Goal: Task Accomplishment & Management: Use online tool/utility

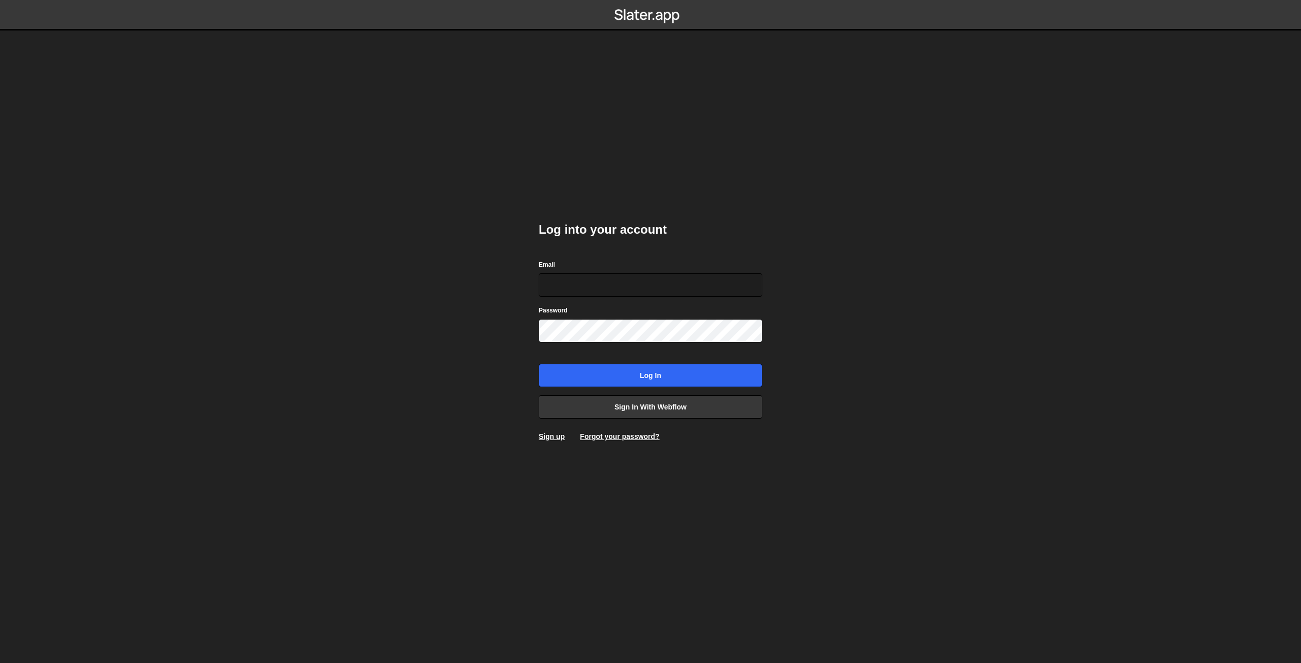
type input "[EMAIL_ADDRESS][DOMAIN_NAME]"
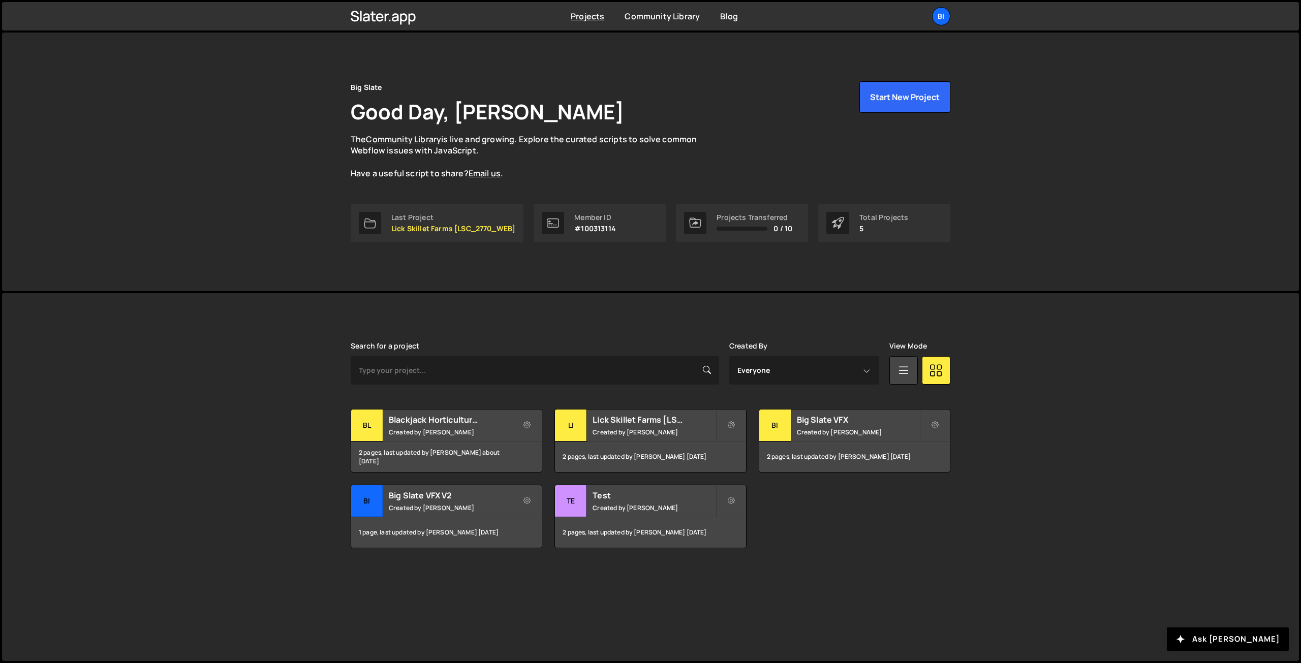
click at [264, 165] on div "Big Slate Good Day, Nathan Anderson The Community Library is live and growing. …" at bounding box center [650, 162] width 1296 height 259
click at [450, 429] on small "Created by Nathan Anderson" at bounding box center [450, 432] width 122 height 9
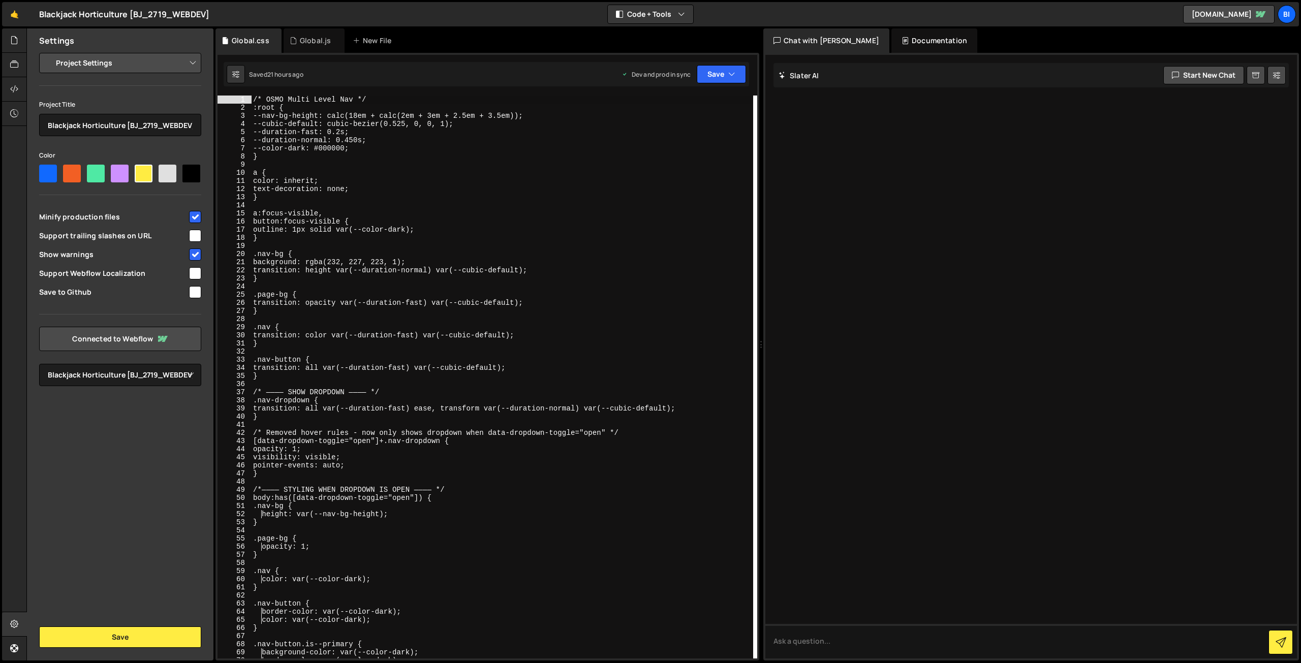
select select "6887823a8ede5370d6de1c9b"
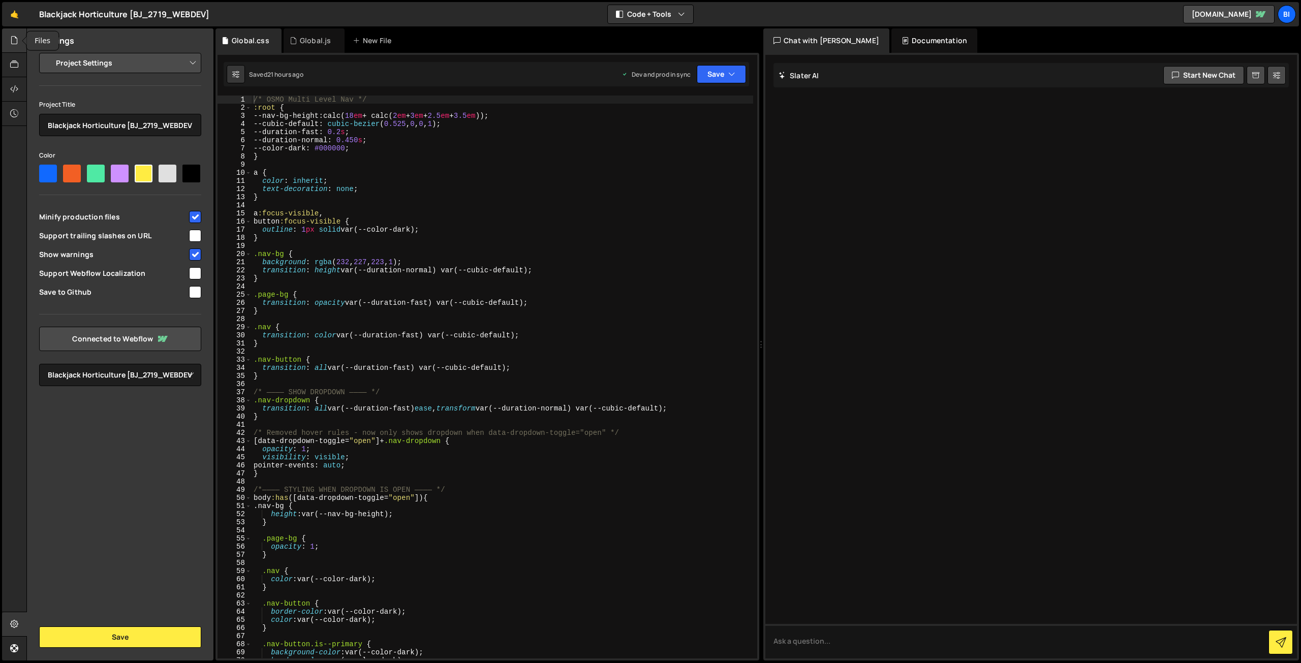
click at [21, 38] on div at bounding box center [14, 40] width 25 height 24
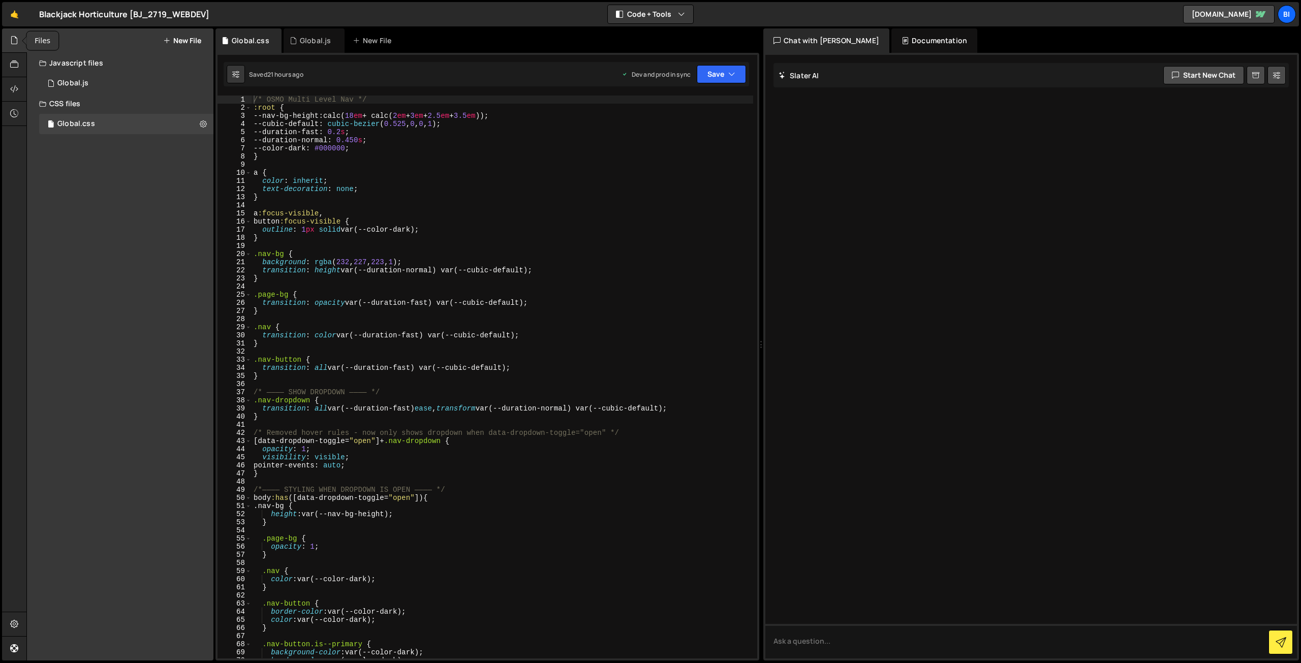
click at [21, 39] on div at bounding box center [14, 40] width 25 height 24
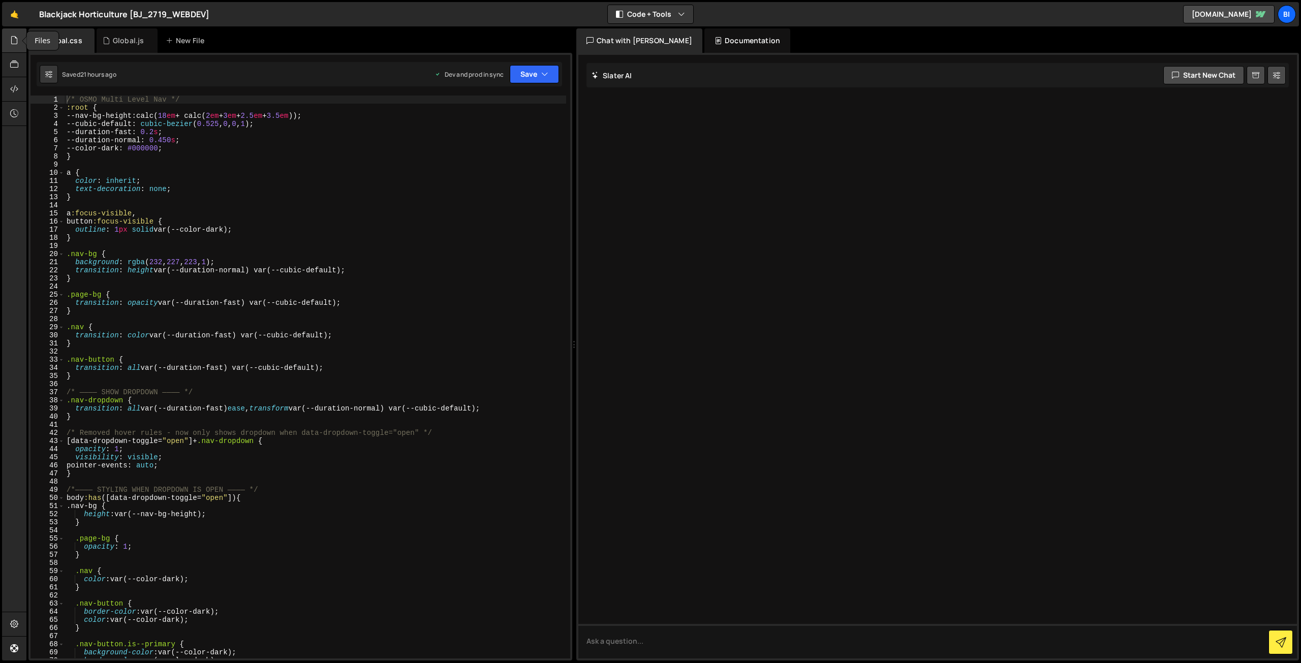
click at [21, 36] on div at bounding box center [14, 40] width 25 height 24
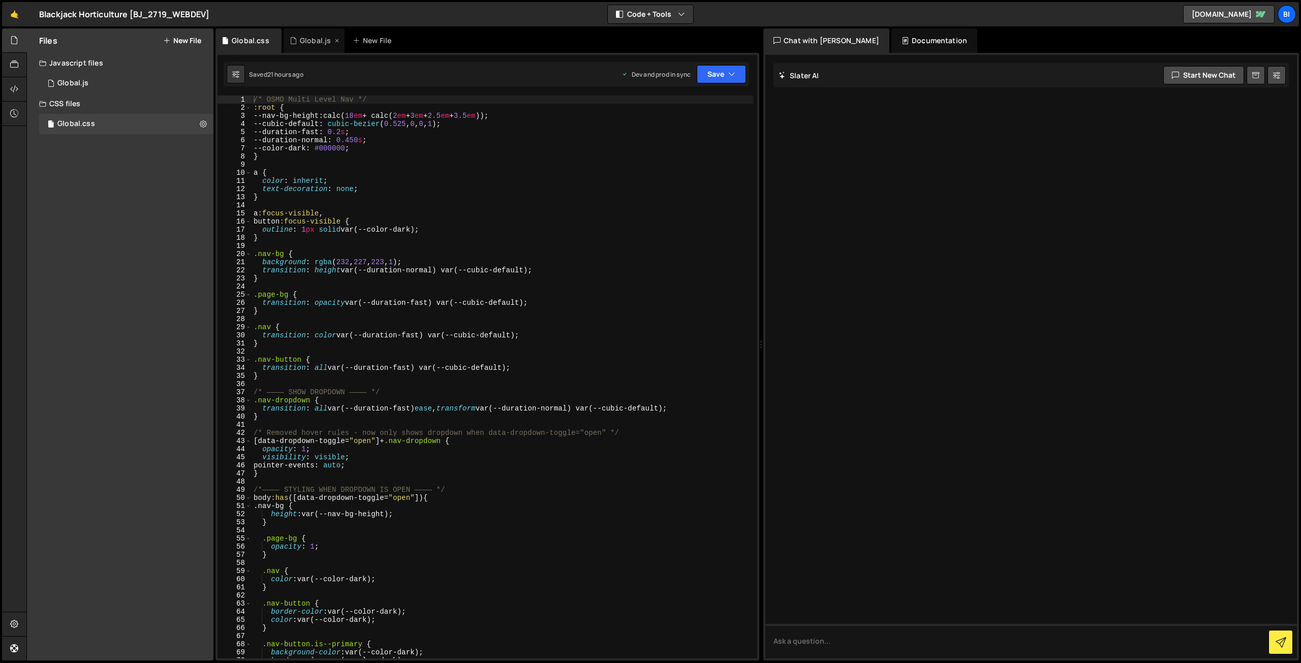
click at [294, 37] on icon at bounding box center [293, 41] width 7 height 10
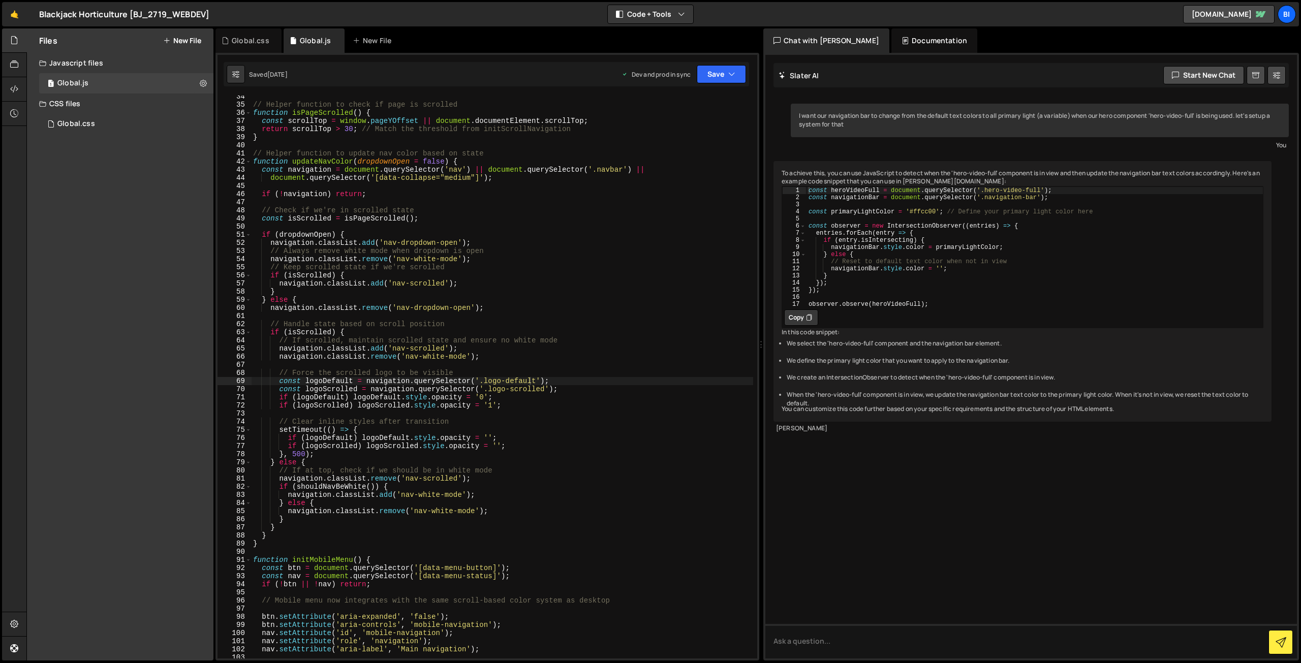
scroll to position [271, 0]
type textarea "navigation.classList.remove('nav-white-mode');"
click at [433, 354] on div "// Helper function to check if page is scrolled function isPageScrolled ( ) { c…" at bounding box center [502, 381] width 502 height 579
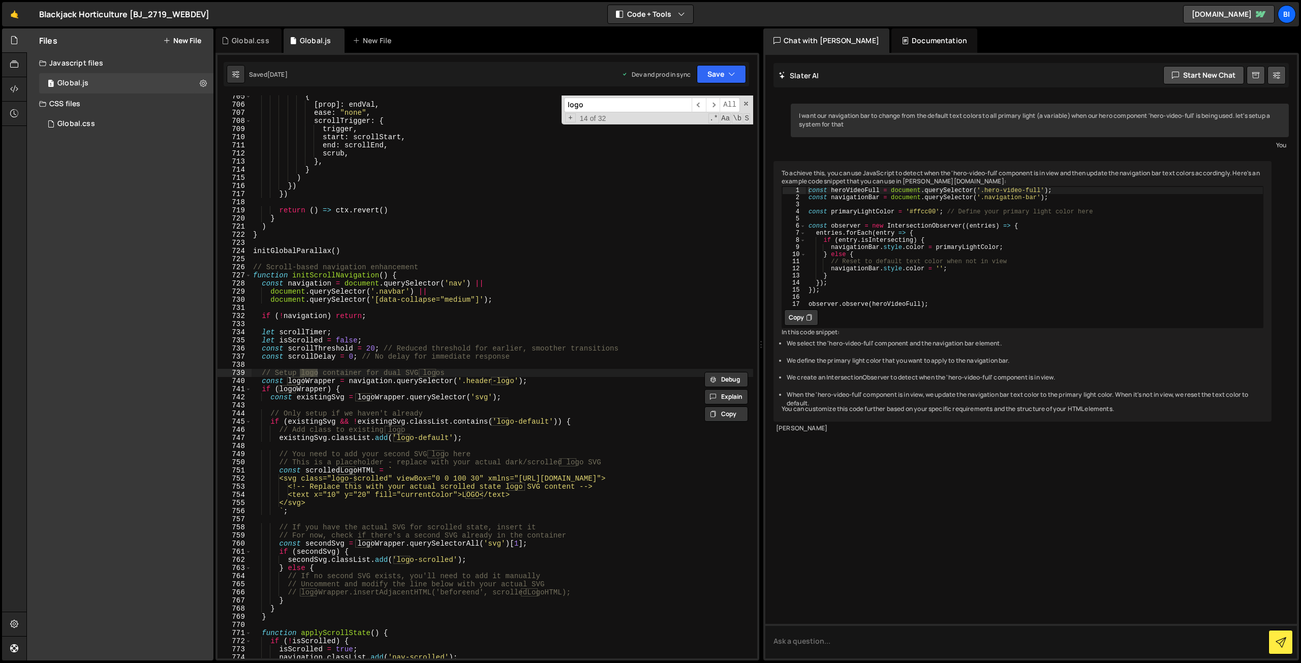
scroll to position [5725, 0]
type input "logo"
click at [244, 34] on div "Global.css" at bounding box center [248, 40] width 66 height 24
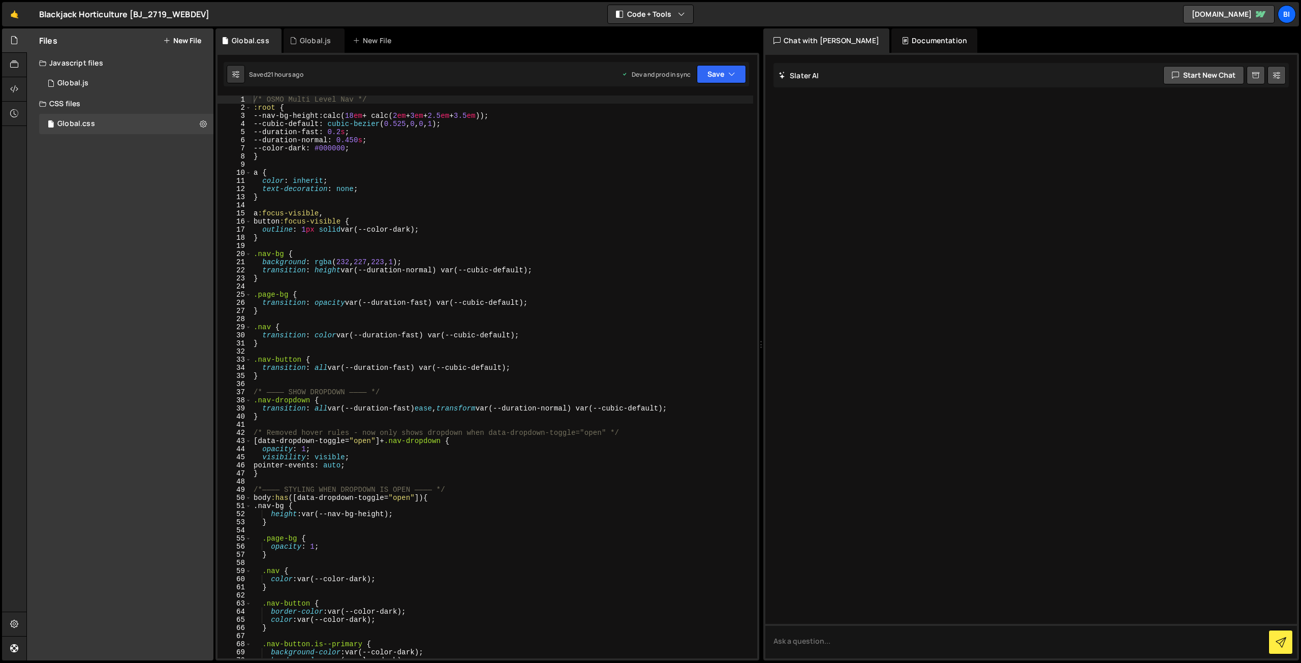
type textarea "transition: color var(--duration-fast) var(--cubic-default);"
click at [509, 338] on div "/* OSMO Multi Level Nav */ :root { --nav-bg-height : calc( 18 em + calc( 2 em +…" at bounding box center [501, 385] width 501 height 579
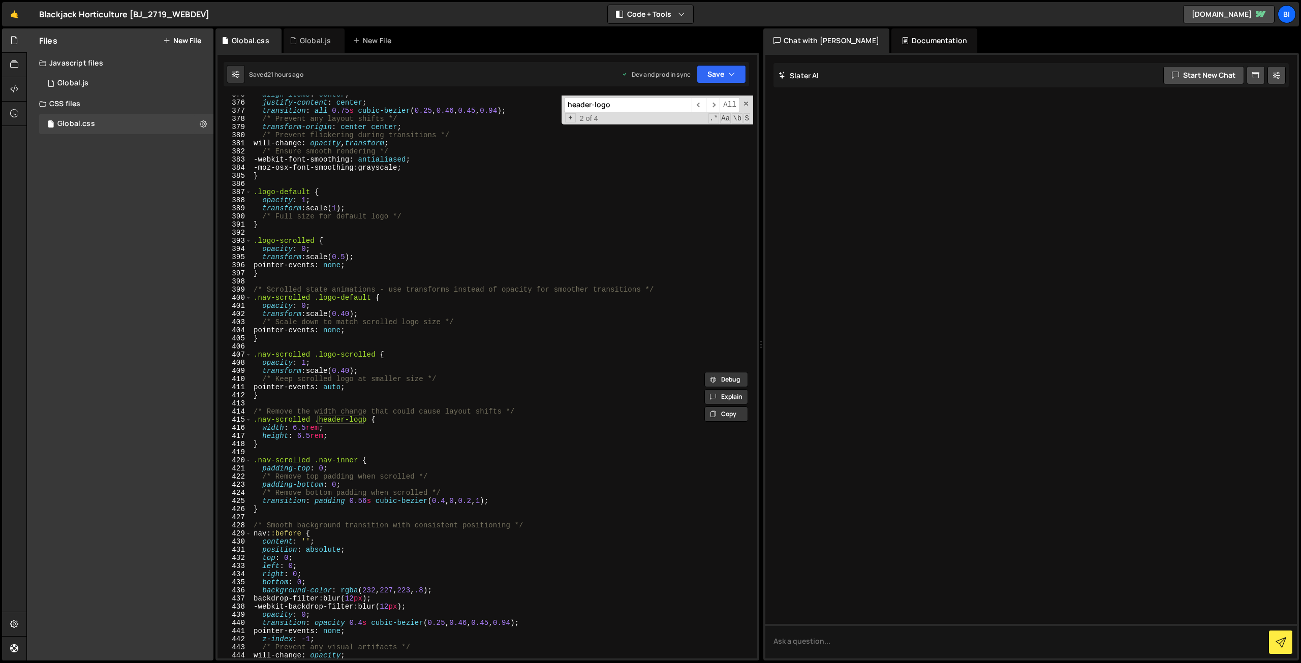
scroll to position [3167, 0]
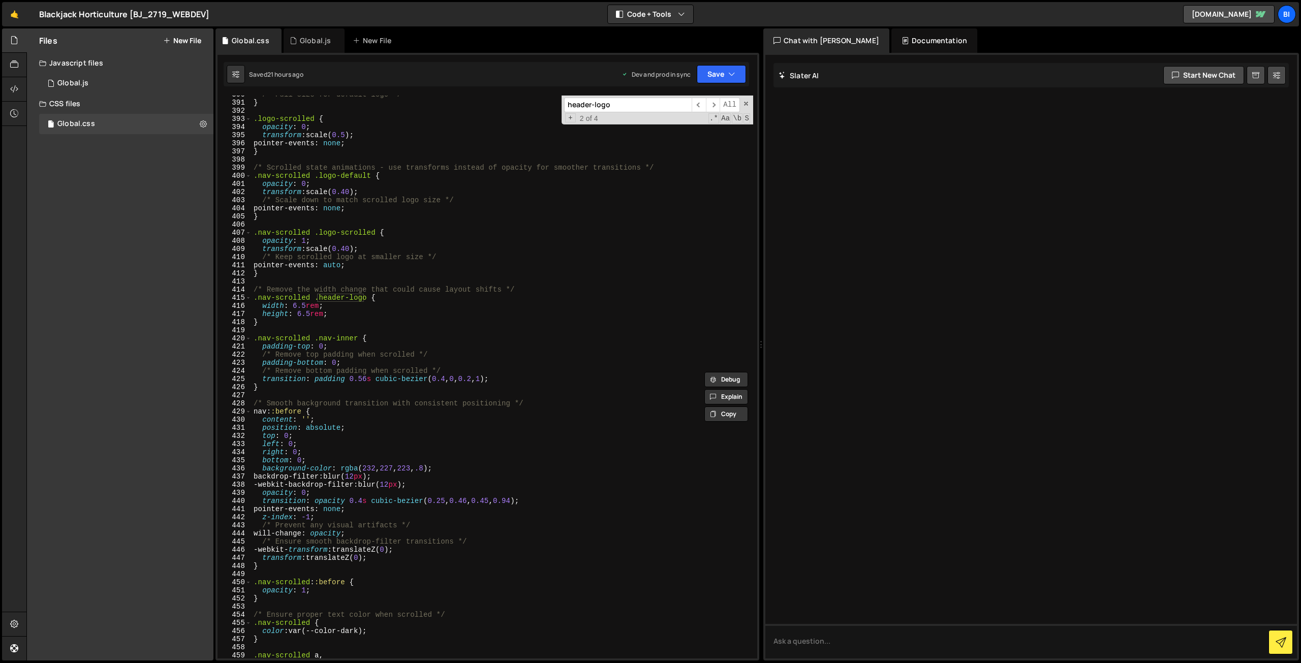
type input "header-logo"
click at [404, 319] on div "/* Full size for default logo */ } .logo-scrolled { opacity : 0 ; transform : s…" at bounding box center [501, 379] width 501 height 579
click at [407, 308] on div "/* Full size for default logo */ } .logo-scrolled { opacity : 0 ; transform : s…" at bounding box center [501, 379] width 501 height 579
click at [404, 314] on div "/* Full size for default logo */ } .logo-scrolled { opacity : 0 ; transform : s…" at bounding box center [501, 379] width 501 height 579
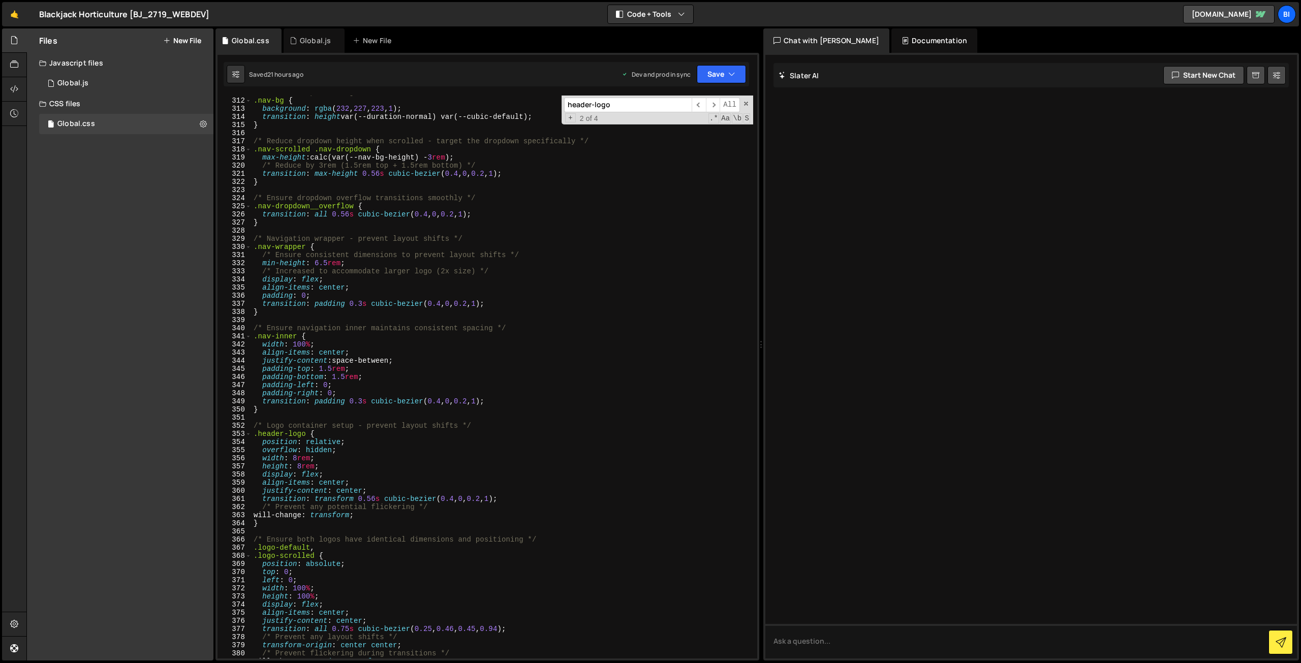
scroll to position [2527, 0]
click at [325, 467] on div "/* Smooth dropdown height transition on scroll */ .nav-bg { background : rgba (…" at bounding box center [501, 377] width 501 height 579
click at [392, 524] on div "/* Smooth dropdown height transition on scroll */ .nav-bg { background : rgba (…" at bounding box center [501, 377] width 501 height 579
click at [395, 514] on div "/* Smooth dropdown height transition on scroll */ .nav-bg { background : rgba (…" at bounding box center [501, 377] width 501 height 579
type textarea "will-change: transform;"
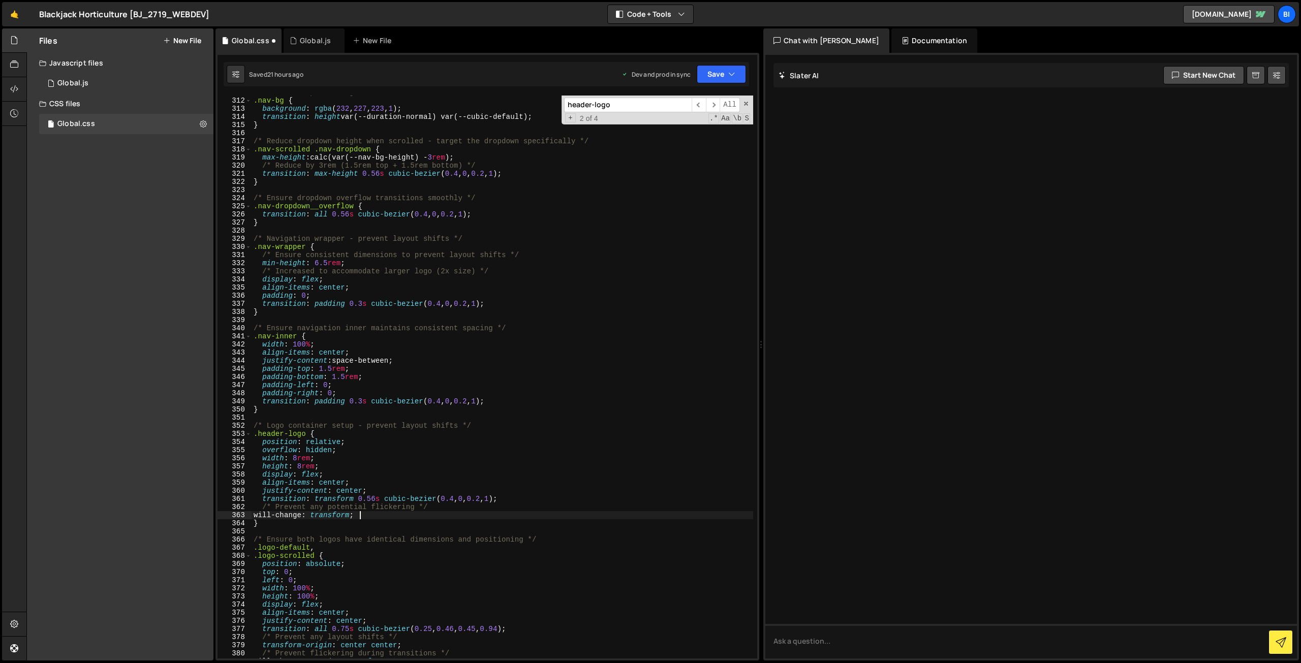
click at [485, 423] on div "/* Smooth dropdown height transition on scroll */ .nav-bg { background : rgba (…" at bounding box center [501, 377] width 501 height 579
type textarea "/* Logo container setup - prevent layout shifts */"
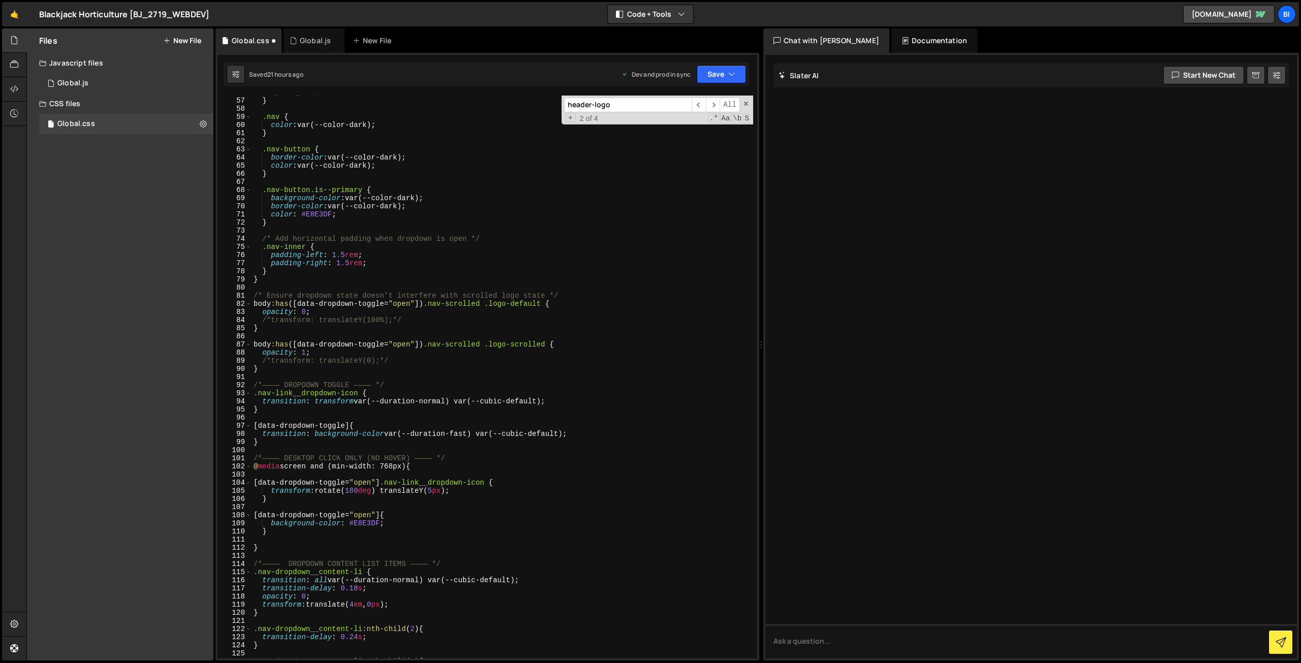
scroll to position [454, 0]
drag, startPoint x: 423, startPoint y: 463, endPoint x: 251, endPoint y: 466, distance: 172.3
click at [251, 466] on div "@media 56 57 58 59 60 61 62 63 64 65 66 67 68 69 70 71 72 73 74 75 76 77 78 79 …" at bounding box center [487, 377] width 540 height 563
type textarea "@media screen and (min-width: 768px) {"
click at [483, 474] on div "opacity : 1 ; } .nav { color : var(--color-dark) ; } .nav-button { border-color…" at bounding box center [501, 377] width 501 height 579
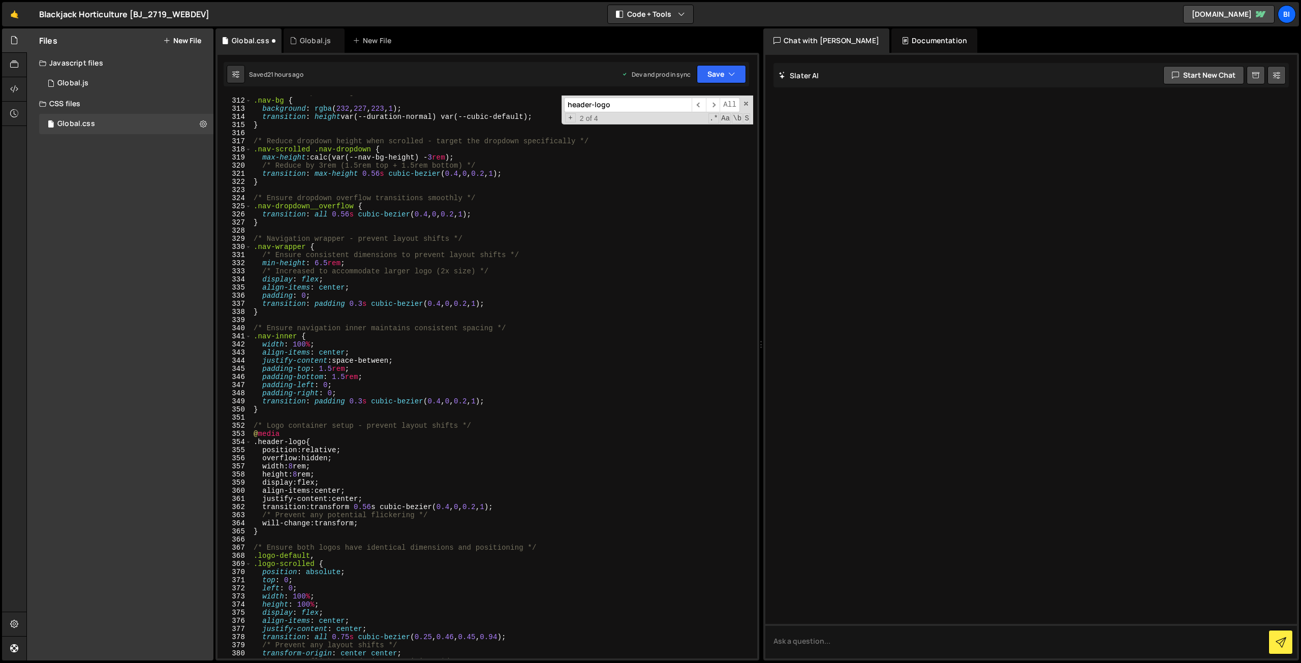
scroll to position [2588, 0]
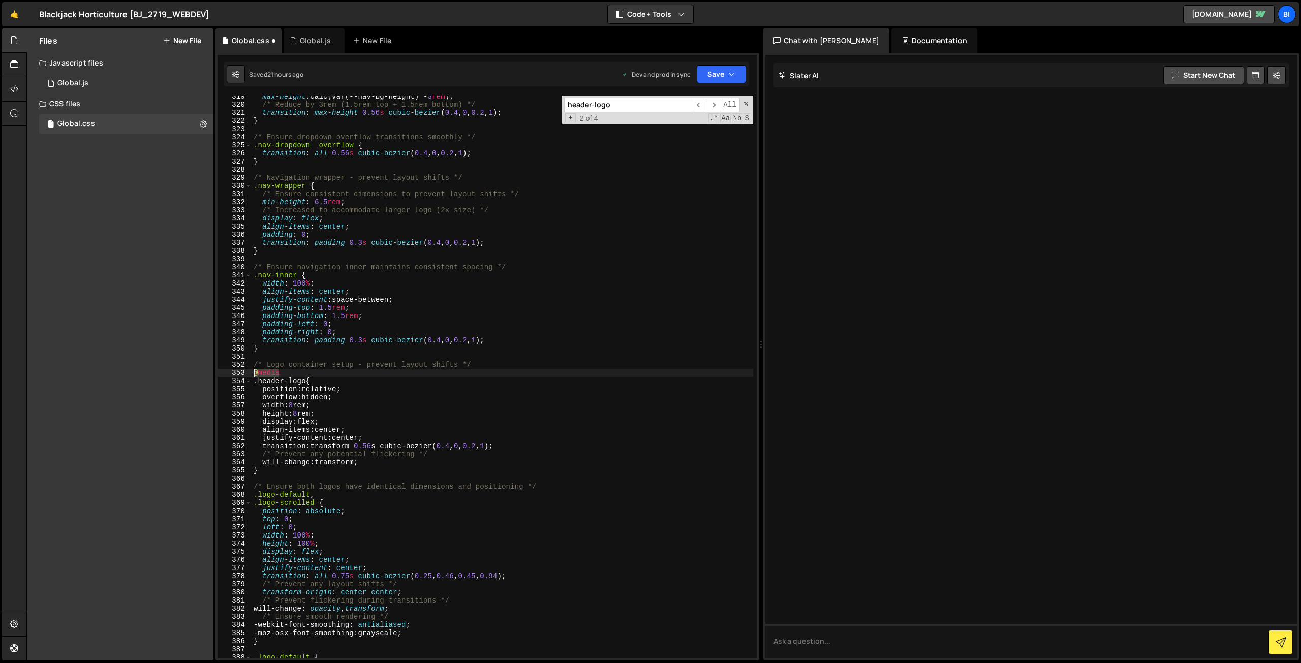
drag, startPoint x: 301, startPoint y: 372, endPoint x: 245, endPoint y: 374, distance: 56.4
click at [245, 374] on div "319 320 321 322 323 324 325 326 327 328 329 330 331 332 333 334 335 336 337 338…" at bounding box center [487, 377] width 540 height 563
paste textarea "screen and (min-width: 768px) {"
type textarea "@media screen and (min-width: 768px) {"
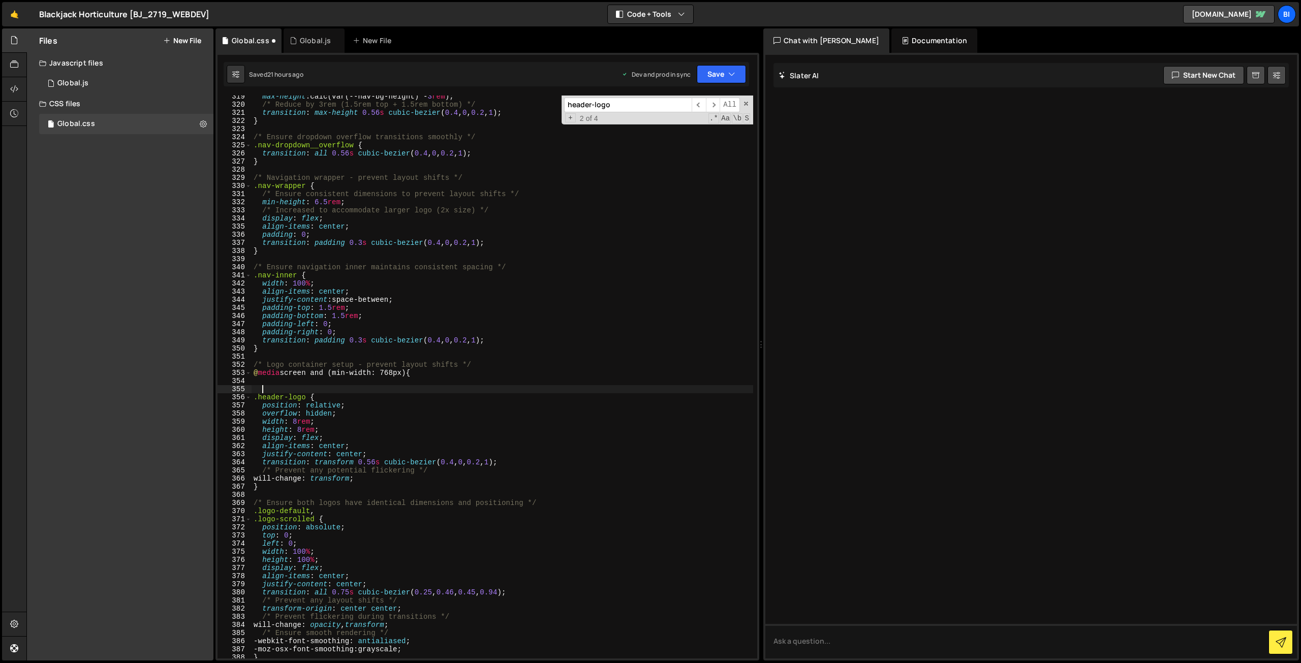
scroll to position [0, 0]
type textarea "}"
click at [339, 371] on div "max-height : calc(var(--nav-bg-height) - 3 rem ) ; /* Reduce by 3rem (1.5rem to…" at bounding box center [501, 381] width 501 height 579
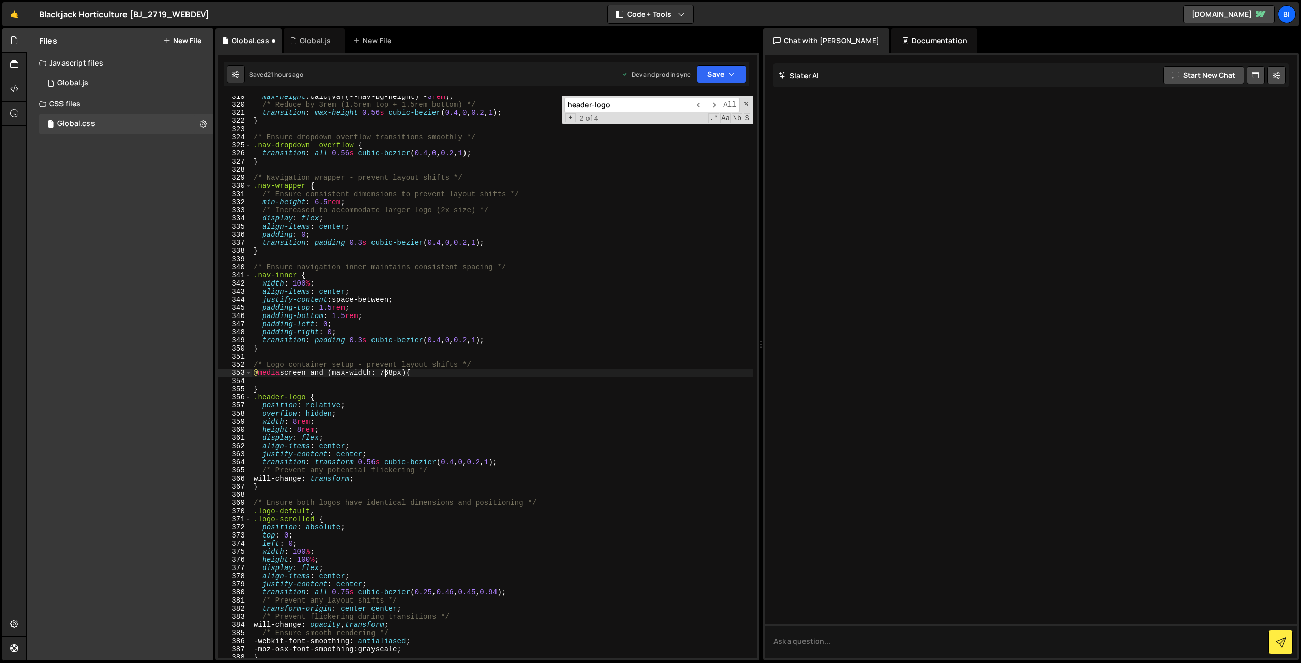
click at [387, 370] on div "max-height : calc(var(--nav-bg-height) - 3 rem ) ; /* Reduce by 3rem (1.5rem to…" at bounding box center [501, 381] width 501 height 579
type textarea "@media screen and (max-width: 1080px) {"
click at [364, 382] on div "max-height : calc(var(--nav-bg-height) - 3 rem ) ; /* Reduce by 3rem (1.5rem to…" at bounding box center [501, 381] width 501 height 579
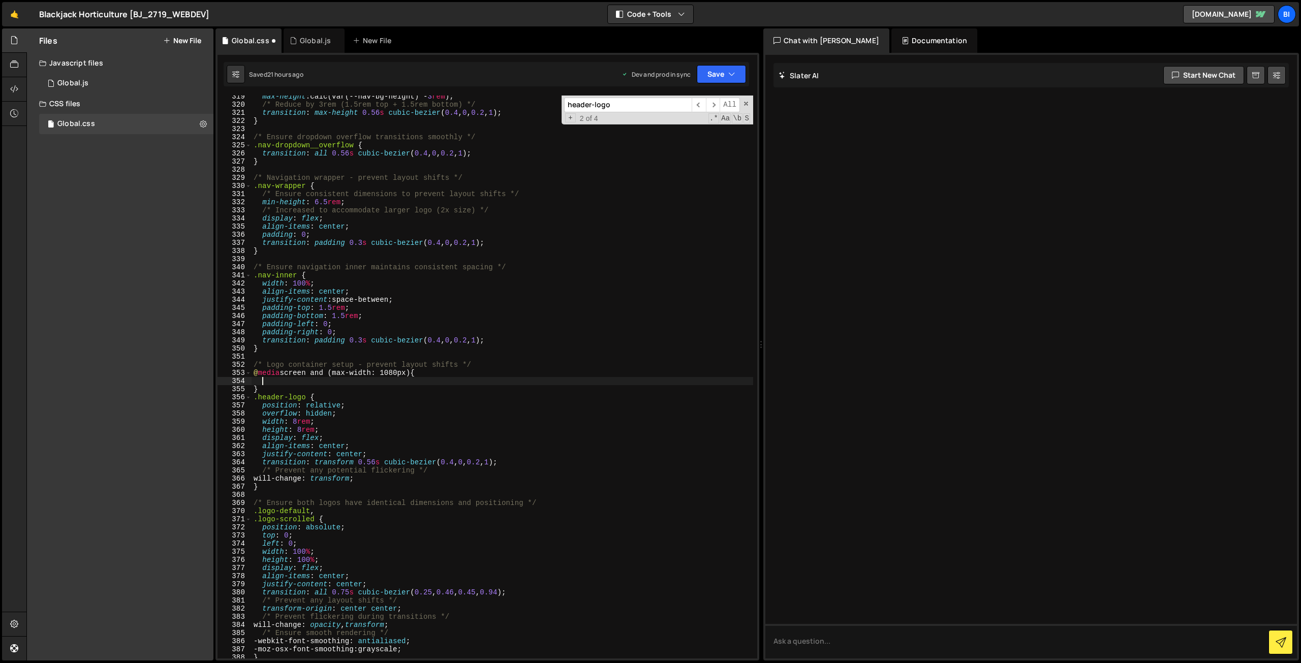
scroll to position [0, 0]
type textarea ".header-logo {"
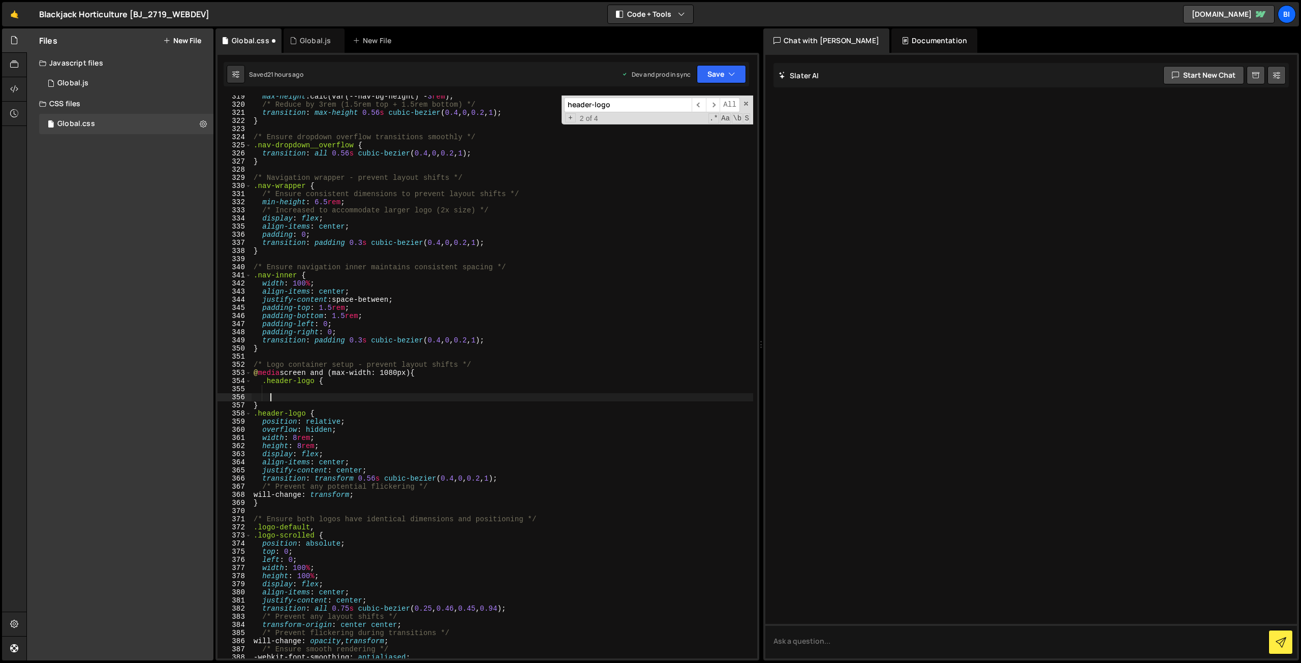
type textarea "}"
type textarea "width: 6rem;"
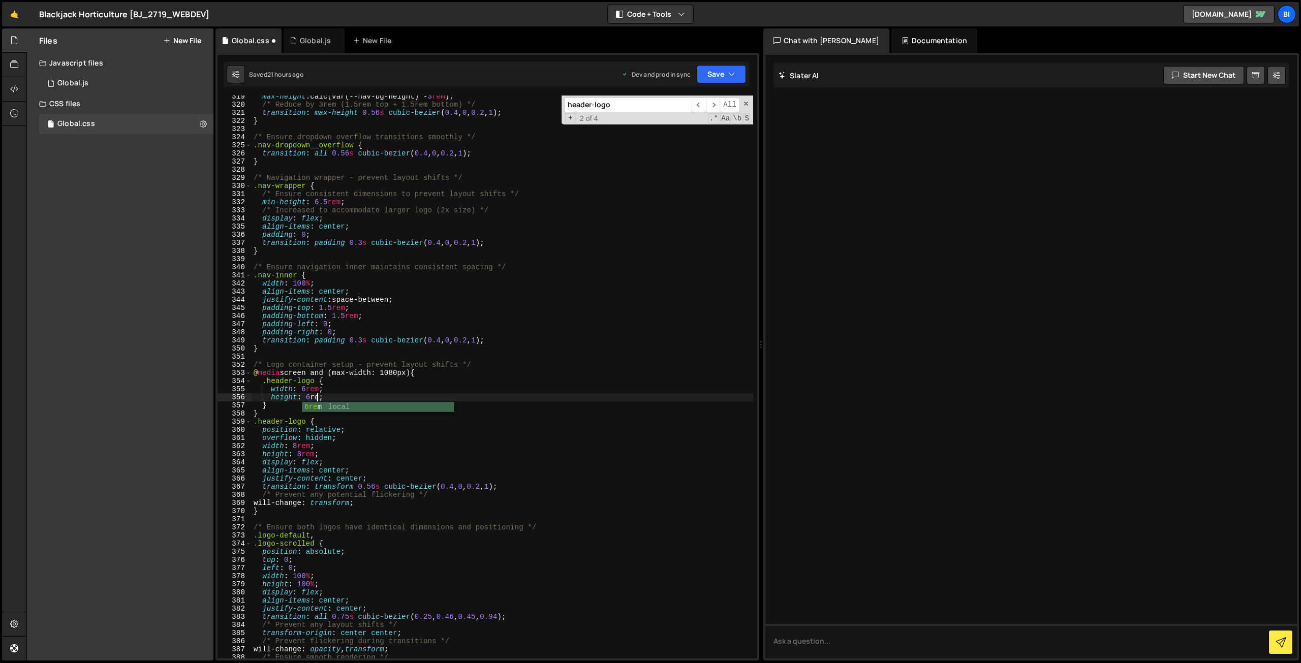
scroll to position [0, 4]
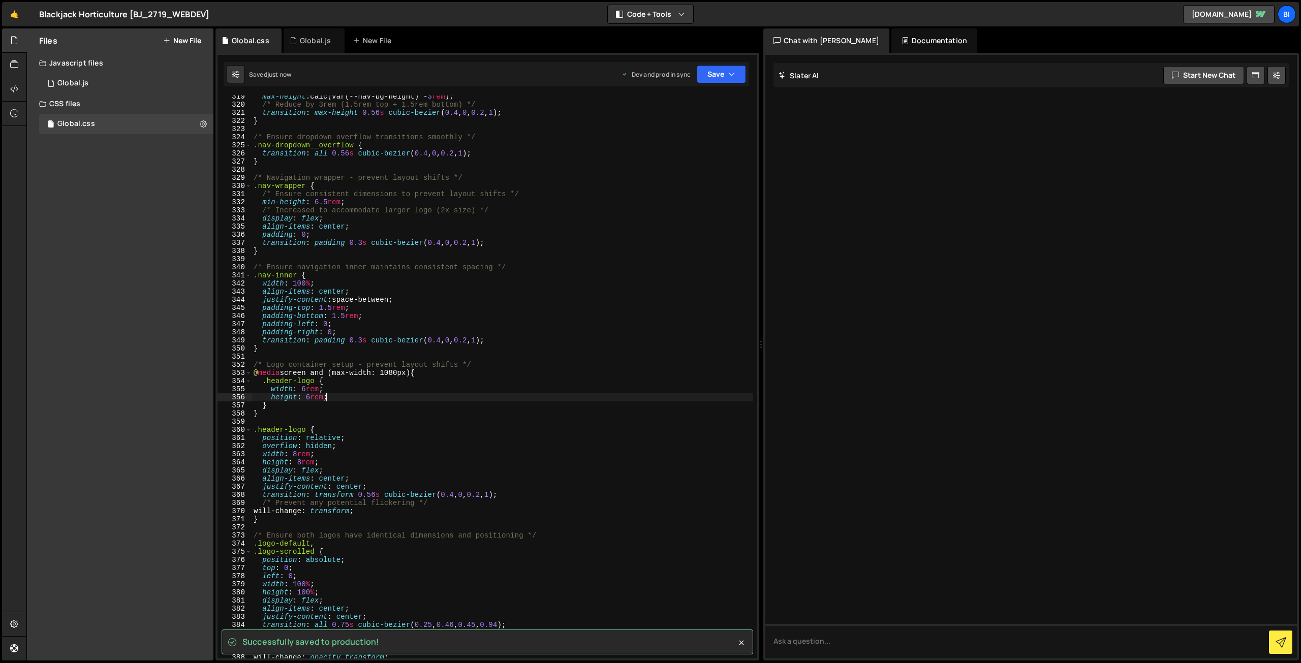
type textarea "height: 6rem;"
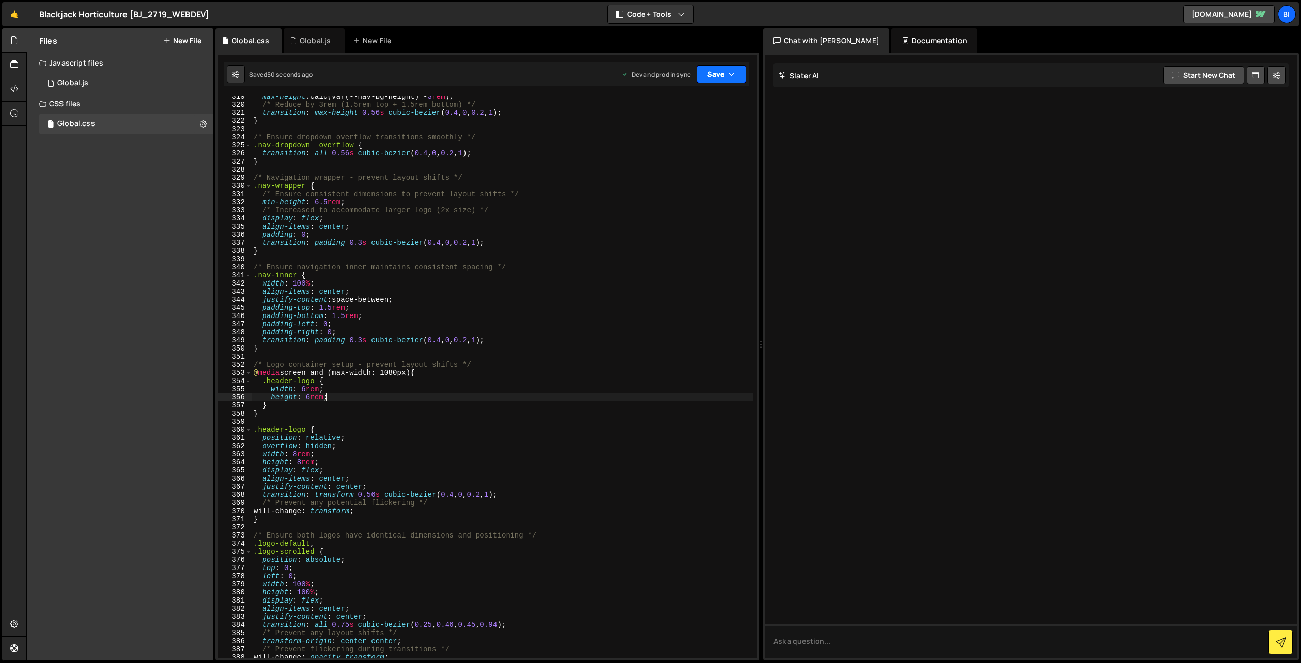
click at [727, 66] on button "Save" at bounding box center [721, 74] width 49 height 18
click at [731, 72] on icon "button" at bounding box center [731, 74] width 7 height 10
click at [129, 75] on div "1 Global.js 0" at bounding box center [126, 83] width 174 height 20
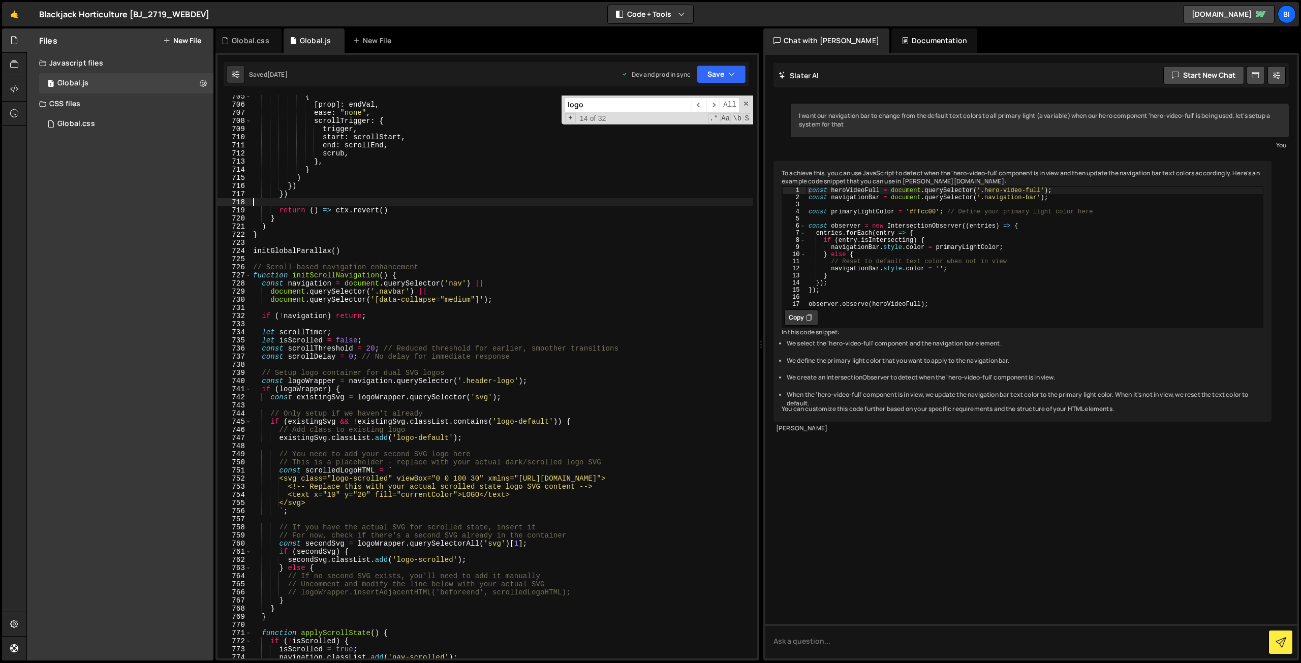
click at [362, 201] on div "{ [ prop ] : endVal , ease : "none" , scrollTrigger : { trigger , start : scrol…" at bounding box center [502, 381] width 502 height 579
click at [259, 44] on div "Global.css" at bounding box center [251, 41] width 38 height 10
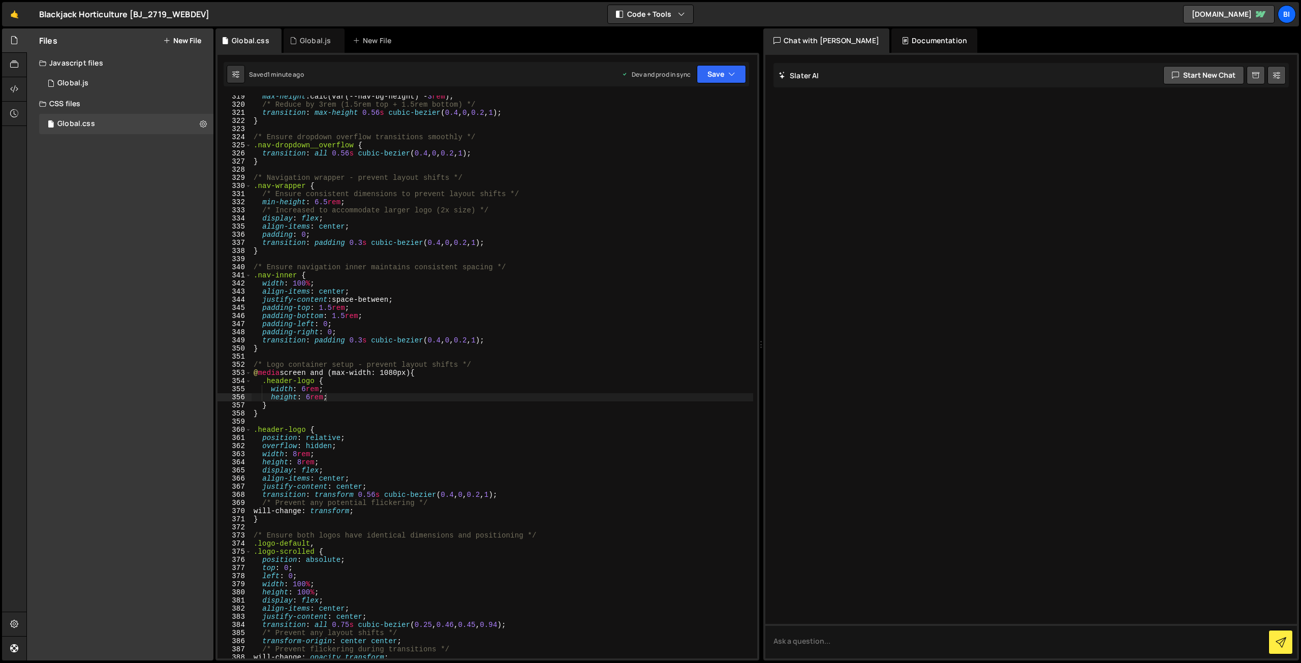
click at [368, 409] on div "max-height : calc(var(--nav-bg-height) - 3 rem ) ; /* Reduce by 3rem (1.5rem to…" at bounding box center [501, 381] width 501 height 579
click at [342, 373] on div "max-height : calc(var(--nav-bg-height) - 3 rem ) ; /* Reduce by 3rem (1.5rem to…" at bounding box center [501, 381] width 501 height 579
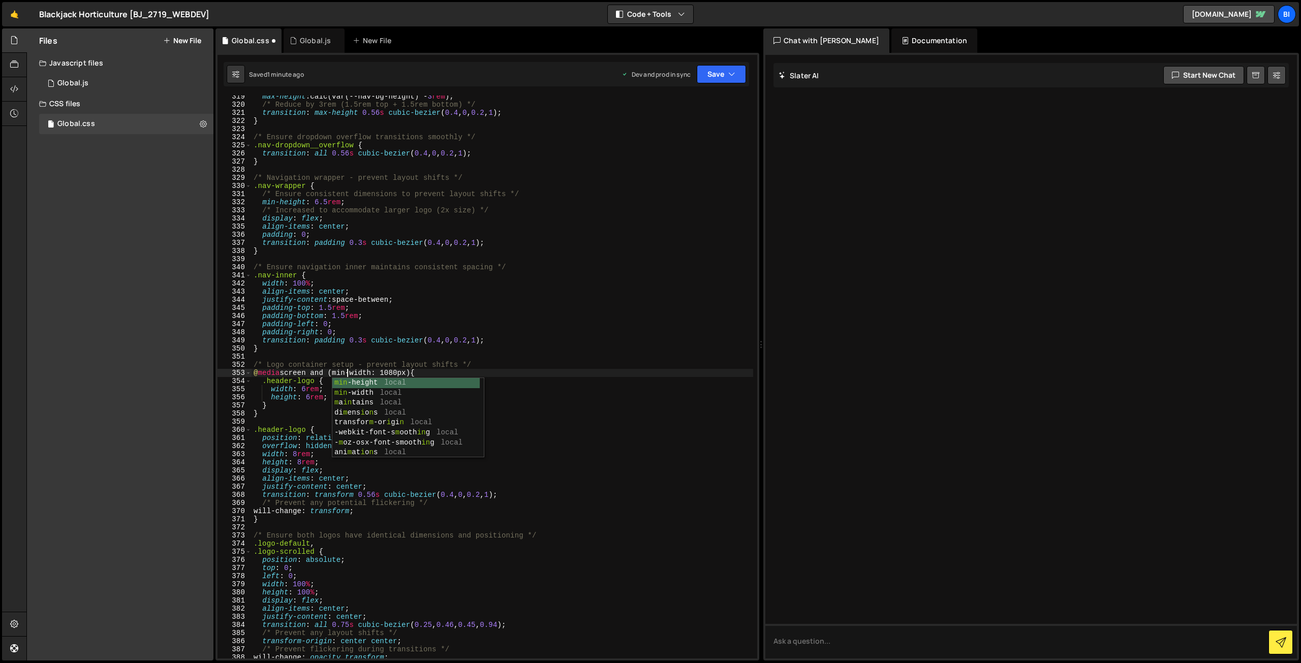
click at [276, 381] on div "max-height : calc(var(--nav-bg-height) - 3 rem ) ; /* Reduce by 3rem (1.5rem to…" at bounding box center [501, 381] width 501 height 579
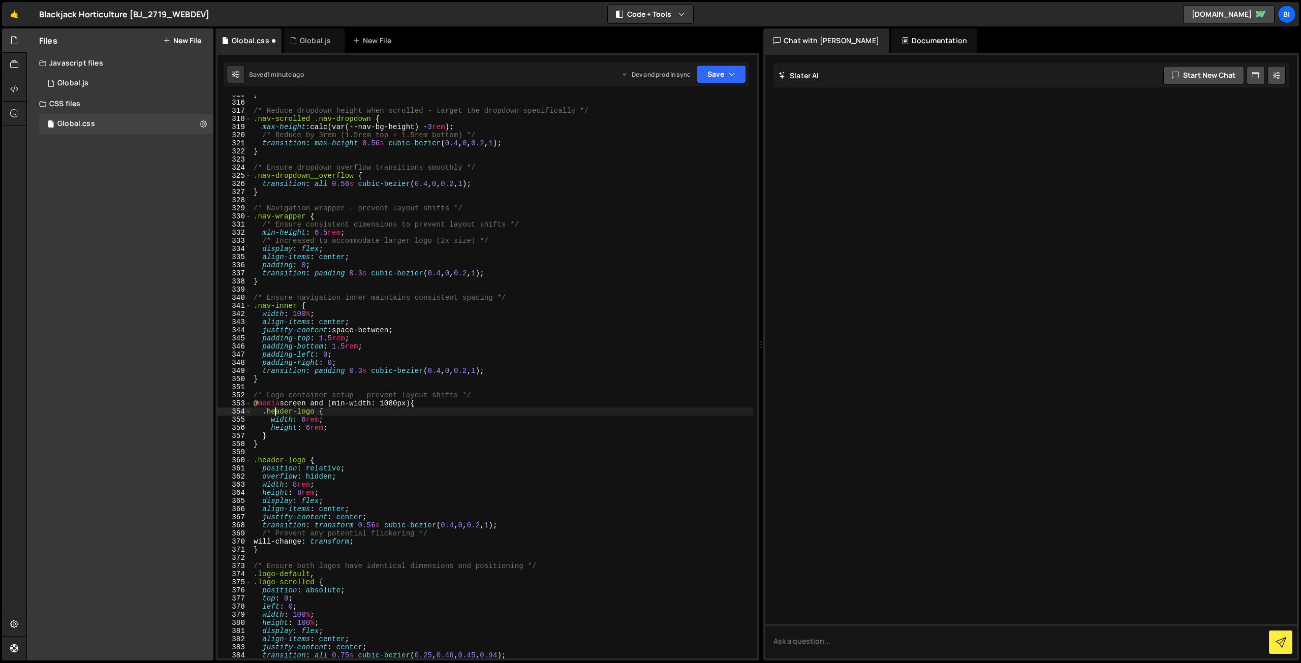
scroll to position [2557, 0]
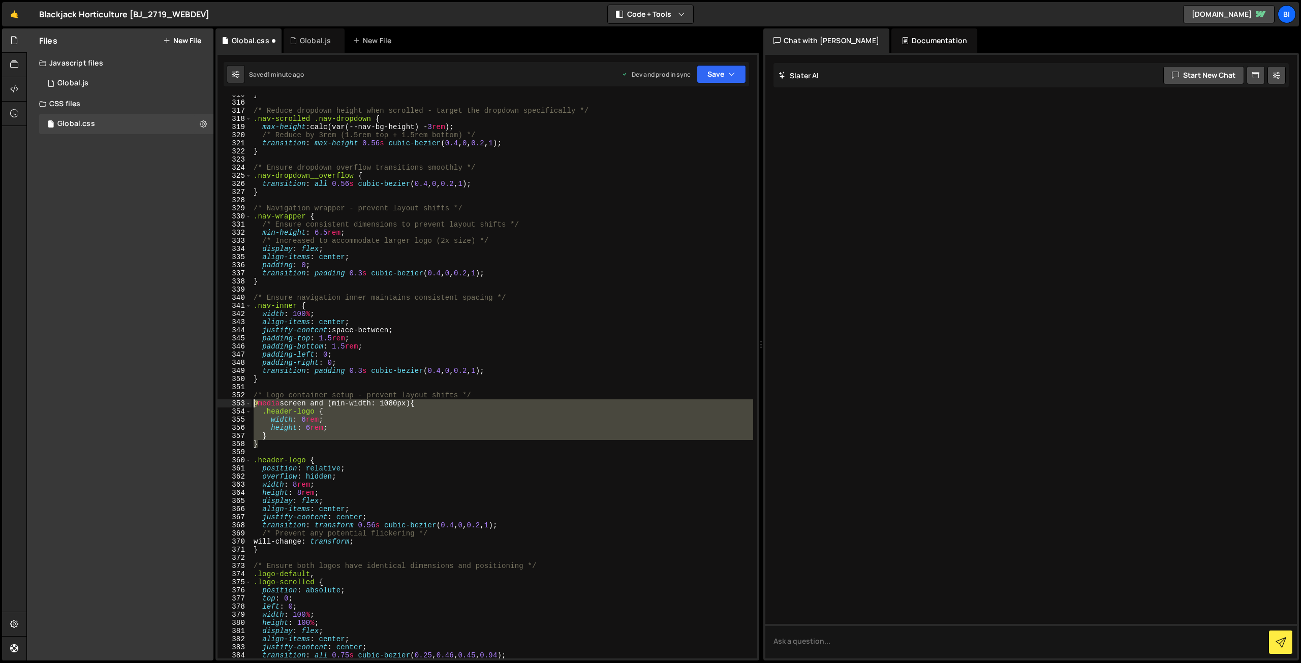
drag, startPoint x: 272, startPoint y: 446, endPoint x: 231, endPoint y: 406, distance: 57.5
click at [231, 406] on div ".header-logo { 315 316 317 318 319 320 321 322 323 324 325 326 327 328 329 330 …" at bounding box center [487, 377] width 540 height 563
type textarea "@media screen and (min-width: 1080px) { .header-logo {"
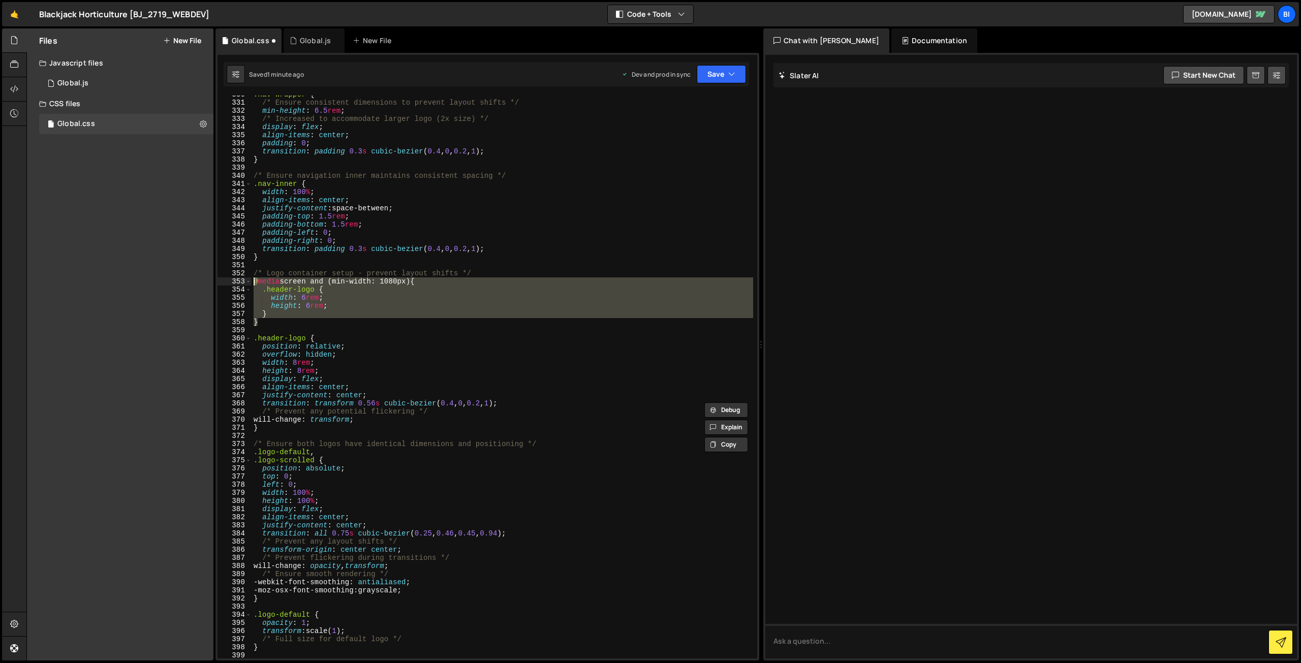
scroll to position [2679, 0]
click at [290, 334] on div ".nav-wrapper { /* Ensure consistent dimensions to prevent layout shifts */ min-…" at bounding box center [501, 379] width 501 height 579
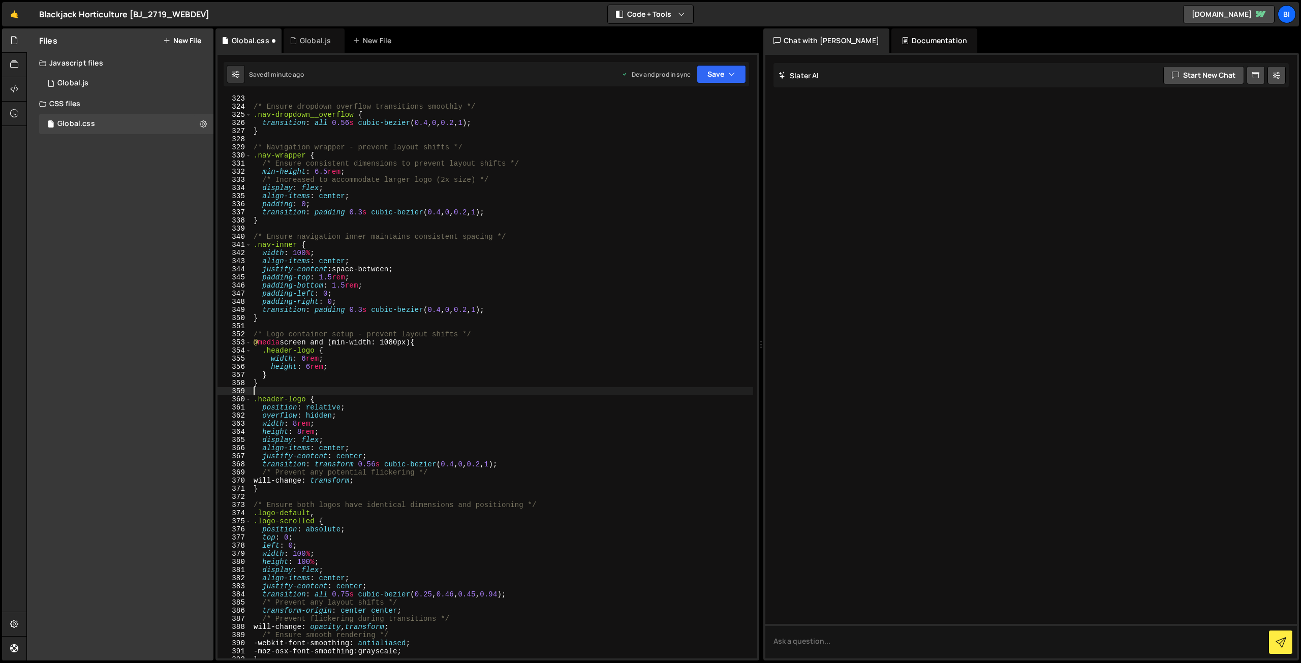
scroll to position [2618, 0]
drag, startPoint x: 322, startPoint y: 429, endPoint x: 248, endPoint y: 421, distance: 74.1
click at [248, 421] on div "323 324 325 326 327 328 329 330 331 332 333 334 335 336 337 338 339 340 341 342…" at bounding box center [487, 377] width 540 height 563
type textarea "width: 8rem; height: 8rem;"
click at [341, 376] on div "/* Ensure dropdown overflow transitions smoothly */ .nav-dropdown__overflow { t…" at bounding box center [501, 383] width 501 height 579
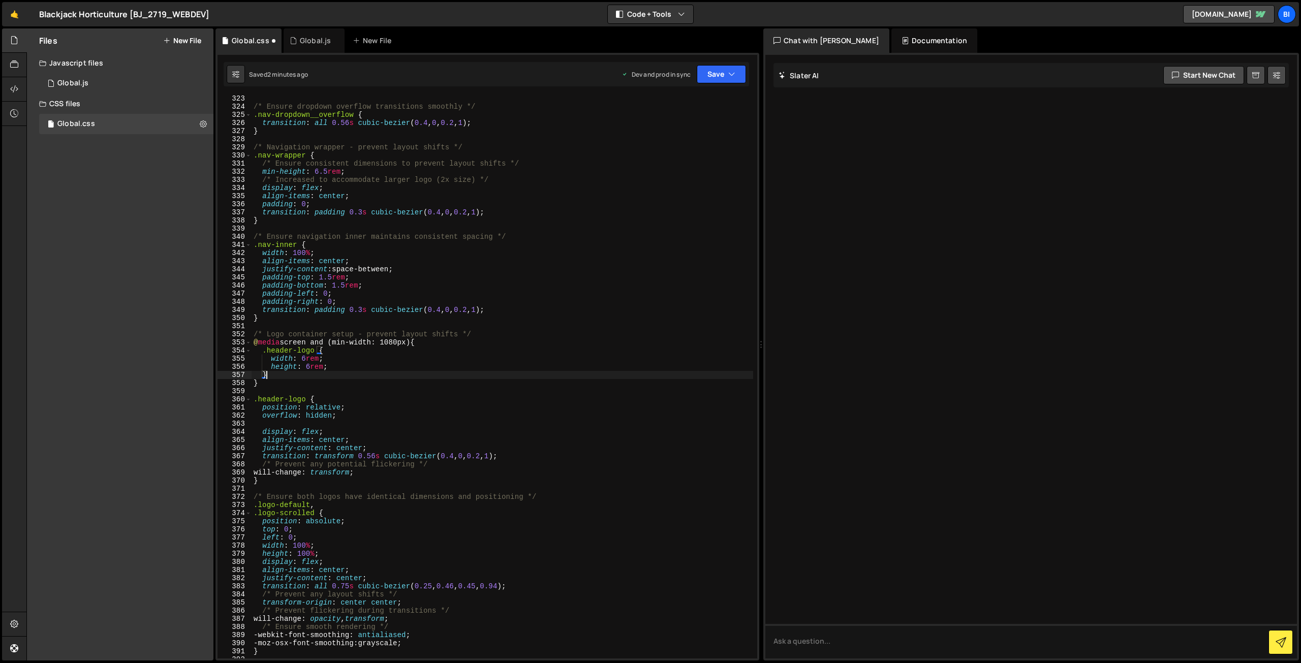
click at [343, 369] on div "/* Ensure dropdown overflow transitions smoothly */ .nav-dropdown__overflow { t…" at bounding box center [501, 383] width 501 height 579
type textarea "height: 6rem;"
paste textarea "height: 8rem;"
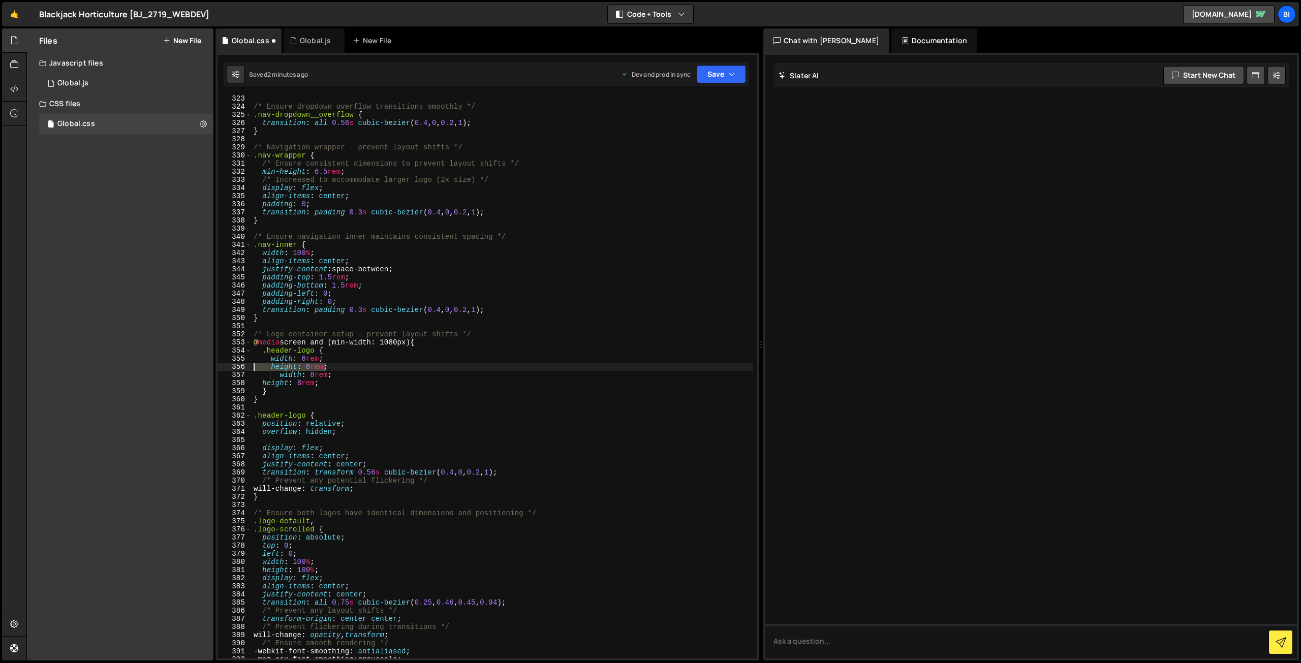
drag, startPoint x: 330, startPoint y: 366, endPoint x: 212, endPoint y: 356, distance: 117.8
click at [212, 356] on div "Files New File Javascript files 1 Global.js 0 CSS files Global.css 0 Copy share…" at bounding box center [663, 344] width 1274 height 632
type textarea "width: 6rem; height: 6rem;"
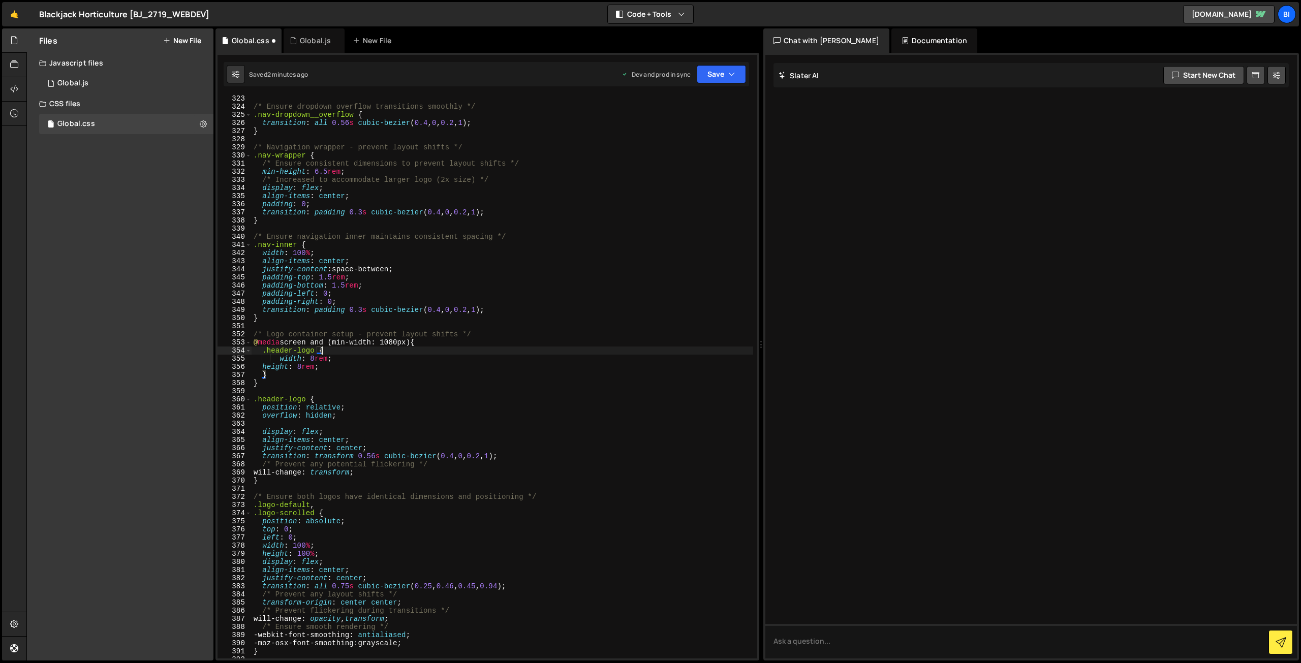
click at [263, 365] on div "/* Ensure dropdown overflow transitions smoothly */ .nav-dropdown__overflow { t…" at bounding box center [501, 383] width 501 height 579
type textarea "height: 8rem;"
click at [308, 424] on div "/* Ensure dropdown overflow transitions smoothly */ .nav-dropdown__overflow { t…" at bounding box center [501, 383] width 501 height 579
paste textarea "height: 6rem;"
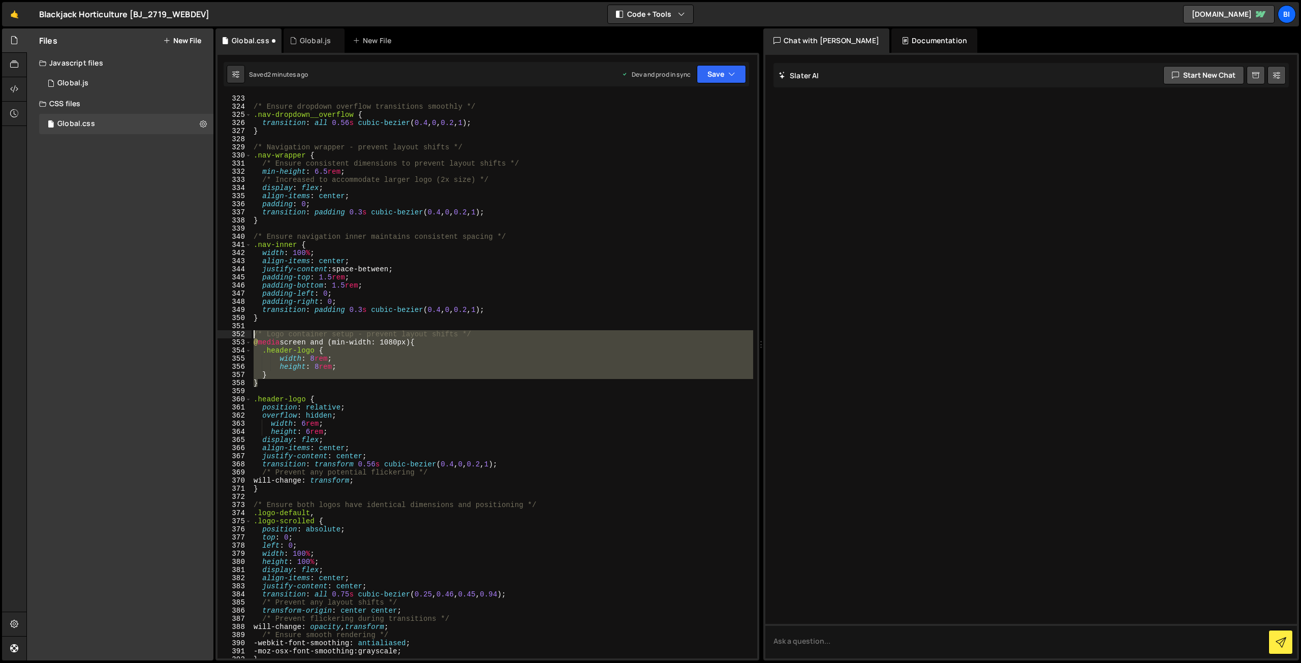
drag, startPoint x: 277, startPoint y: 382, endPoint x: 248, endPoint y: 335, distance: 55.0
click at [248, 335] on div "height: 6rem; 323 324 325 326 327 328 329 330 331 332 333 334 335 336 337 338 3…" at bounding box center [487, 377] width 540 height 563
click at [264, 352] on div "/* Ensure dropdown overflow transitions smoothly */ .nav-dropdown__overflow { t…" at bounding box center [501, 377] width 501 height 563
drag, startPoint x: 265, startPoint y: 379, endPoint x: 227, endPoint y: 345, distance: 51.4
click at [227, 345] on div ".header-logo { 323 324 325 326 327 328 329 330 331 332 333 334 335 336 337 338 …" at bounding box center [487, 377] width 540 height 563
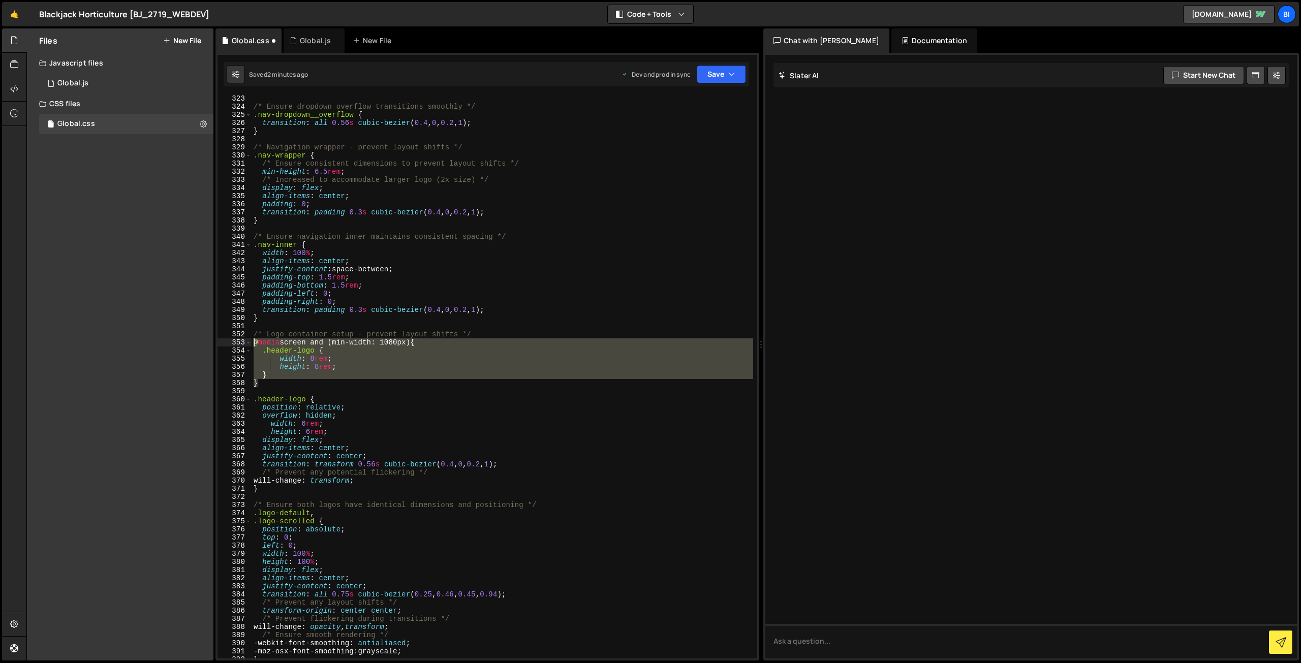
type textarea "@media screen and (min-width: 1080px) { .header-logo {"
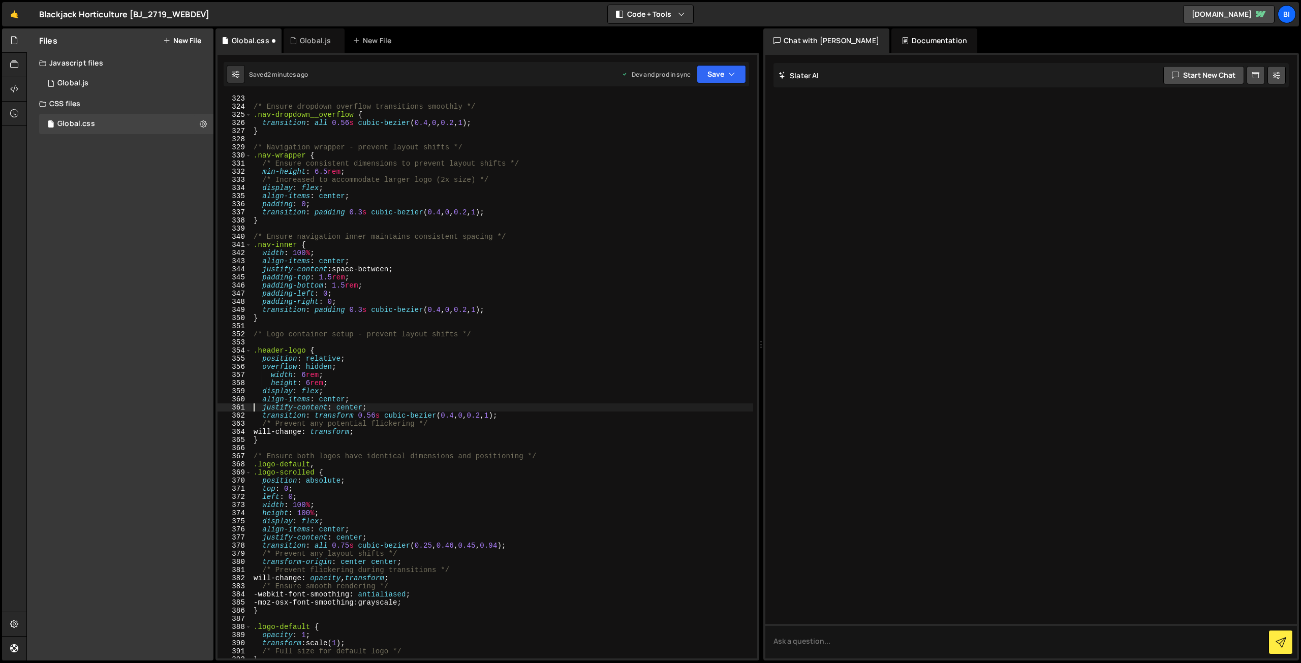
type textarea "}"
type textarea "/* Ensure both logos have identical dimensions and positioning */"
paste textarea "}"
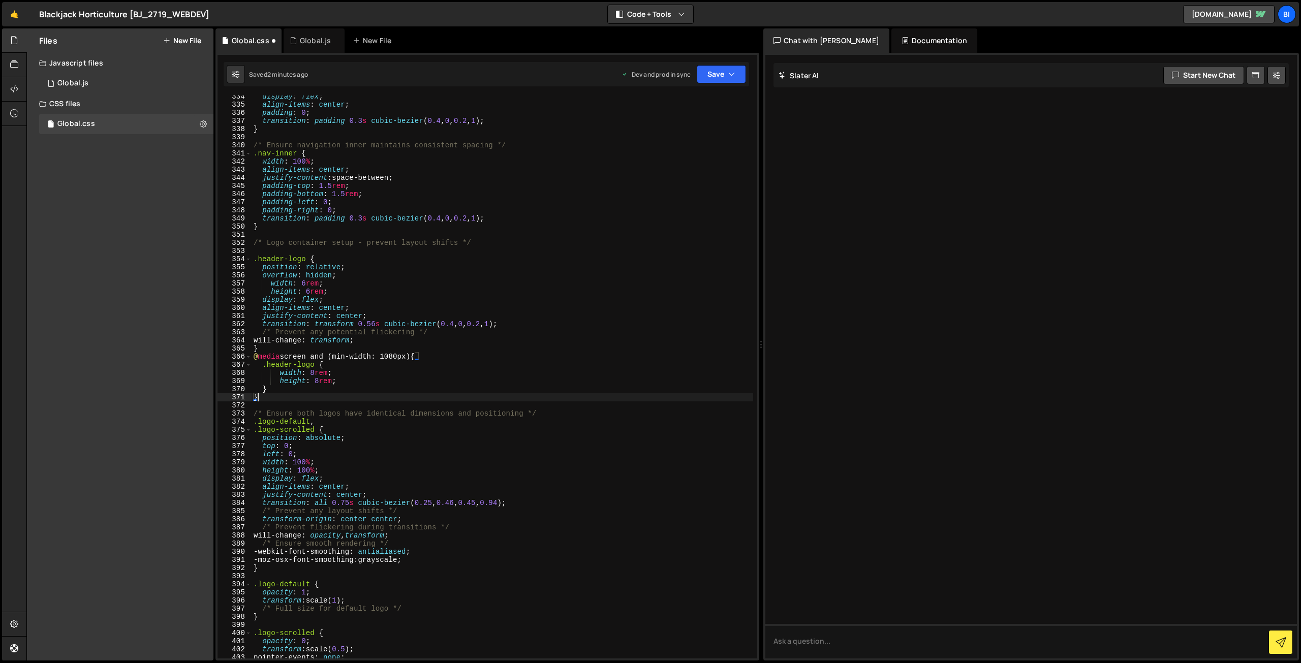
scroll to position [2710, 0]
type textarea "}"
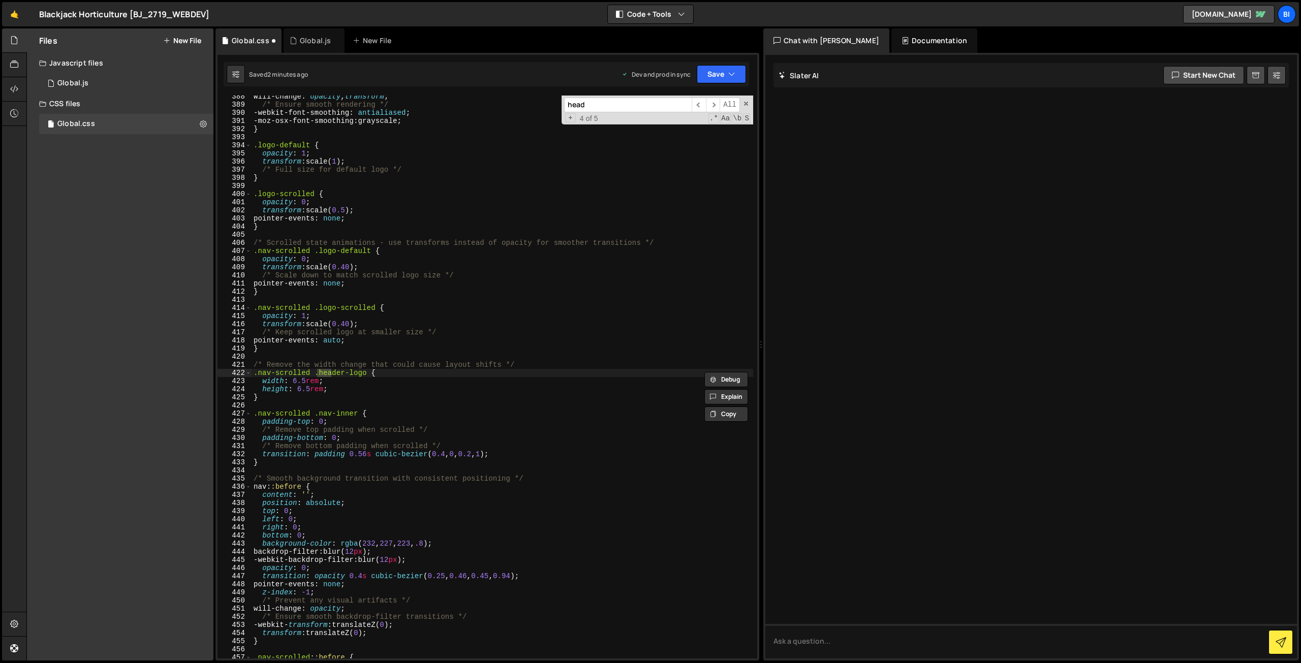
scroll to position [3149, 0]
type input "header-logo"
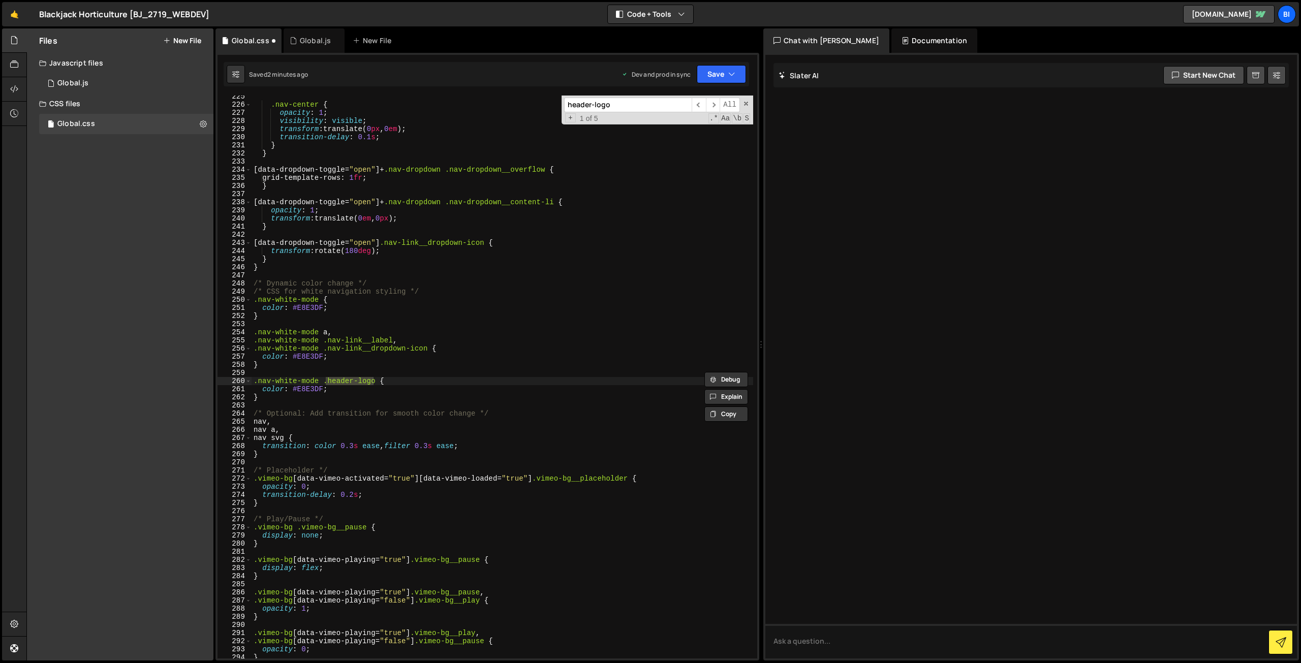
scroll to position [2596, 0]
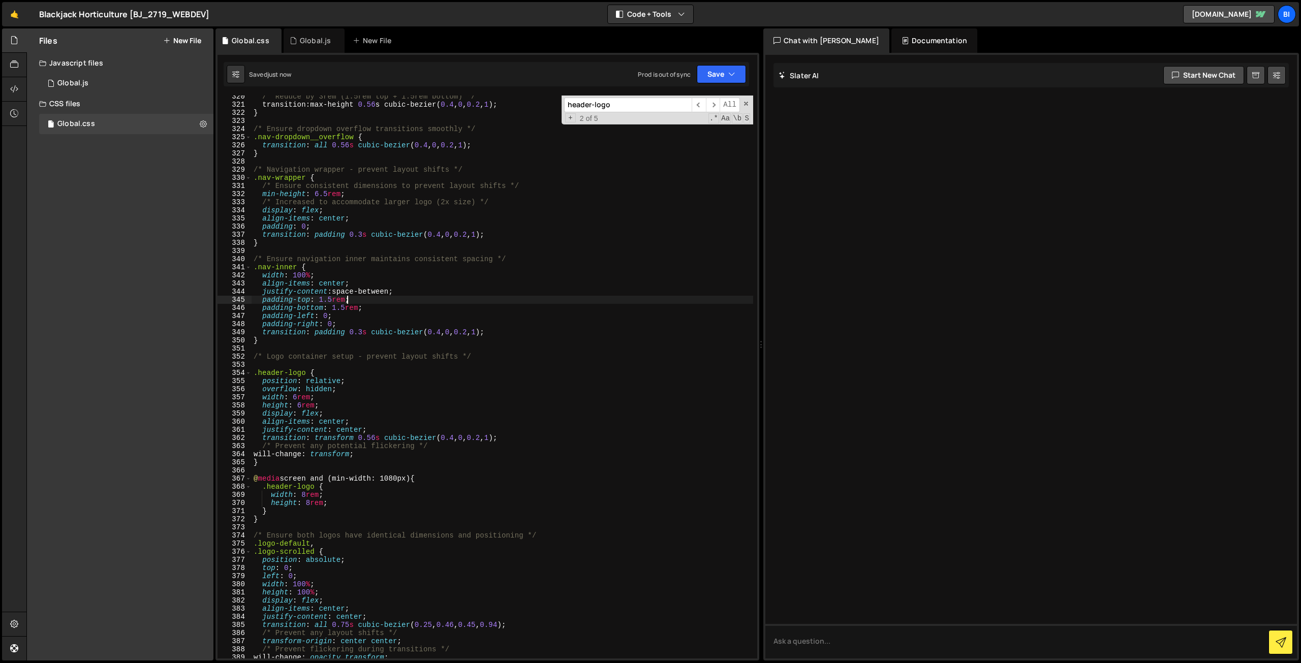
click at [603, 298] on div "/* Reduce by 3rem (1.5rem top + 1.5rem bottom) */ transition : max-height 0.56 …" at bounding box center [501, 381] width 501 height 579
click at [357, 264] on div "/* Reduce by 3rem (1.5rem top + 1.5rem bottom) */ transition : max-height 0.56 …" at bounding box center [501, 381] width 501 height 579
type textarea ".nav-inner {"
paste input "nav-center__list"
type input "nav-center__list"
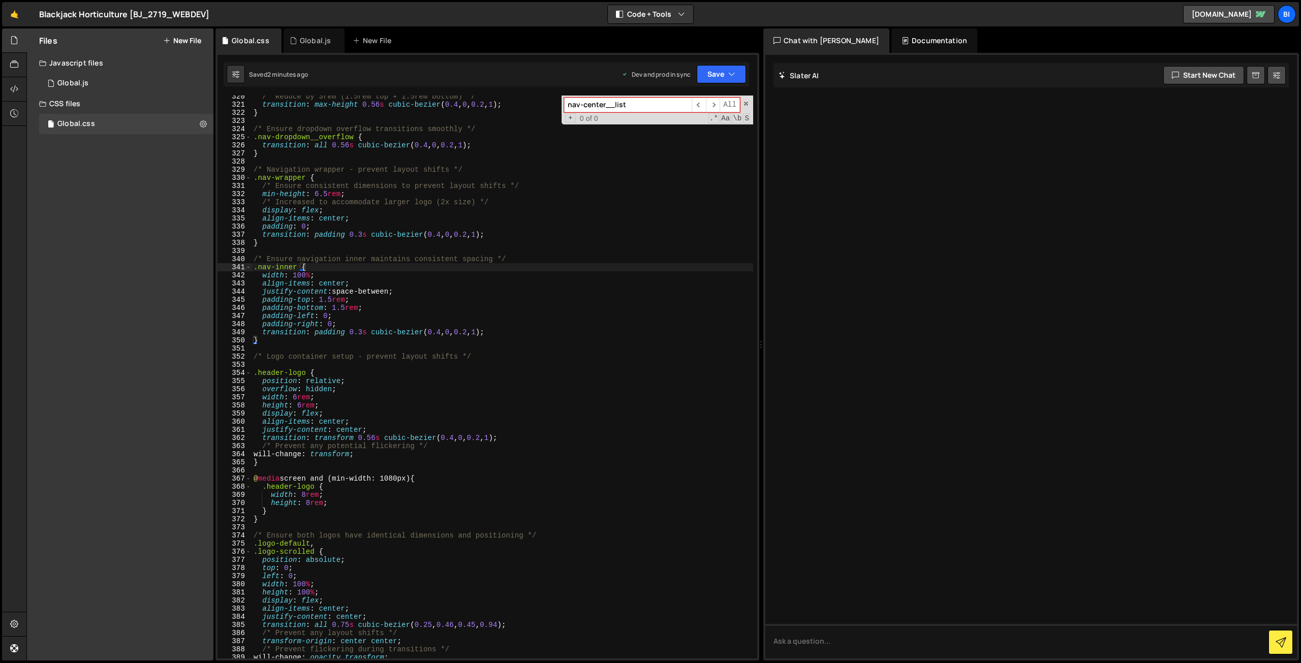
click at [327, 121] on div "/* Reduce by 3rem (1.5rem top + 1.5rem bottom) */ transition : max-height 0.56 …" at bounding box center [501, 381] width 501 height 579
click at [313, 34] on div "Global.js" at bounding box center [313, 40] width 61 height 24
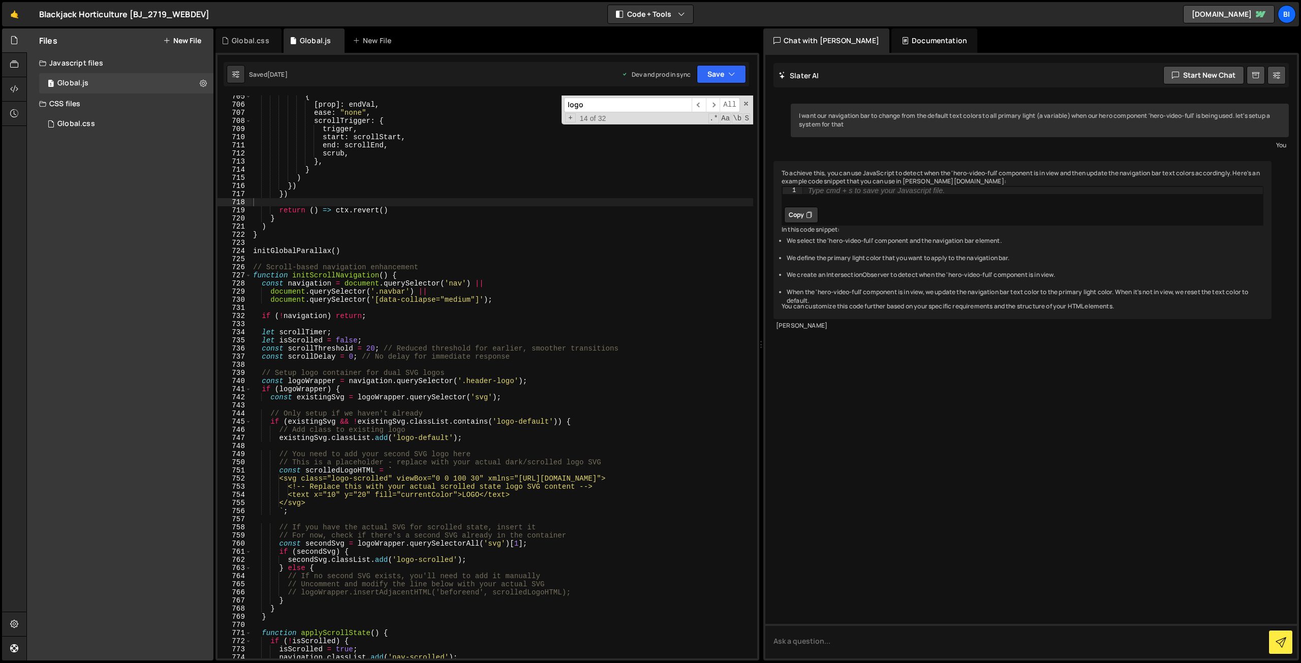
click at [368, 144] on div "{ [ prop ] : endVal , ease : "none" , scrollTrigger : { trigger , start : scrol…" at bounding box center [502, 381] width 502 height 579
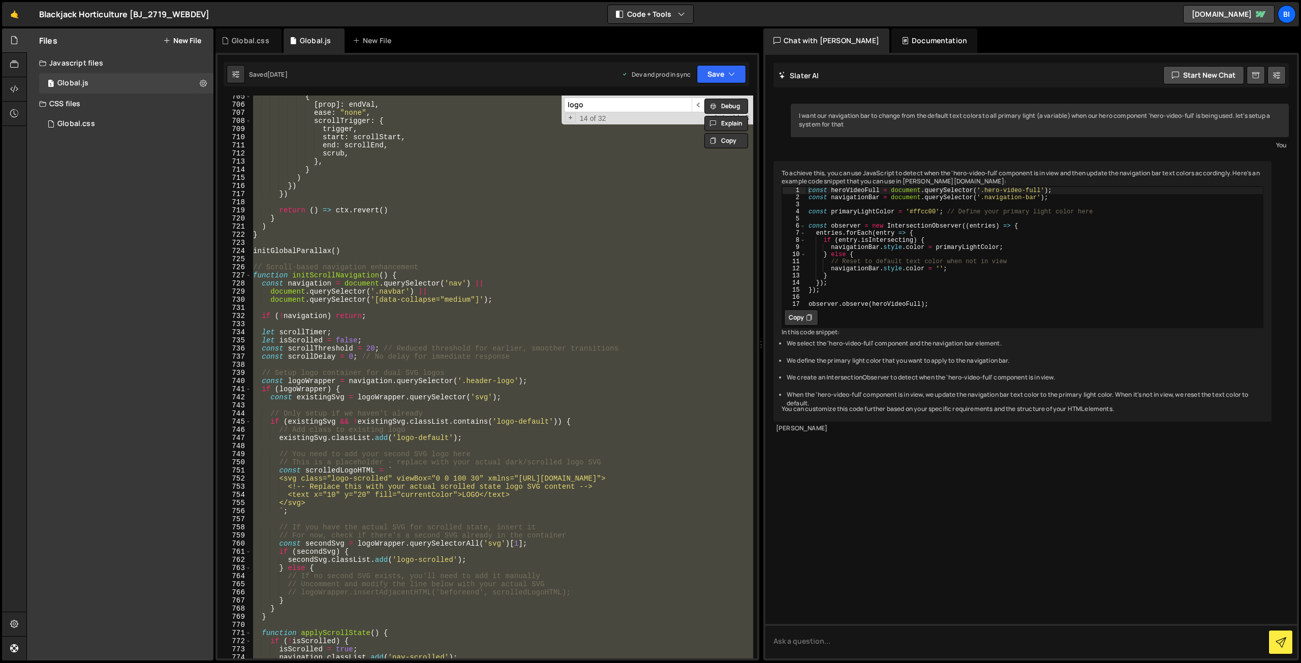
click at [428, 157] on div "{ [ prop ] : endVal , ease : "none" , scrollTrigger : { trigger , start : scrol…" at bounding box center [502, 377] width 502 height 563
type textarea "},"
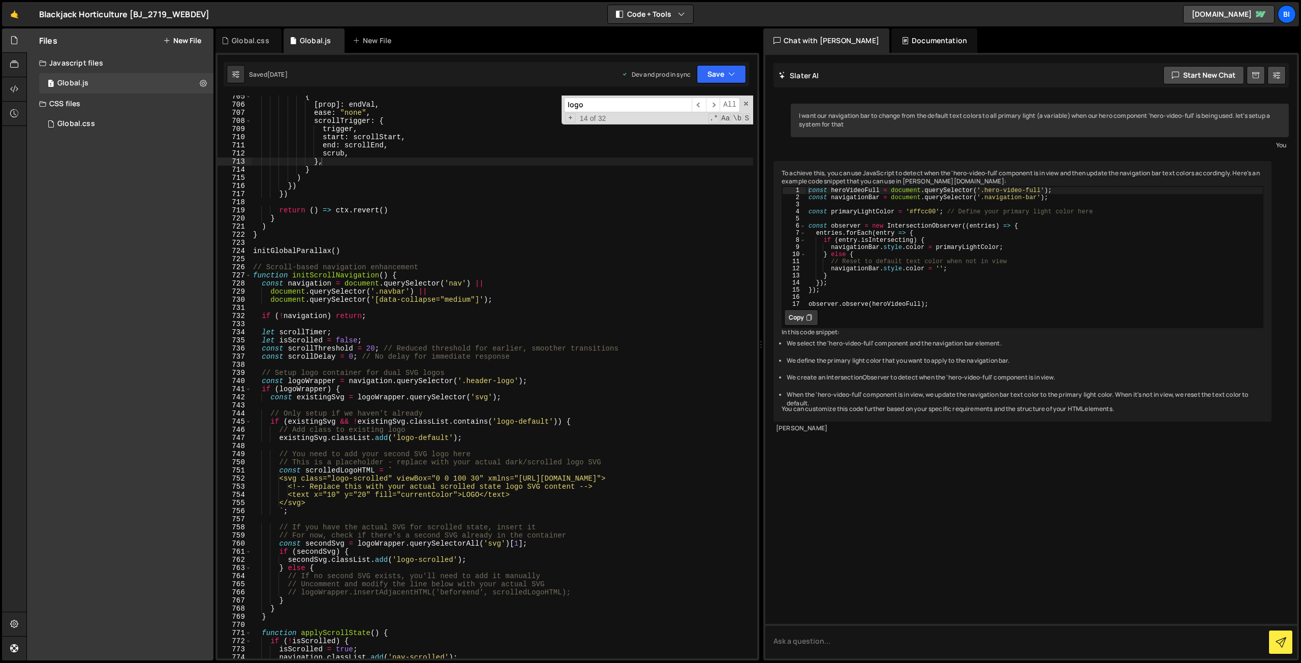
click at [239, 25] on div "🤙 Blackjack Horticulture [BJ_2719_WEBDEV] ⚠️ Code is being edited in another br…" at bounding box center [650, 14] width 1296 height 24
click at [244, 34] on div "Global.css" at bounding box center [248, 40] width 66 height 24
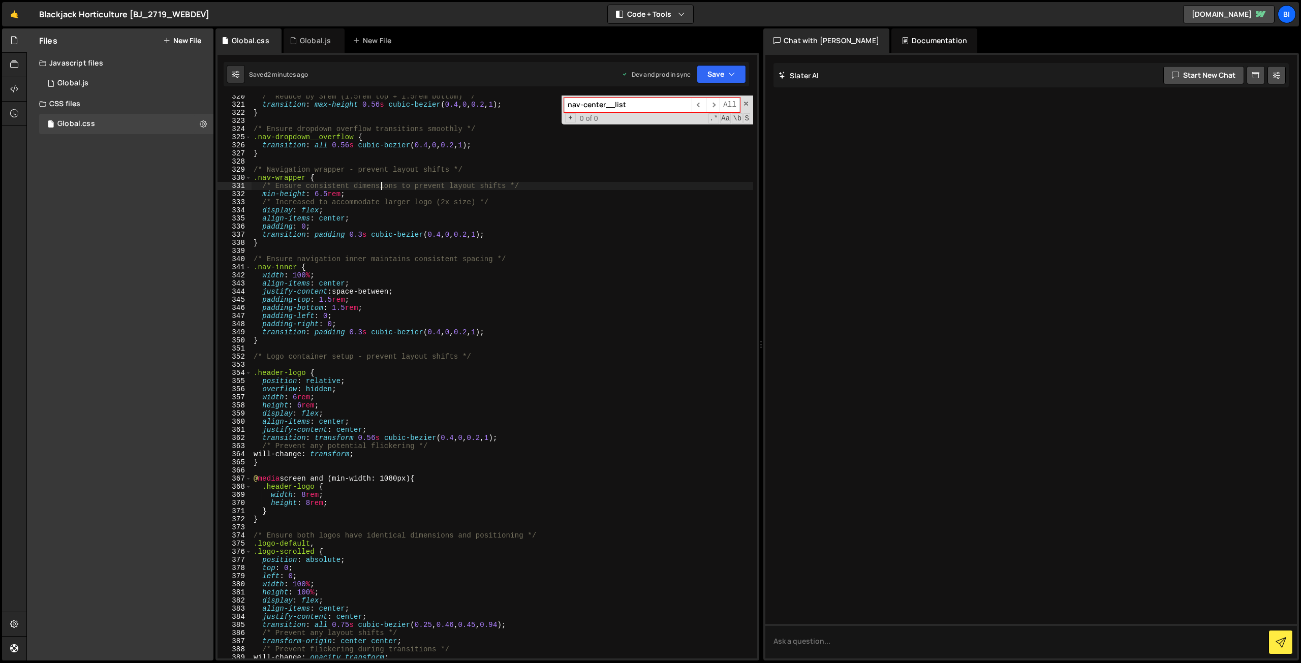
click at [382, 185] on div "/* Reduce by 3rem (1.5rem top + 1.5rem bottom) */ transition : max-height 0.56 …" at bounding box center [501, 381] width 501 height 579
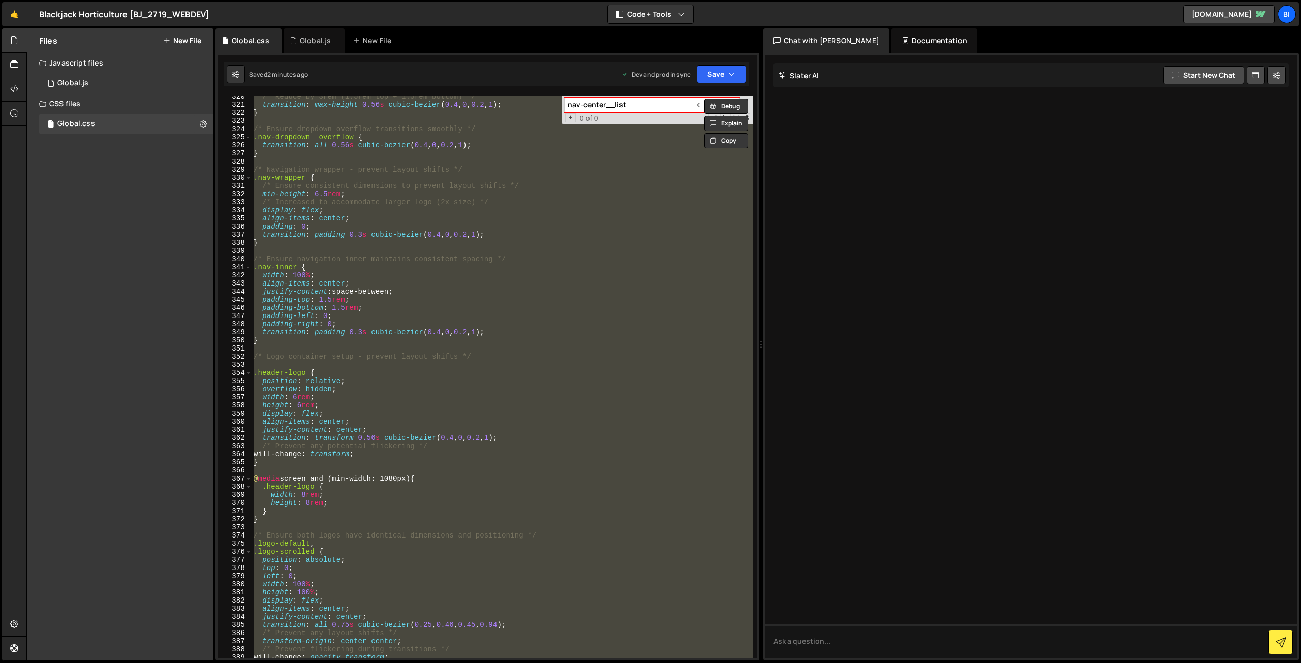
click at [439, 199] on div "/* Reduce by 3rem (1.5rem top + 1.5rem bottom) */ transition : max-height 0.56 …" at bounding box center [501, 377] width 501 height 563
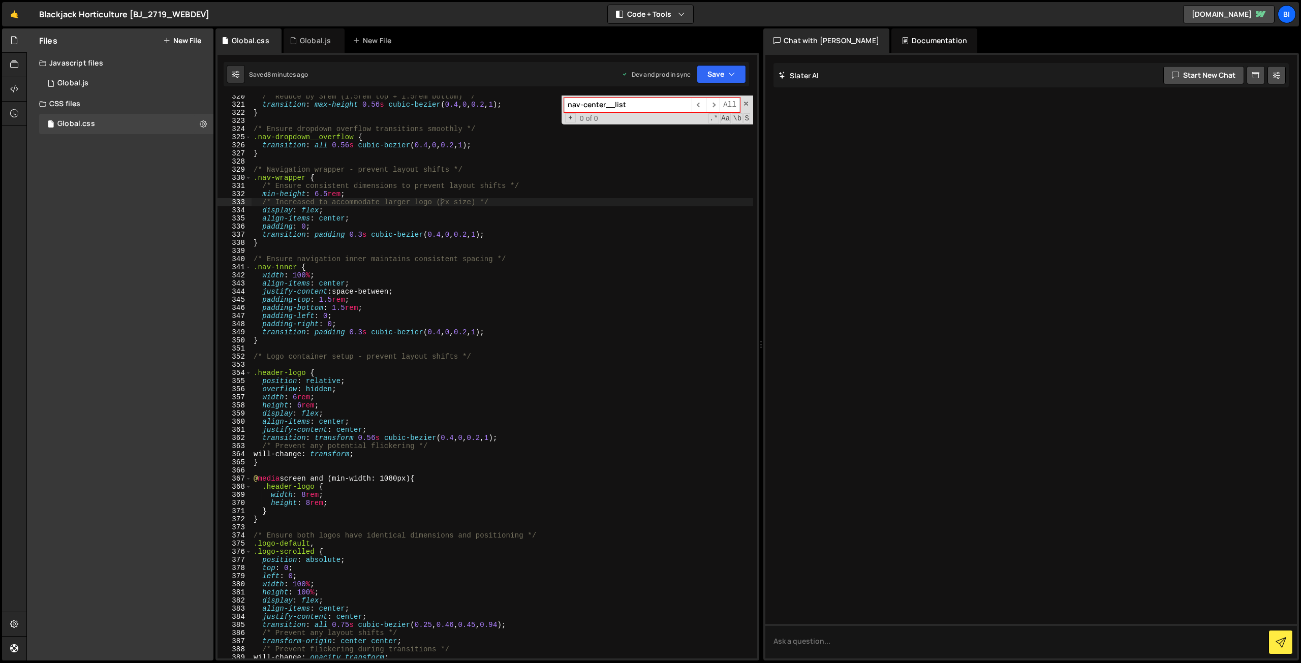
click at [178, 218] on div "Files New File Javascript files 1 Global.js 0 CSS files Global.css 0 Copy share…" at bounding box center [120, 344] width 186 height 632
click at [364, 200] on div "/* Reduce by 3rem (1.5rem top + 1.5rem bottom) */ transition : max-height 0.56 …" at bounding box center [501, 381] width 501 height 579
type textarea "}"
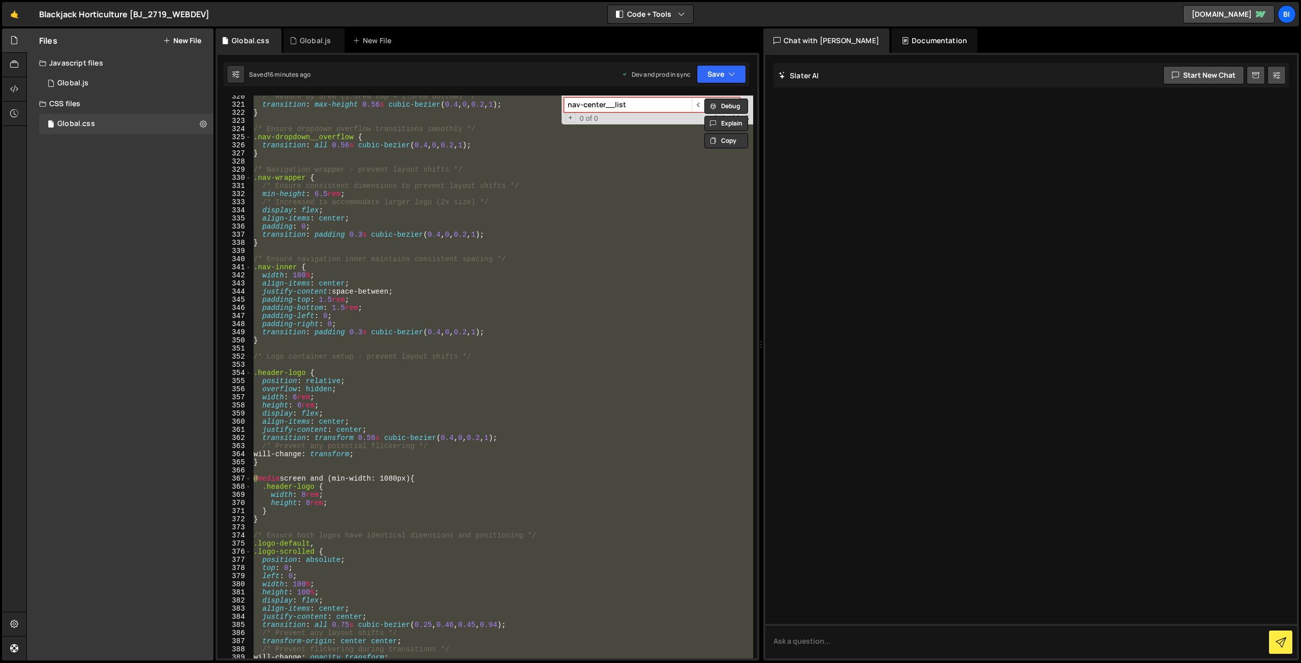
paste textarea
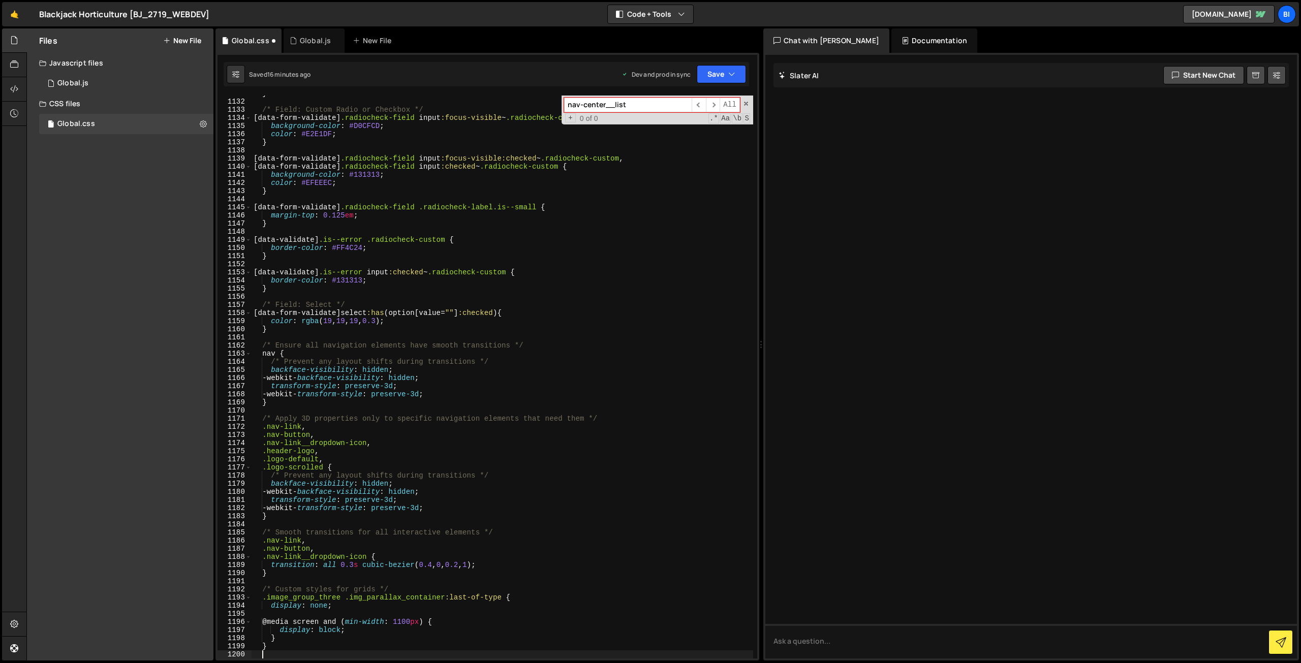
scroll to position [9191, 0]
click at [381, 272] on div "} /* Field: Custom Radio or Checkbox */ [ data-form-validate ] .radiocheck-fiel…" at bounding box center [501, 378] width 501 height 579
type textarea "[data-validate].is--error input:checked~.radiocheck-custom {"
click at [307, 41] on div "Global.js" at bounding box center [315, 41] width 31 height 10
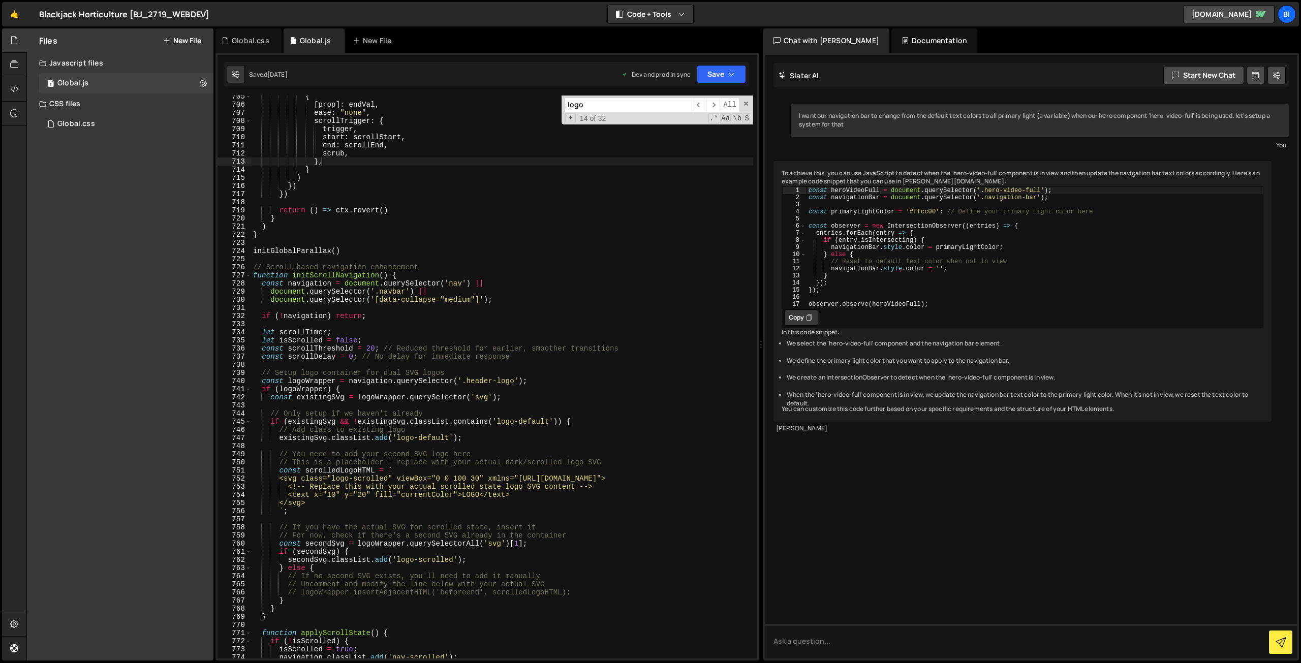
click at [389, 222] on div "{ [ prop ] : endVal , ease : "none" , scrollTrigger : { trigger , start : scrol…" at bounding box center [502, 381] width 502 height 579
type textarea "initContentRevealScroll();"
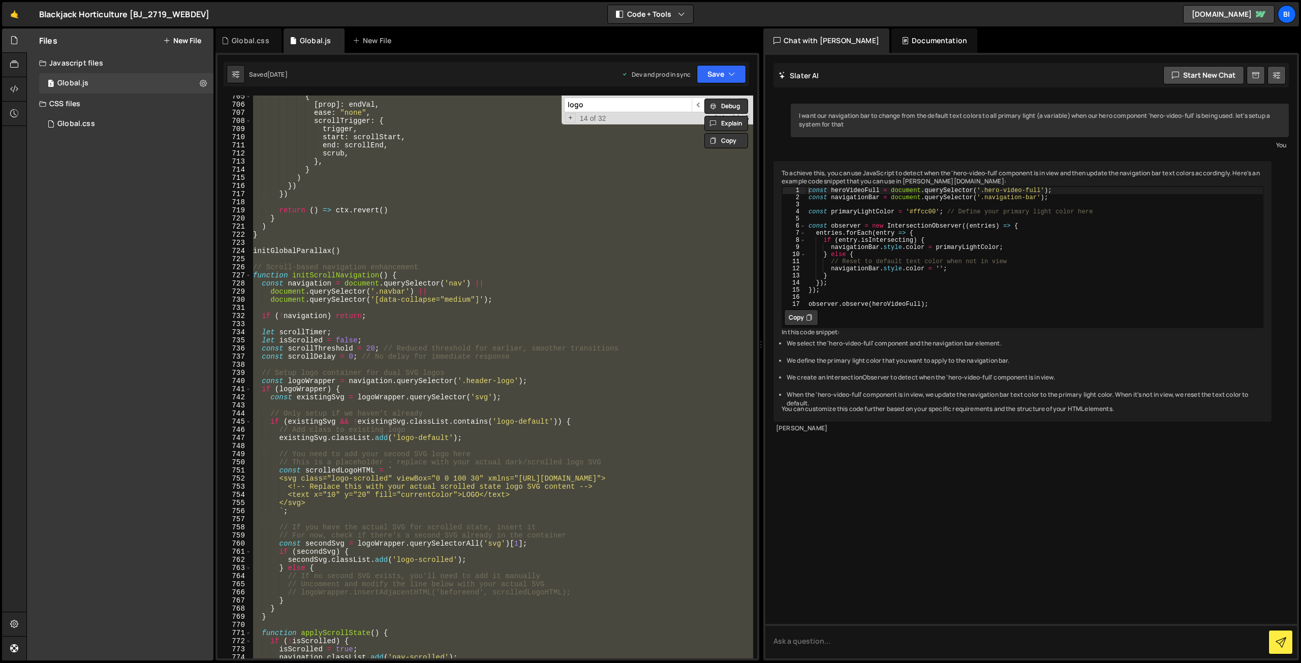
paste textarea
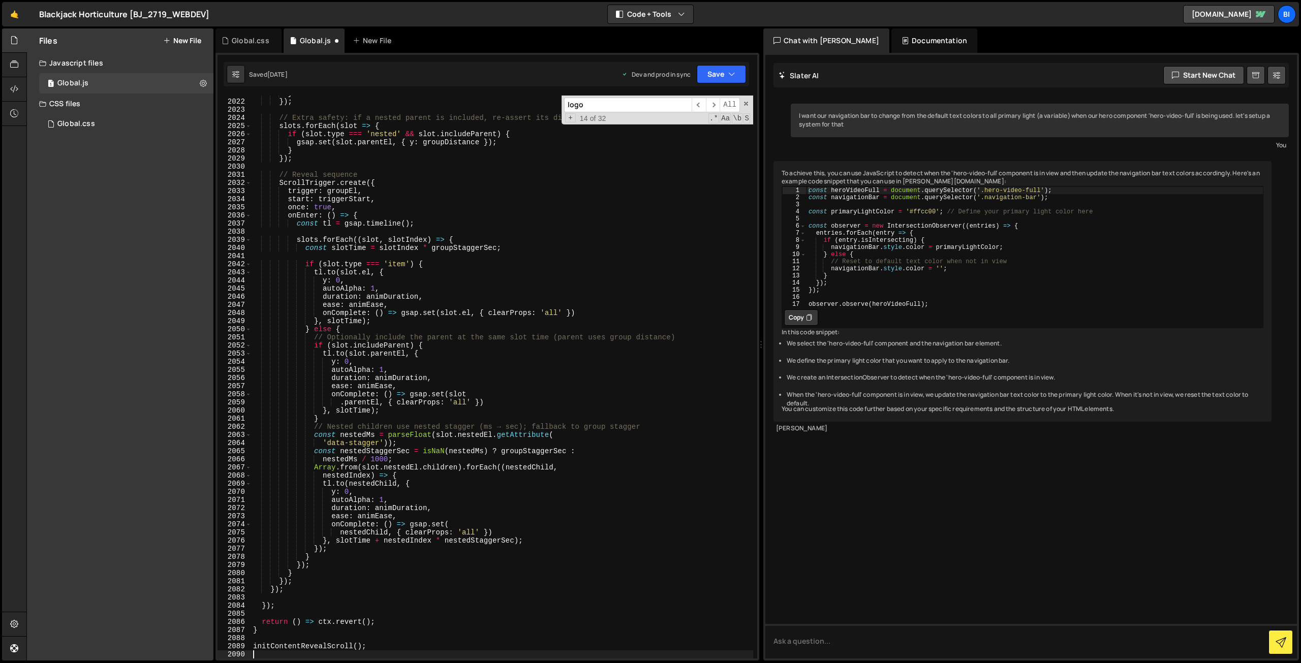
type textarea "initContentRevealScroll();"
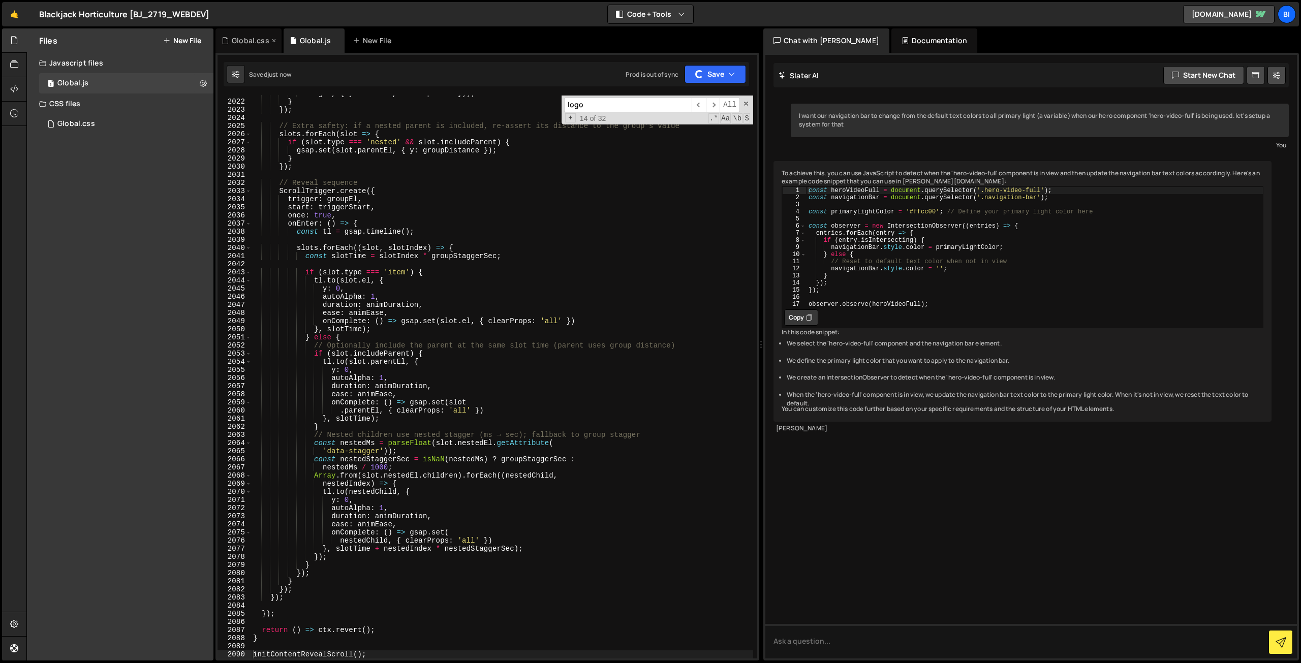
click at [247, 42] on div "Global.css" at bounding box center [251, 41] width 38 height 10
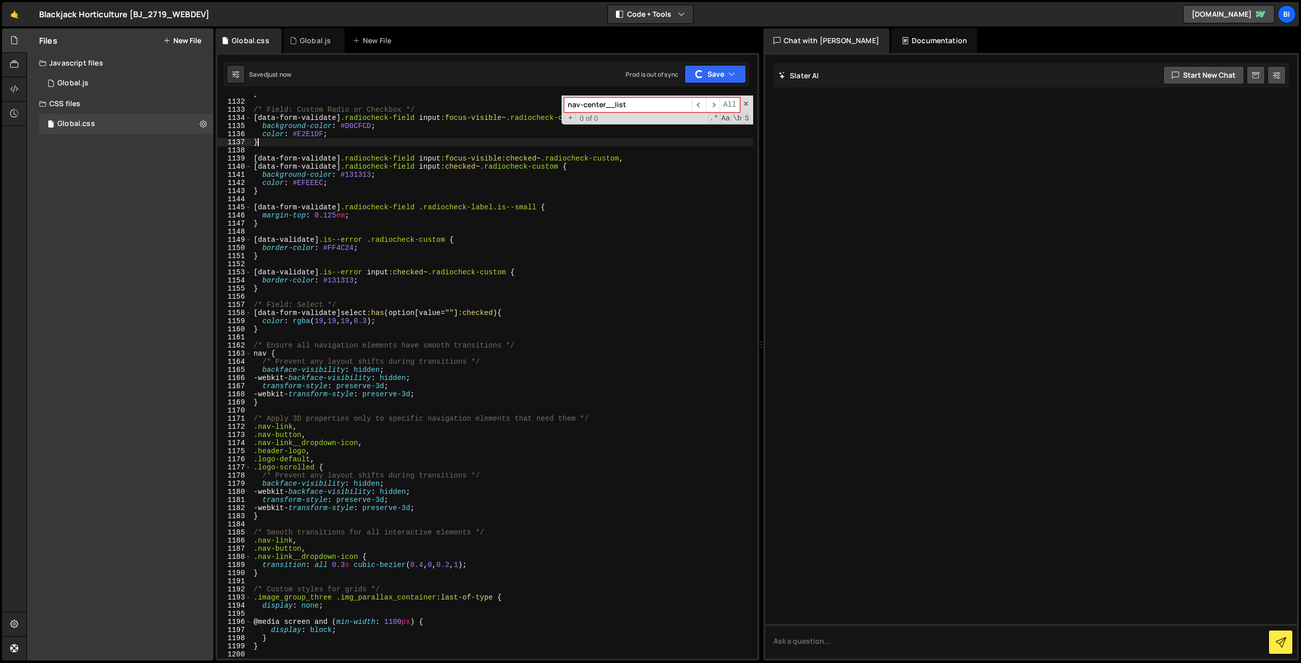
click at [396, 145] on div "} /* Field: Custom Radio or Checkbox */ [ data-form-validate ] .radiocheck-fiel…" at bounding box center [501, 378] width 501 height 579
click at [373, 244] on div "} /* Field: Custom Radio or Checkbox */ [ data-form-validate ] .radiocheck-fiel…" at bounding box center [501, 378] width 501 height 579
type textarea "border-color: #FF4C24;"
click at [295, 29] on div "Global.js" at bounding box center [313, 40] width 61 height 24
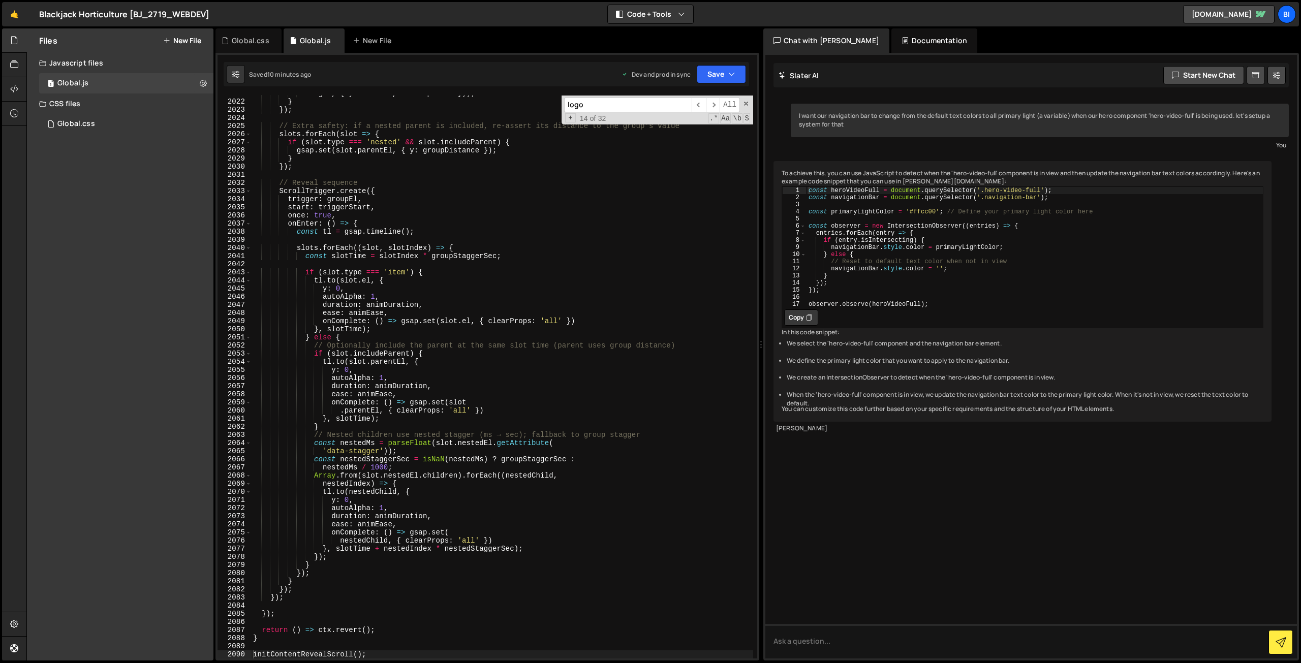
click at [384, 173] on div "target , { y : nestedD , autoAlpha : 0 })) ; } }) ; // Extra safety: if a neste…" at bounding box center [502, 378] width 502 height 579
type textarea "initContentRevealScroll();"
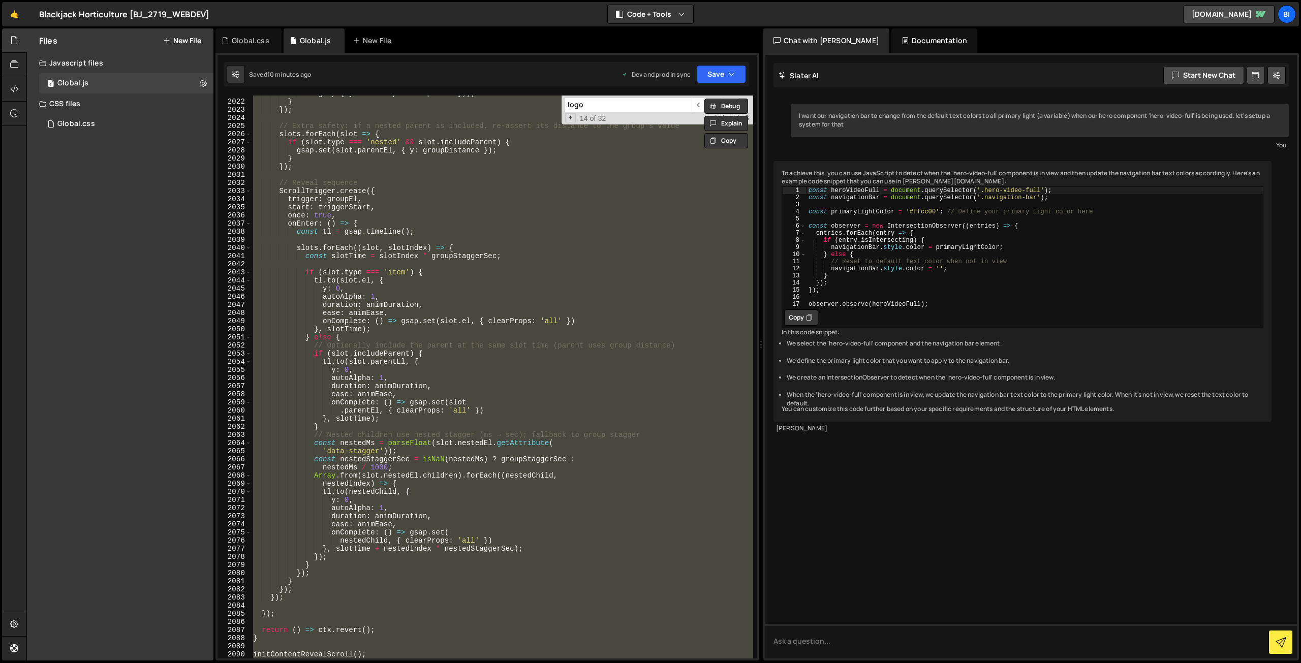
paste textarea
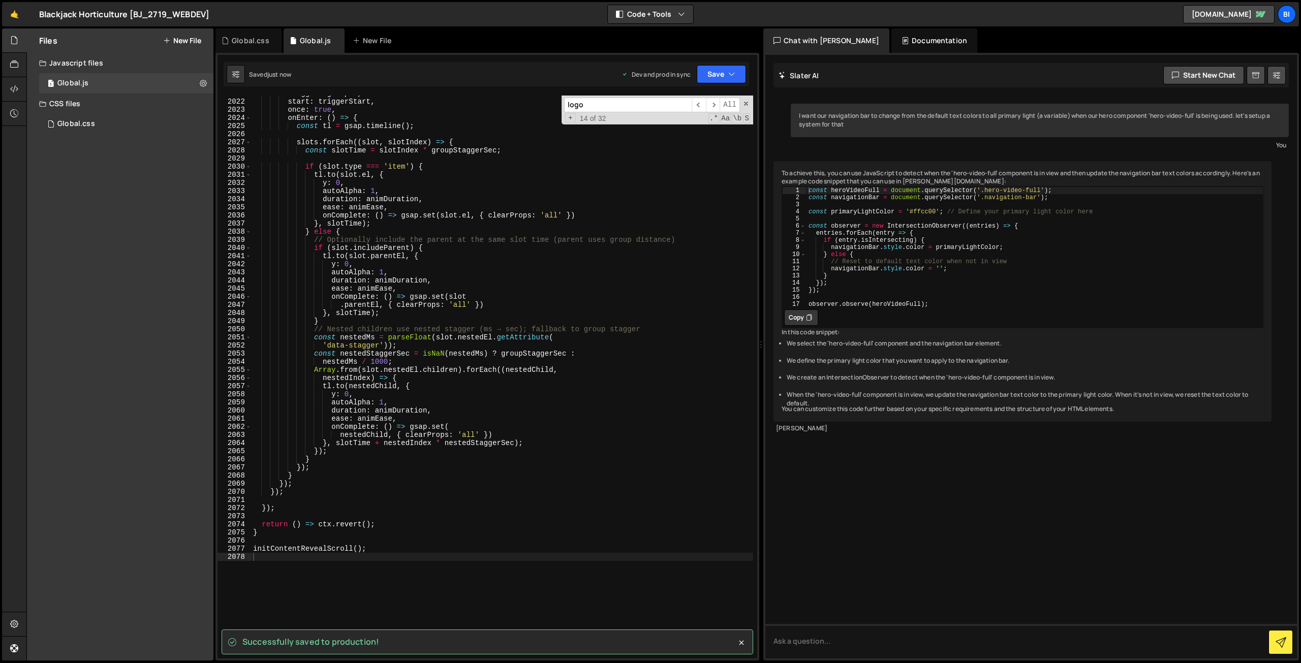
click at [397, 186] on div "trigger : groupEl , start : triggerStart , once : true , onEnter : ( ) => { con…" at bounding box center [502, 378] width 502 height 579
type textarea "y: 0,"
click at [259, 38] on div "Global.css" at bounding box center [251, 41] width 38 height 10
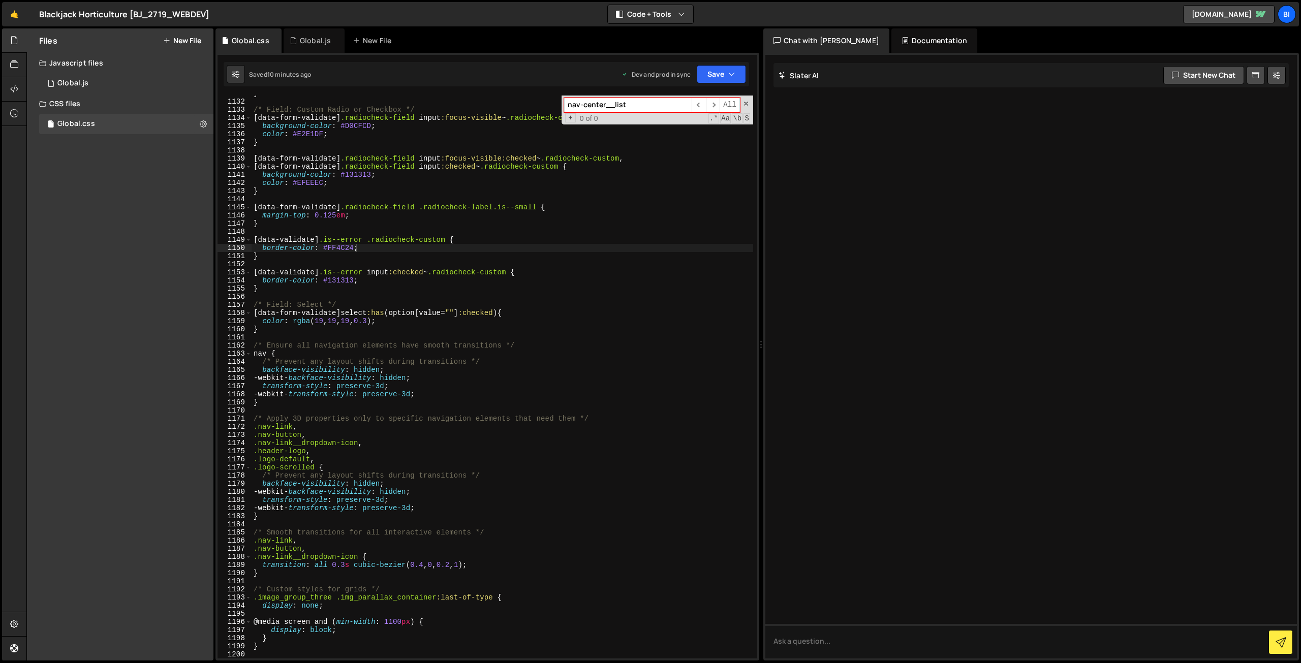
click at [415, 210] on div "} /* Field: Custom Radio or Checkbox */ [ data-form-validate ] .radiocheck-fiel…" at bounding box center [501, 378] width 501 height 579
type textarea "}"
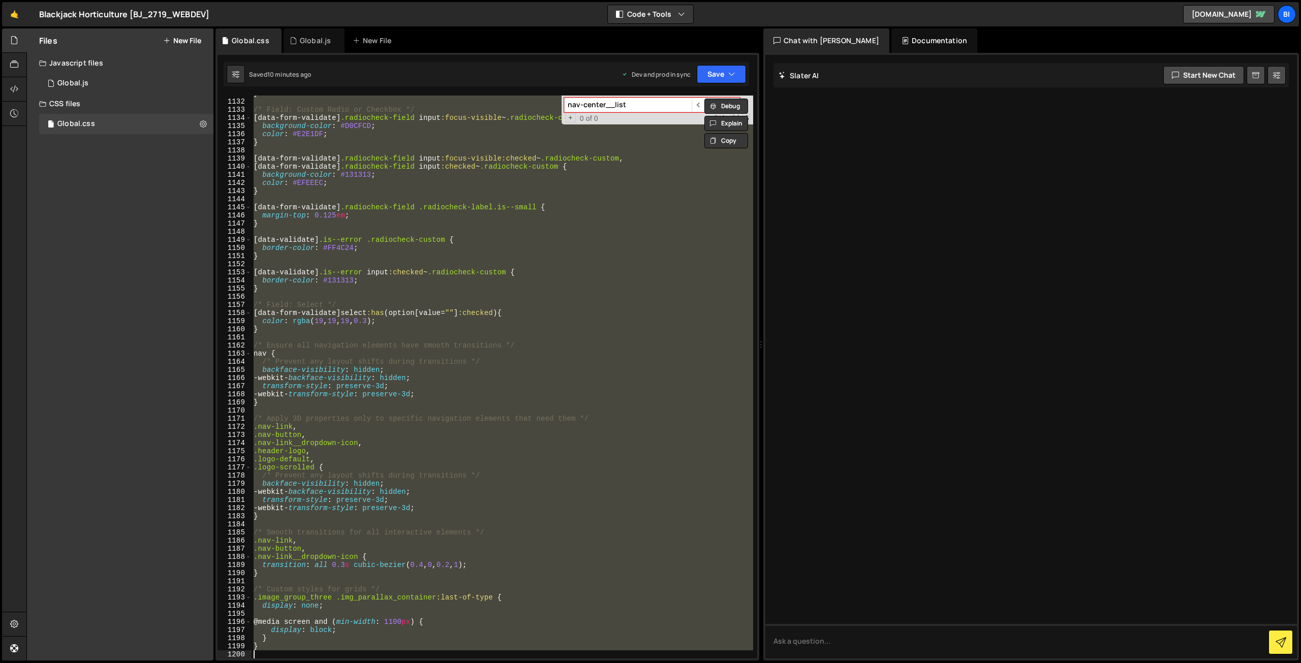
paste textarea
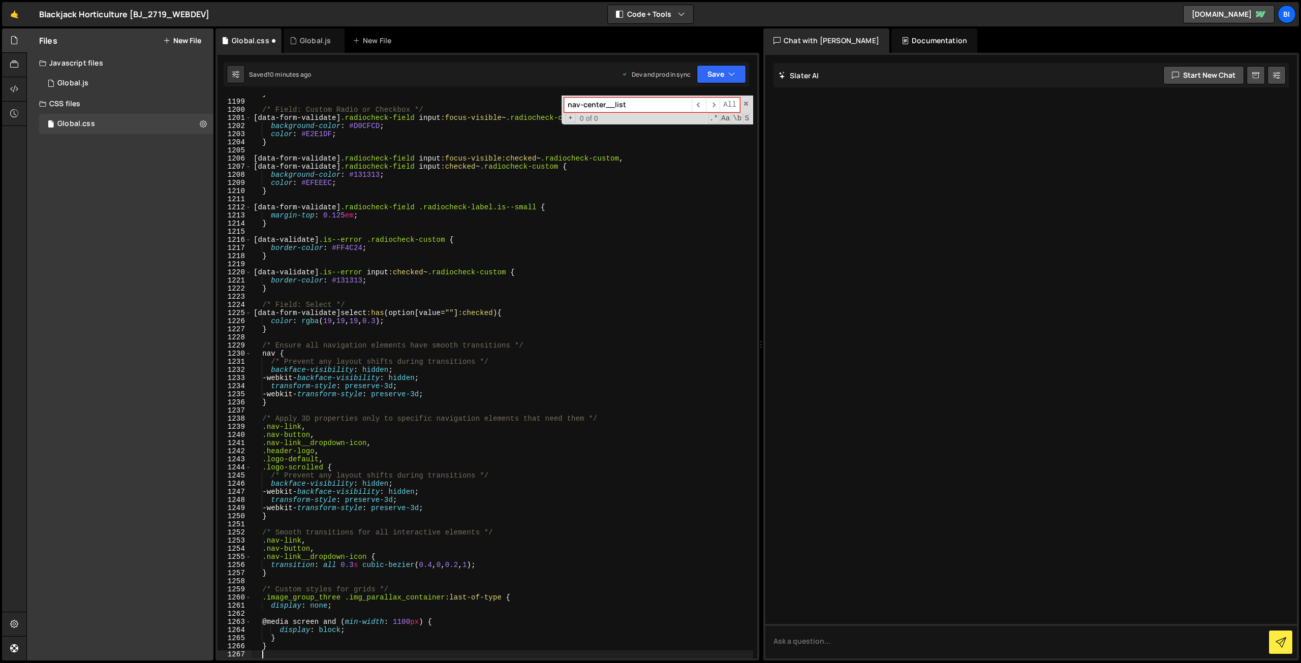
click at [417, 211] on div "} /* Field: Custom Radio or Checkbox */ [ data-form-validate ] .radiocheck-fiel…" at bounding box center [501, 378] width 501 height 579
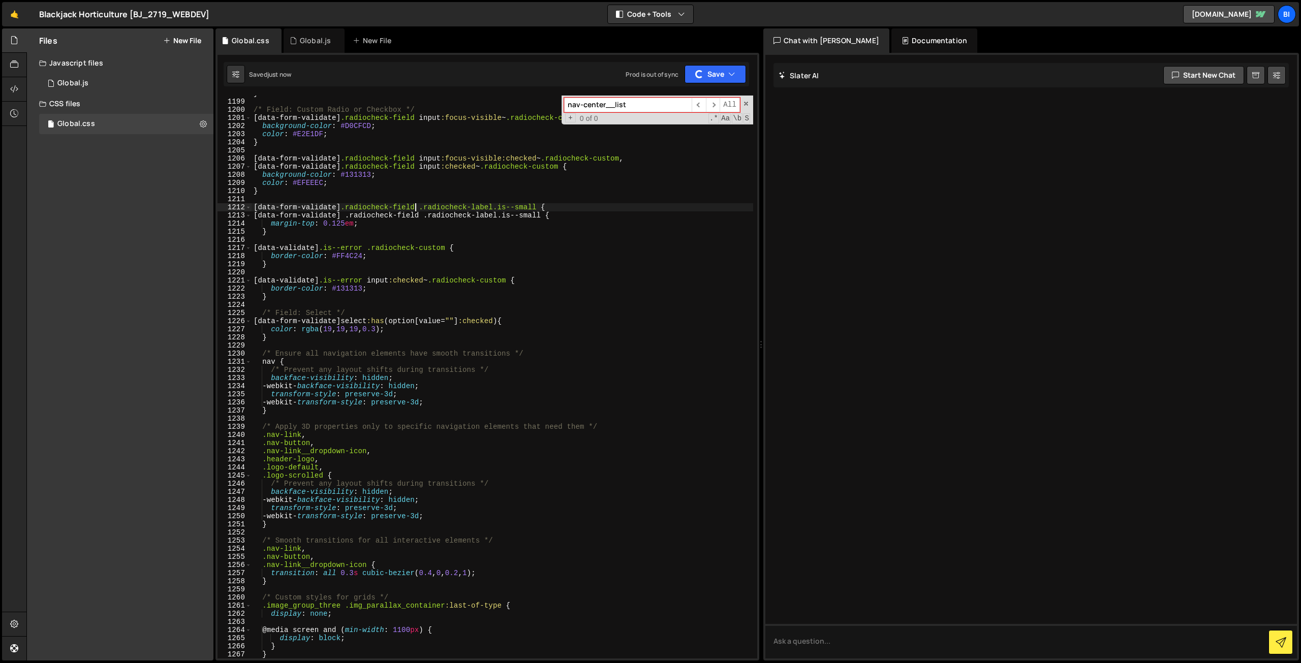
click at [451, 228] on div "} /* Field: Custom Radio or Checkbox */ [ data-form-validate ] .radiocheck-fiel…" at bounding box center [501, 378] width 501 height 579
click at [588, 225] on div "} /* Field: Custom Radio or Checkbox */ [ data-form-validate ] .radiocheck-fiel…" at bounding box center [501, 378] width 501 height 579
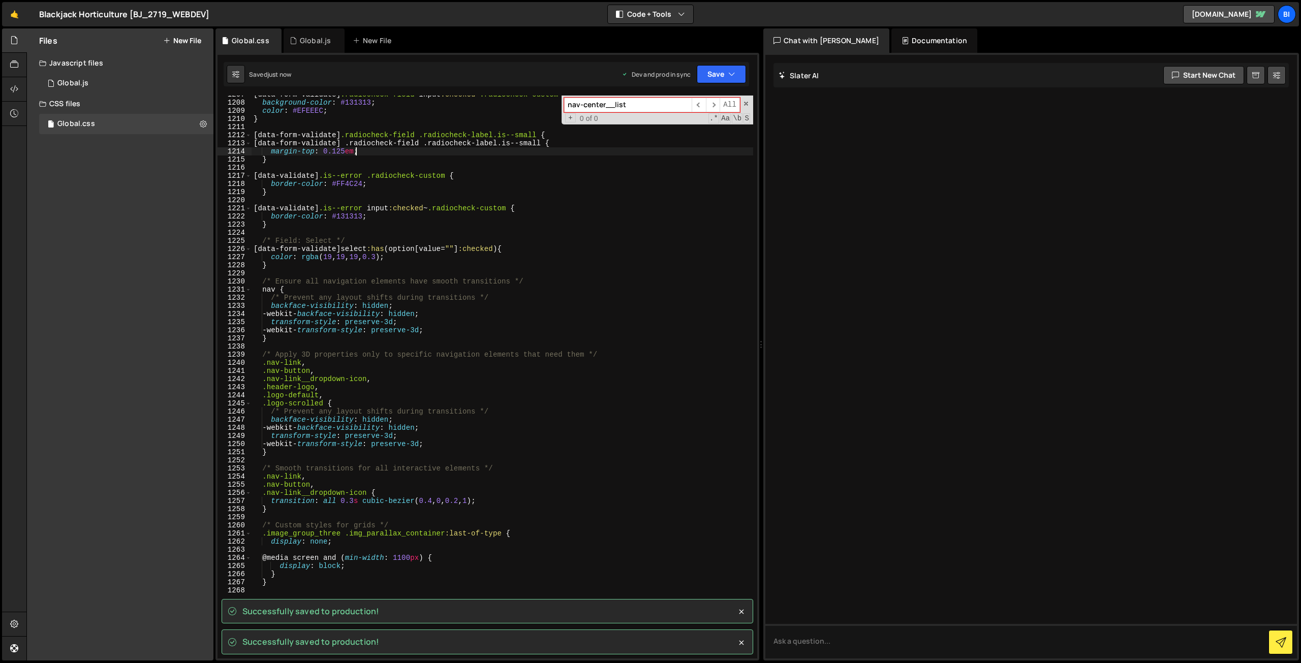
scroll to position [9808, 0]
click at [741, 102] on div "nav-center__list ​ ​ All Replace All + 0 of 0 .* Aa \b S" at bounding box center [657, 110] width 192 height 29
click at [742, 101] on div "nav-center__list ​ ​ All Replace All + 0 of 0 .* Aa \b S" at bounding box center [657, 110] width 192 height 29
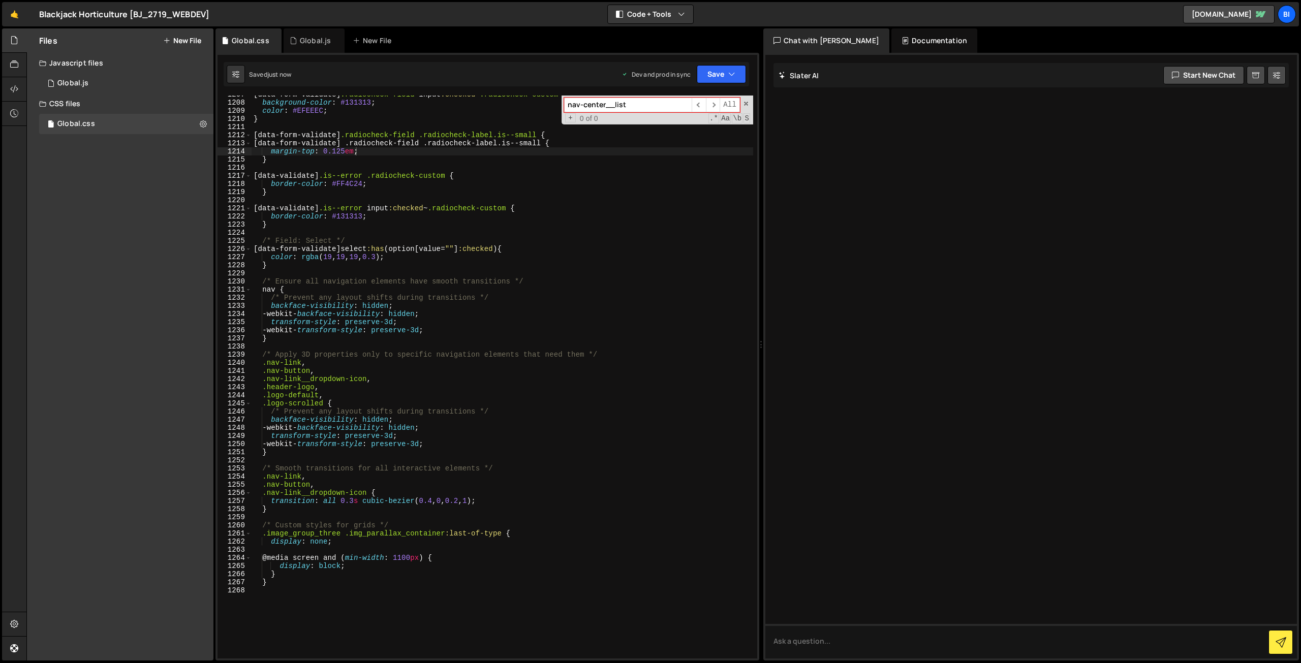
click at [744, 96] on div "nav-center__list ​ ​ All Replace All + 0 of 0 .* Aa \b S" at bounding box center [657, 110] width 192 height 29
click at [498, 292] on div "[ data-form-validate ] .radiocheck-field input :checked ~ .radiocheck-custom { …" at bounding box center [501, 379] width 501 height 579
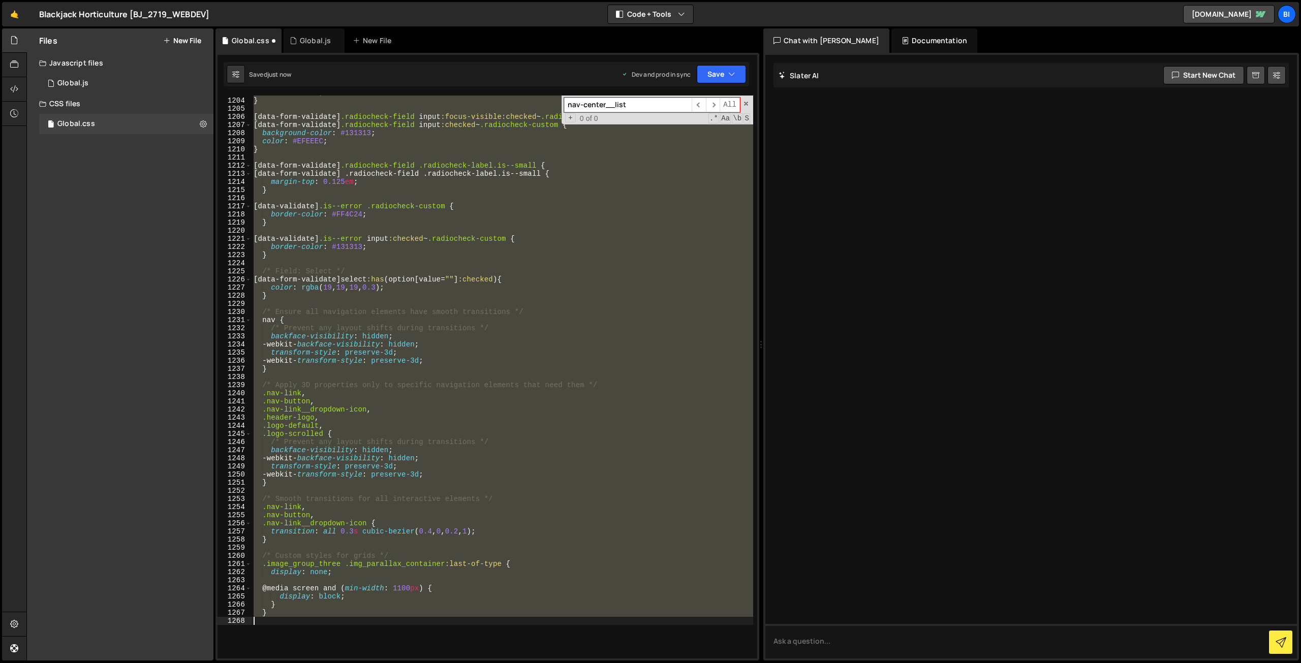
click at [498, 292] on div "color : #E2E1DF ; } [ data-form-validate ] .radiocheck-field input :focus-visib…" at bounding box center [501, 377] width 501 height 563
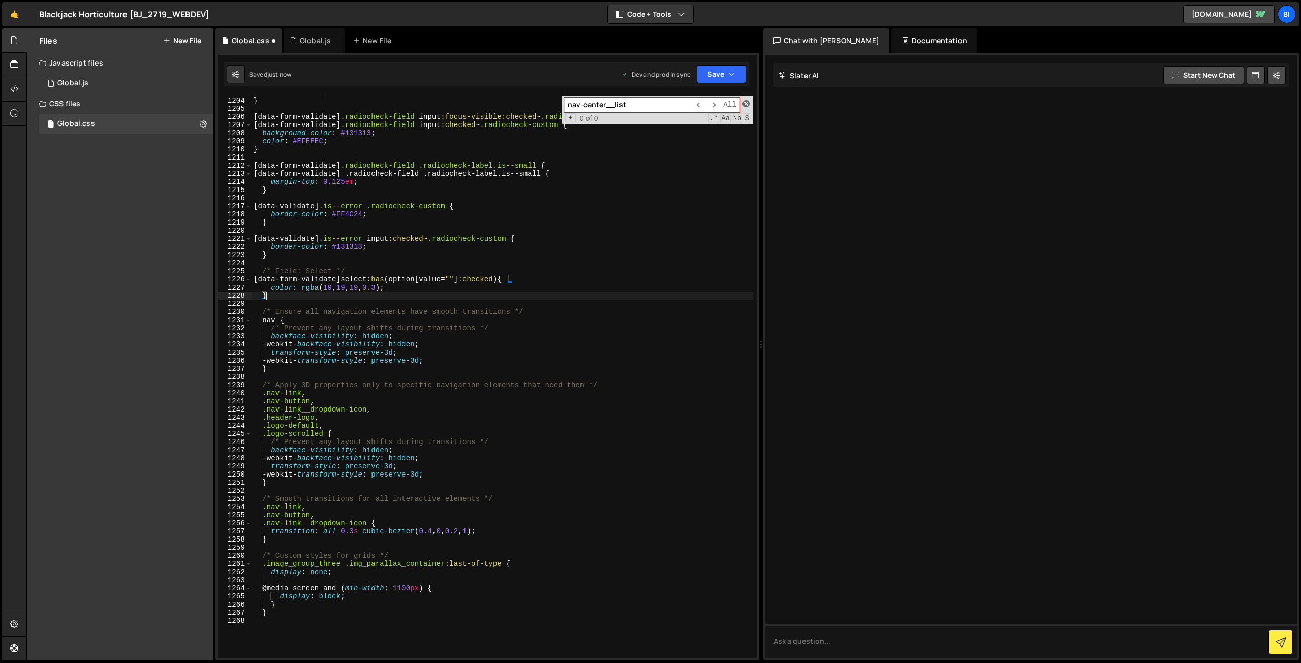
click at [745, 100] on span at bounding box center [745, 103] width 7 height 7
click at [571, 218] on div "color : #E2E1DF ; } [ data-form-validate ] .radiocheck-field input :focus-visib…" at bounding box center [501, 377] width 501 height 579
click at [352, 319] on div "color : #E2E1DF ; } [ data-form-validate ] .radiocheck-field input :focus-visib…" at bounding box center [501, 377] width 501 height 579
type textarea "}"
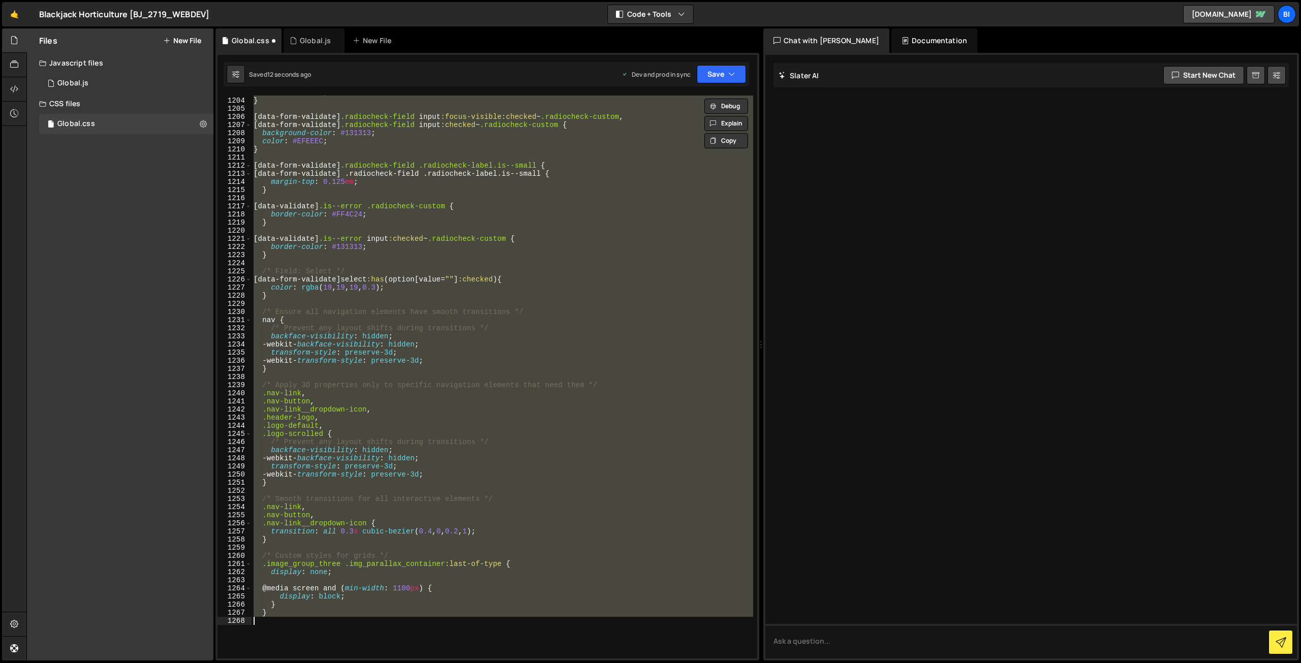
paste textarea
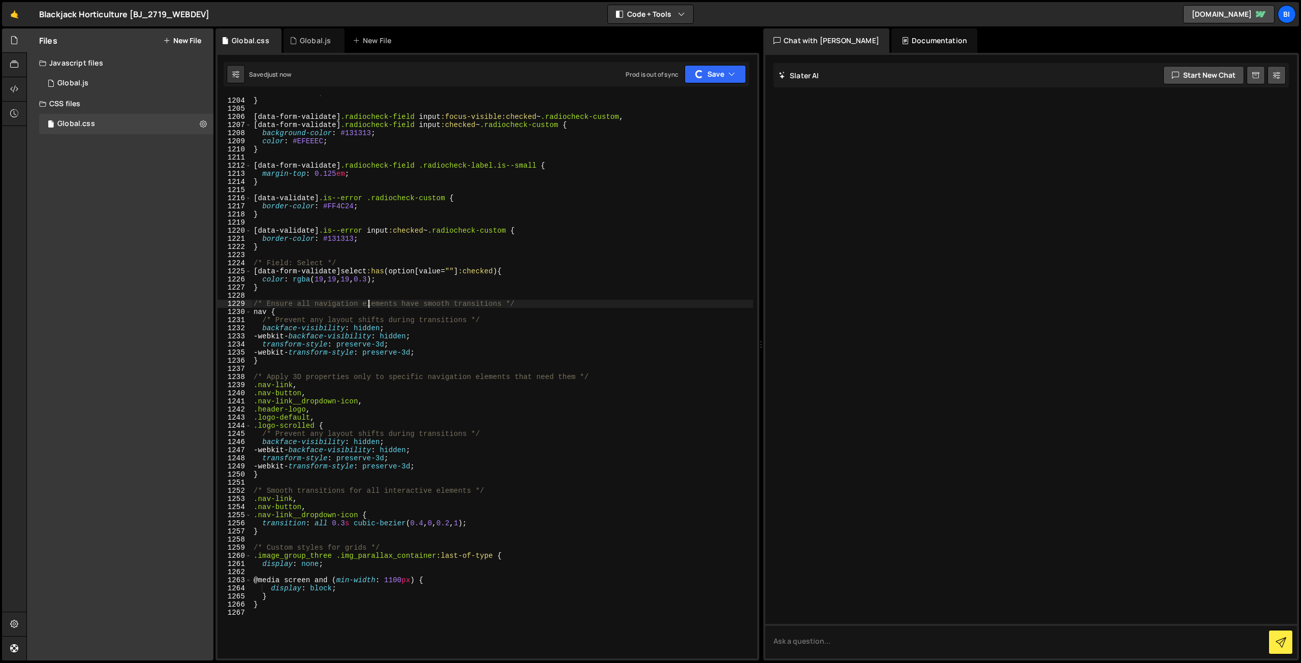
click at [370, 303] on div "color : #E2E1DF ; } [ data-form-validate ] .radiocheck-field input :focus-visib…" at bounding box center [501, 377] width 501 height 579
type textarea "/* Ensure all navigation elements have smooth transitions */"
drag, startPoint x: 436, startPoint y: 225, endPoint x: 429, endPoint y: 211, distance: 15.5
click at [435, 225] on div "color : #E2E1DF ; } [ data-form-validate ] .radiocheck-field input :focus-visib…" at bounding box center [501, 377] width 501 height 579
click at [335, 186] on div "color : #E2E1DF ; } [ data-form-validate ] .radiocheck-field input :focus-visib…" at bounding box center [501, 377] width 501 height 579
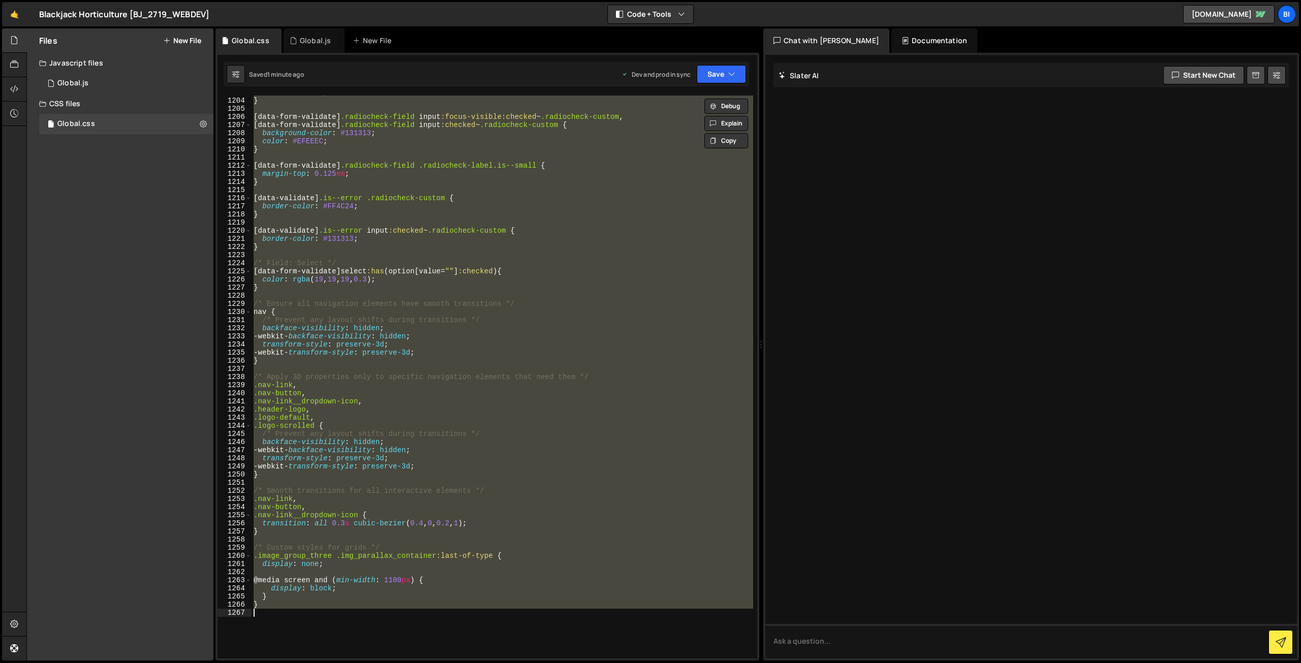
click at [424, 143] on div "color : #E2E1DF ; } [ data-form-validate ] .radiocheck-field input :focus-visib…" at bounding box center [501, 377] width 501 height 563
type textarea "color: #EFEEEC;"
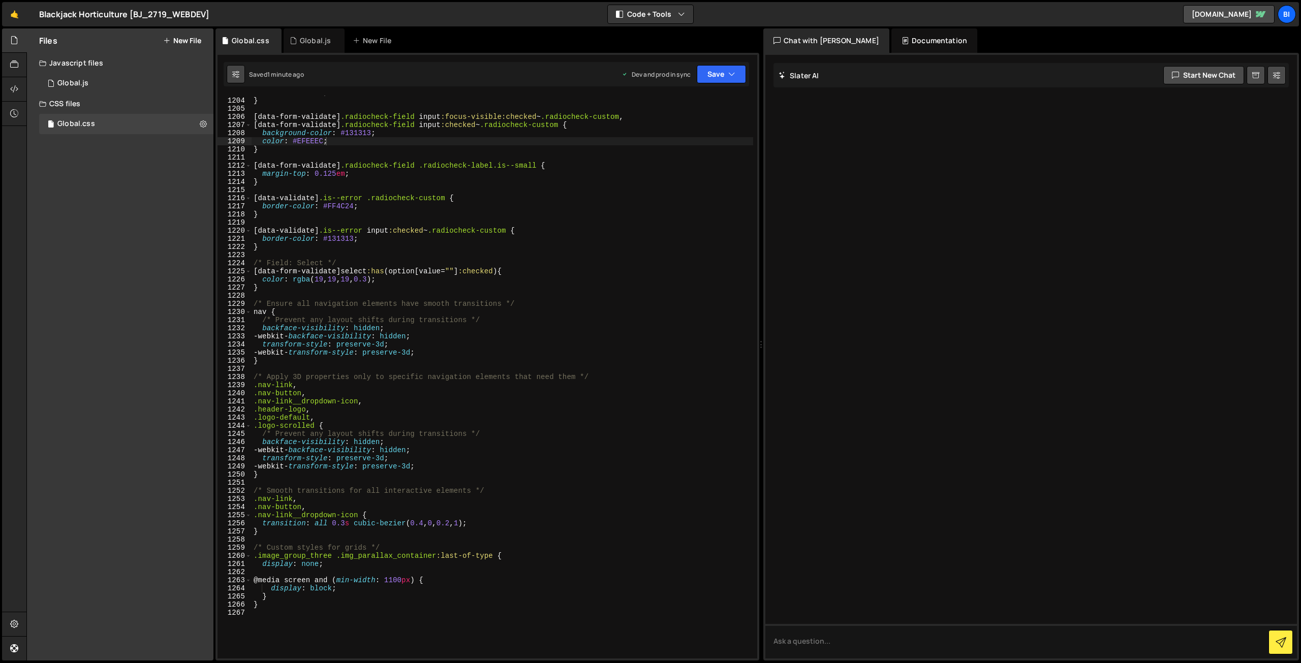
click at [240, 74] on button at bounding box center [236, 74] width 18 height 18
select select "editor"
select select "ace/theme/monokai"
type input "14"
checkbox input "true"
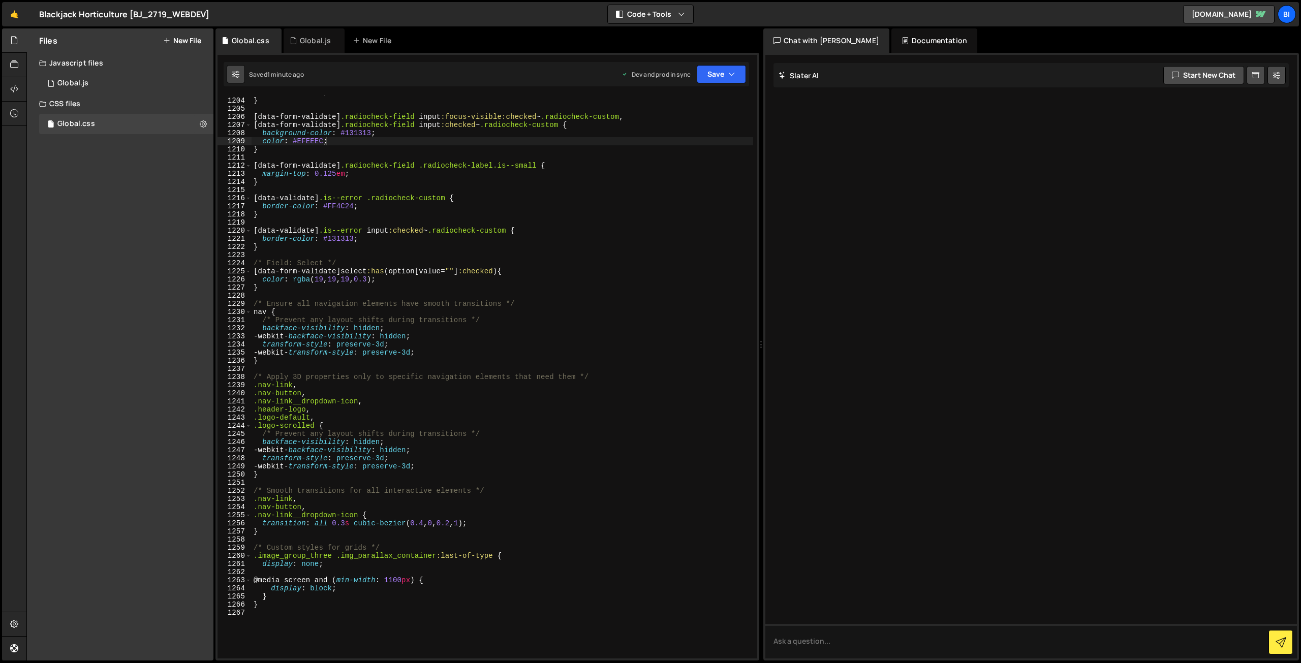
checkbox input "true"
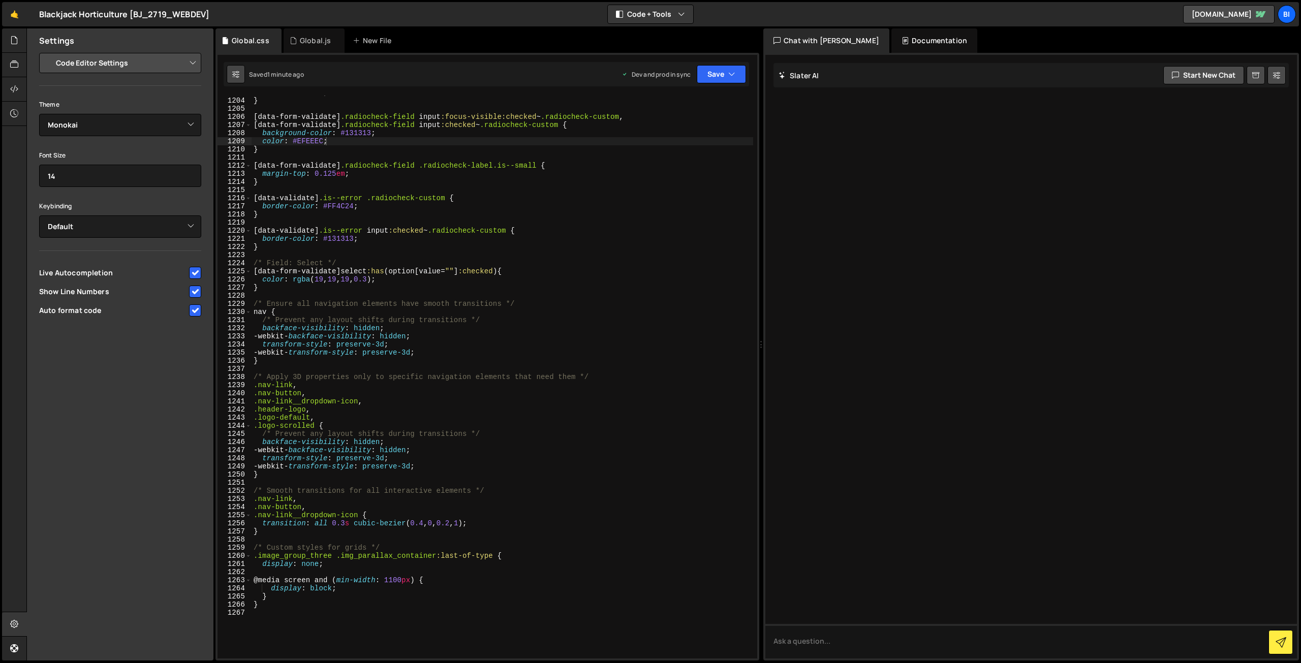
click at [240, 74] on button at bounding box center [236, 74] width 18 height 18
click at [242, 75] on button at bounding box center [236, 74] width 18 height 18
click at [245, 37] on div "Global.css" at bounding box center [251, 41] width 38 height 10
click at [332, 231] on div "color : #E2E1DF ; } [ data-form-validate ] .radiocheck-field input :focus-visib…" at bounding box center [501, 377] width 501 height 579
click at [16, 51] on div at bounding box center [14, 40] width 25 height 24
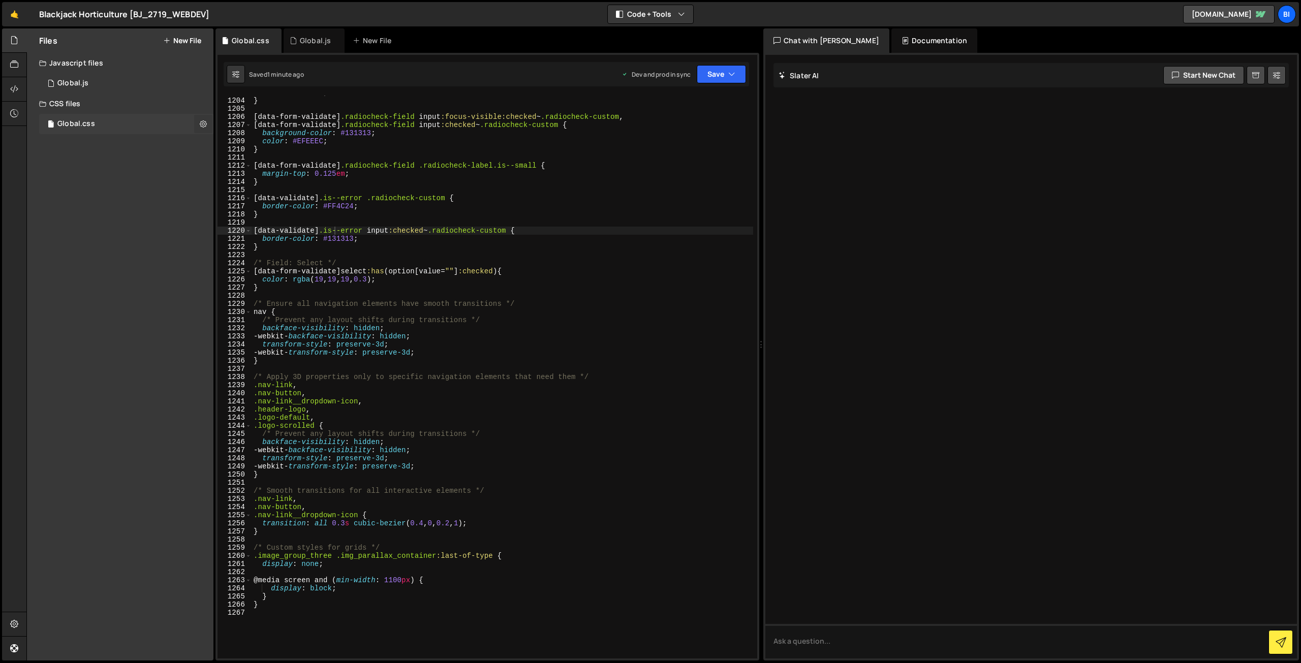
click at [200, 123] on icon at bounding box center [203, 124] width 7 height 10
type textarea "[data-validate].is--error .radiocheck-custom {"
click at [412, 198] on div "color : #E2E1DF ; } [ data-form-validate ] .radiocheck-field input :focus-visib…" at bounding box center [501, 377] width 501 height 579
click at [19, 115] on div at bounding box center [14, 114] width 25 height 24
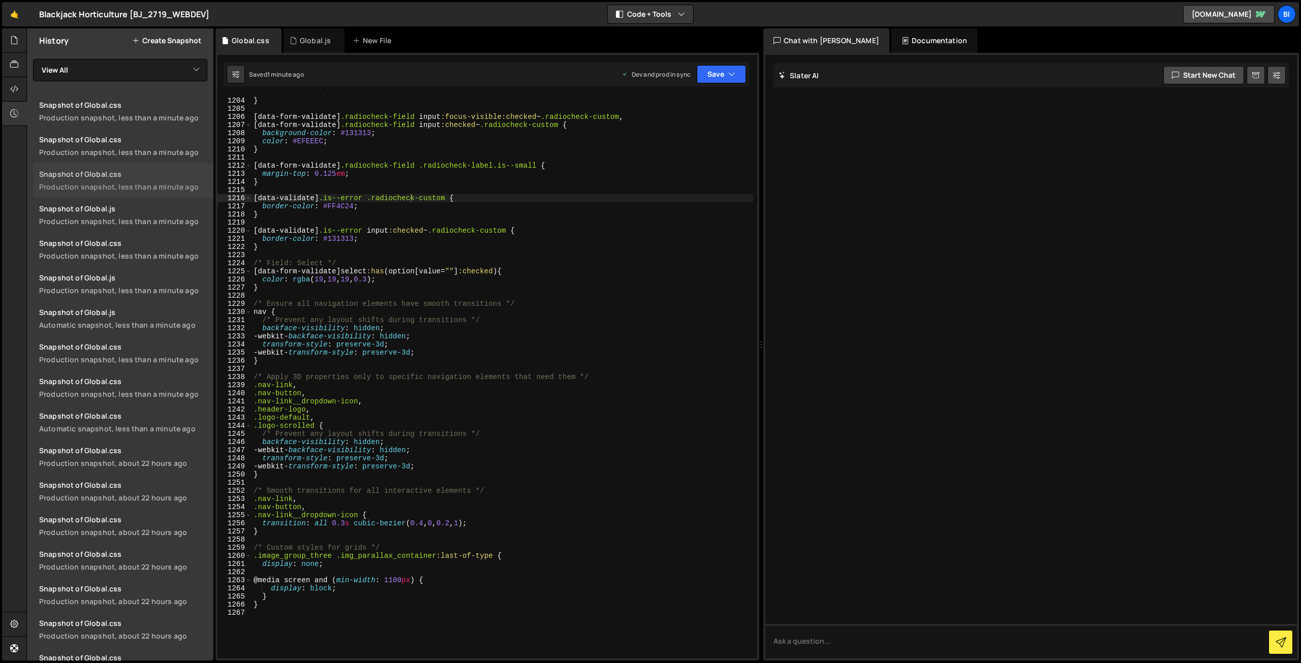
click at [134, 180] on link "Snapshot of Global.css Production snapshot, less than a minute ago" at bounding box center [123, 180] width 180 height 35
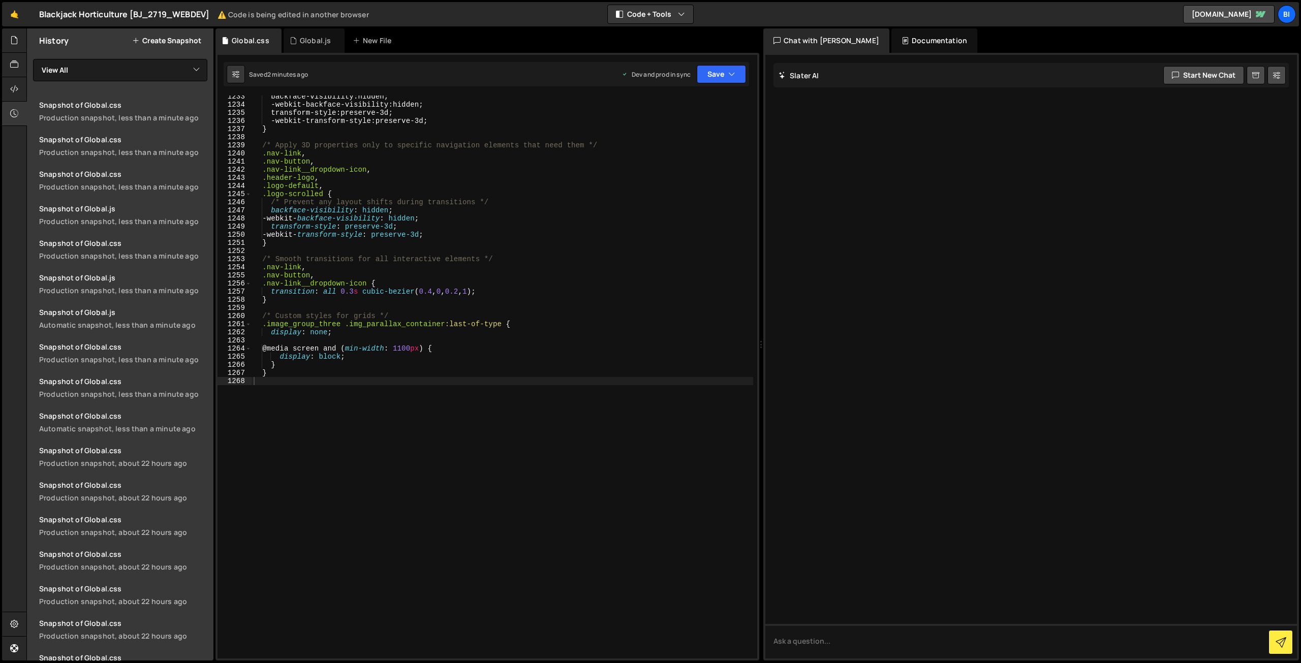
scroll to position [10017, 0]
click at [308, 38] on div "Global.js" at bounding box center [315, 41] width 31 height 10
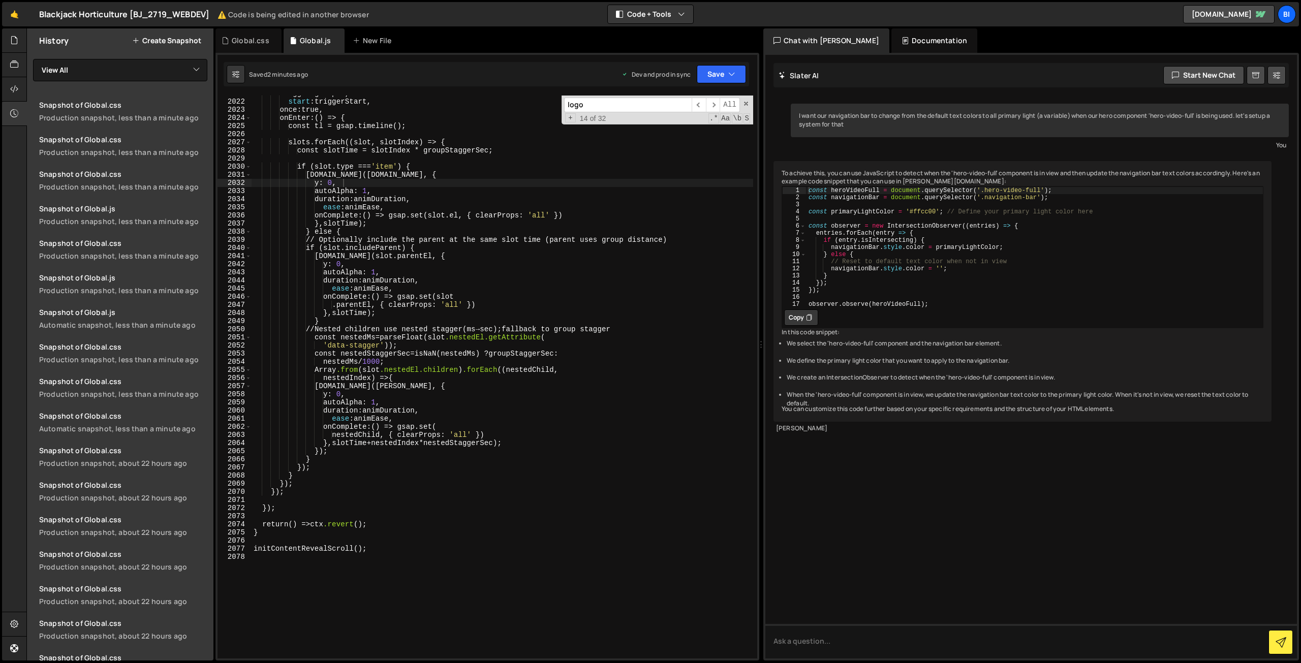
click at [356, 153] on div "trigger : groupEl, start : triggerStart, once : true, onEnter : () => { const t…" at bounding box center [501, 378] width 501 height 579
click at [82, 74] on select "View All Global" at bounding box center [120, 70] width 174 height 22
click at [83, 70] on select "View All Global" at bounding box center [120, 70] width 174 height 22
click at [86, 67] on select "View All Global" at bounding box center [120, 70] width 174 height 22
click at [87, 72] on select "View All Global" at bounding box center [120, 70] width 174 height 22
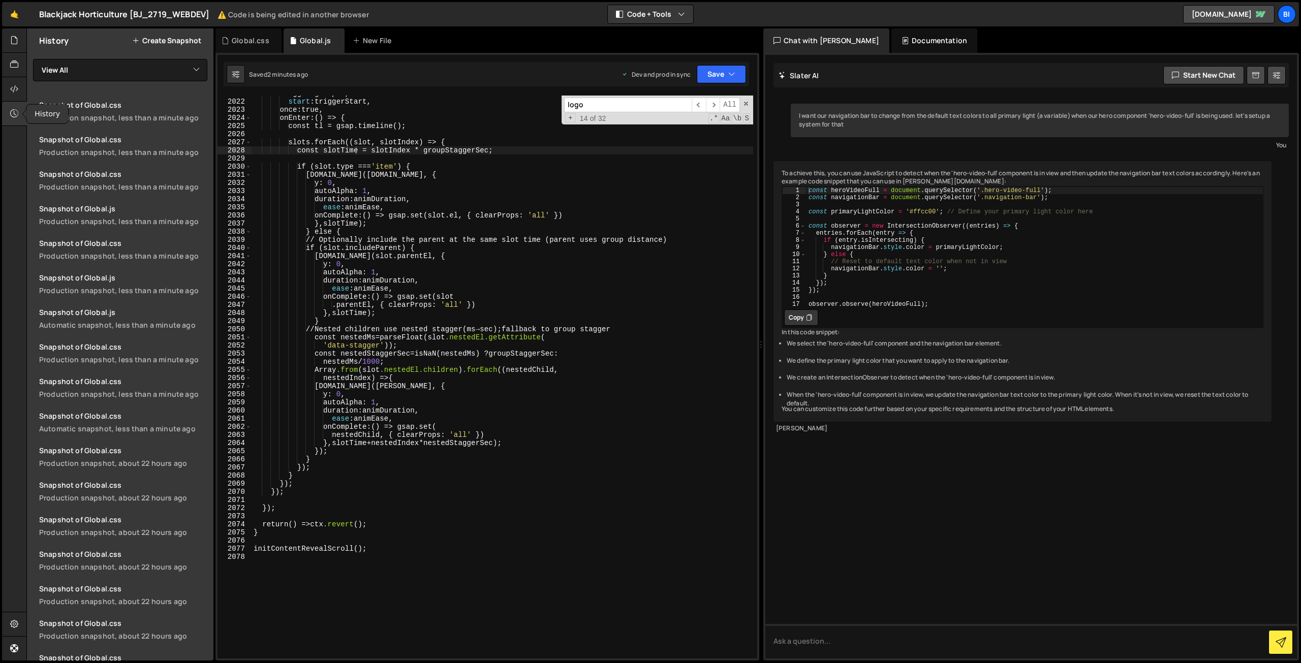
click at [4, 111] on div at bounding box center [14, 114] width 25 height 24
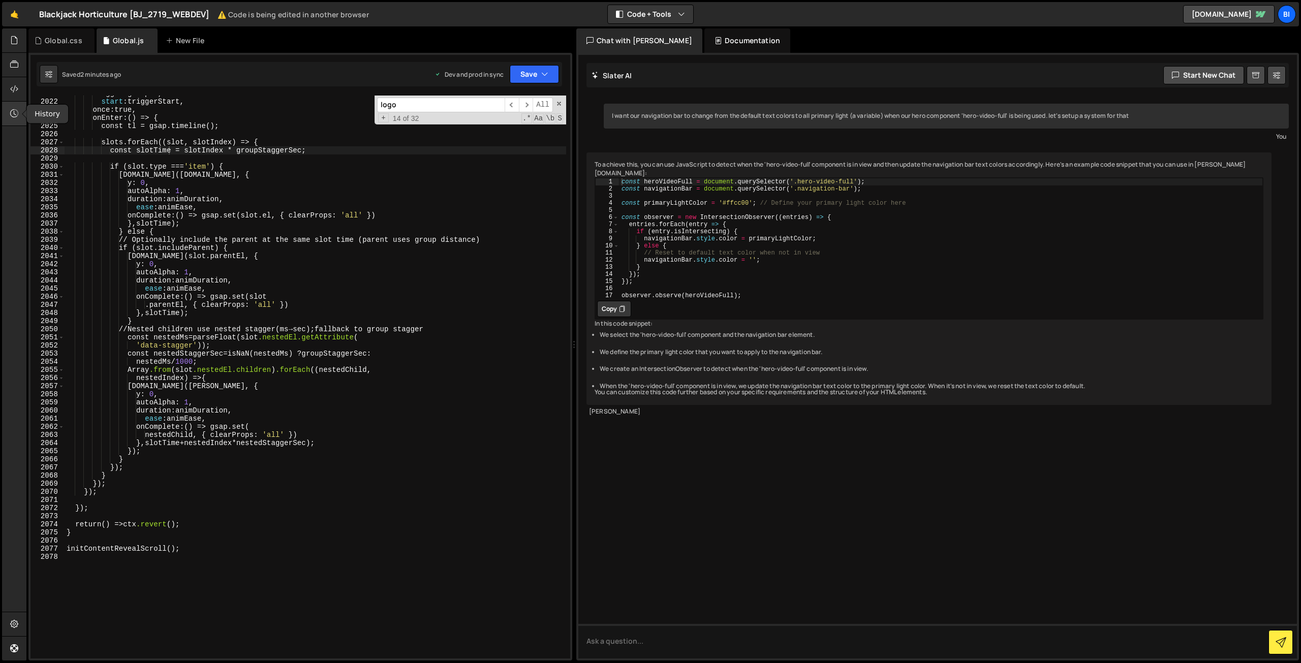
click at [12, 107] on div at bounding box center [14, 114] width 25 height 24
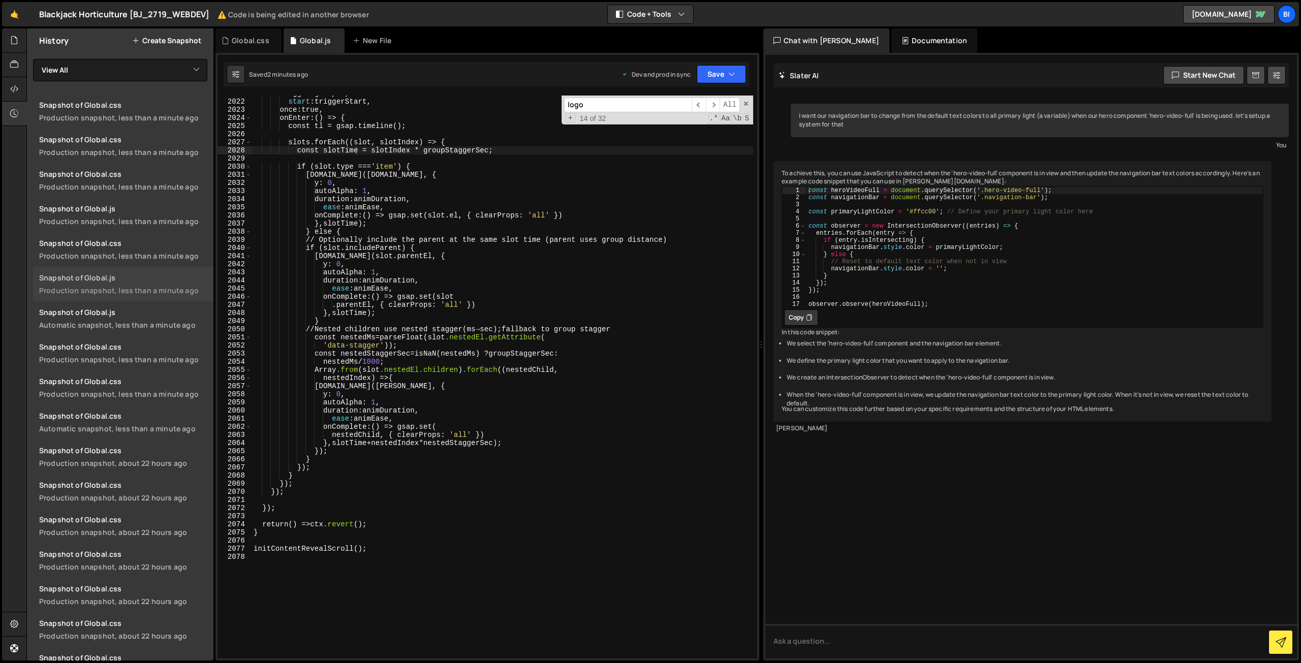
click at [111, 283] on link "Snapshot of Global.js Production snapshot, less than a minute ago" at bounding box center [123, 284] width 180 height 35
click at [125, 203] on link "Snapshot of Global.js Production snapshot, less than a minute ago" at bounding box center [123, 215] width 180 height 35
type textarea "start: triggerStart,"
click at [369, 104] on div "trigger : groupEl, start : triggerStart, once : true, onEnter : () => { const t…" at bounding box center [501, 378] width 501 height 579
click at [264, 36] on div "Global.css" at bounding box center [251, 41] width 38 height 10
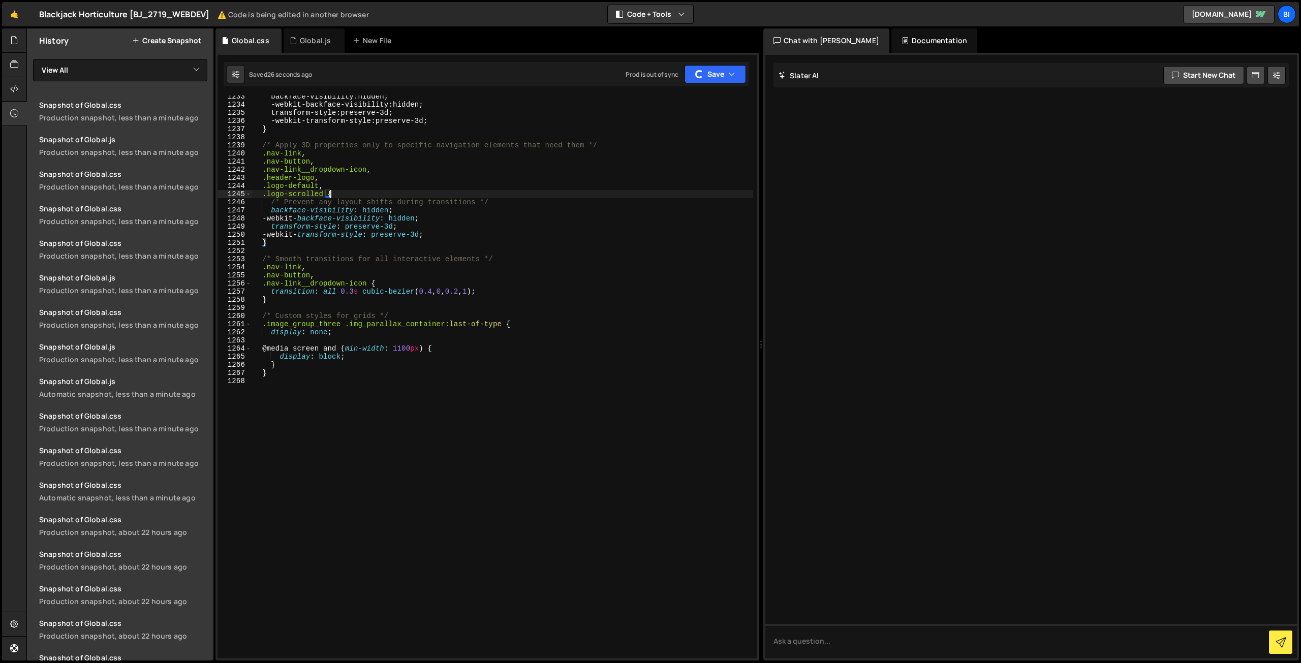
drag, startPoint x: 504, startPoint y: 191, endPoint x: 498, endPoint y: 191, distance: 5.6
click at [504, 191] on div "backface-visibility : hidden ; -webkit-backface-visibility : hidden ; transform…" at bounding box center [501, 381] width 501 height 579
click at [600, 228] on div "backface-visibility : hidden ; -webkit- backface-visibility : hidden ; transfor…" at bounding box center [501, 381] width 501 height 579
type textarea "transform-style: preserve-3d;"
click at [13, 108] on icon at bounding box center [14, 113] width 8 height 11
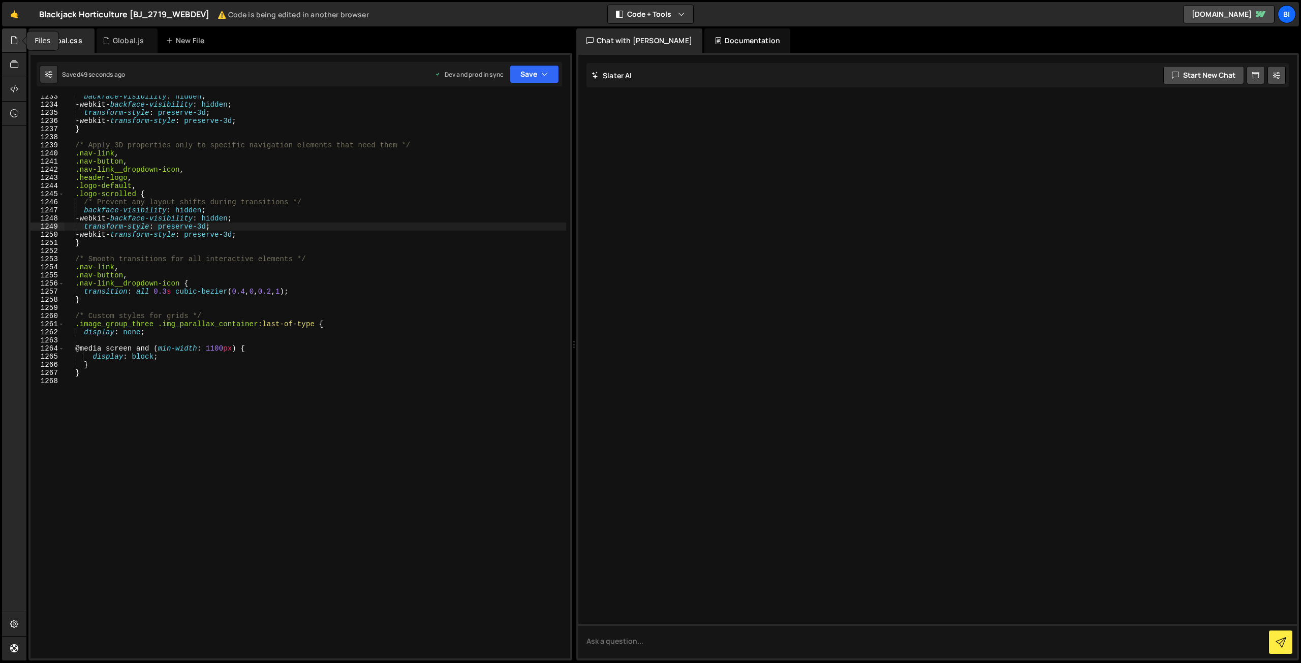
click at [9, 45] on div at bounding box center [14, 40] width 25 height 24
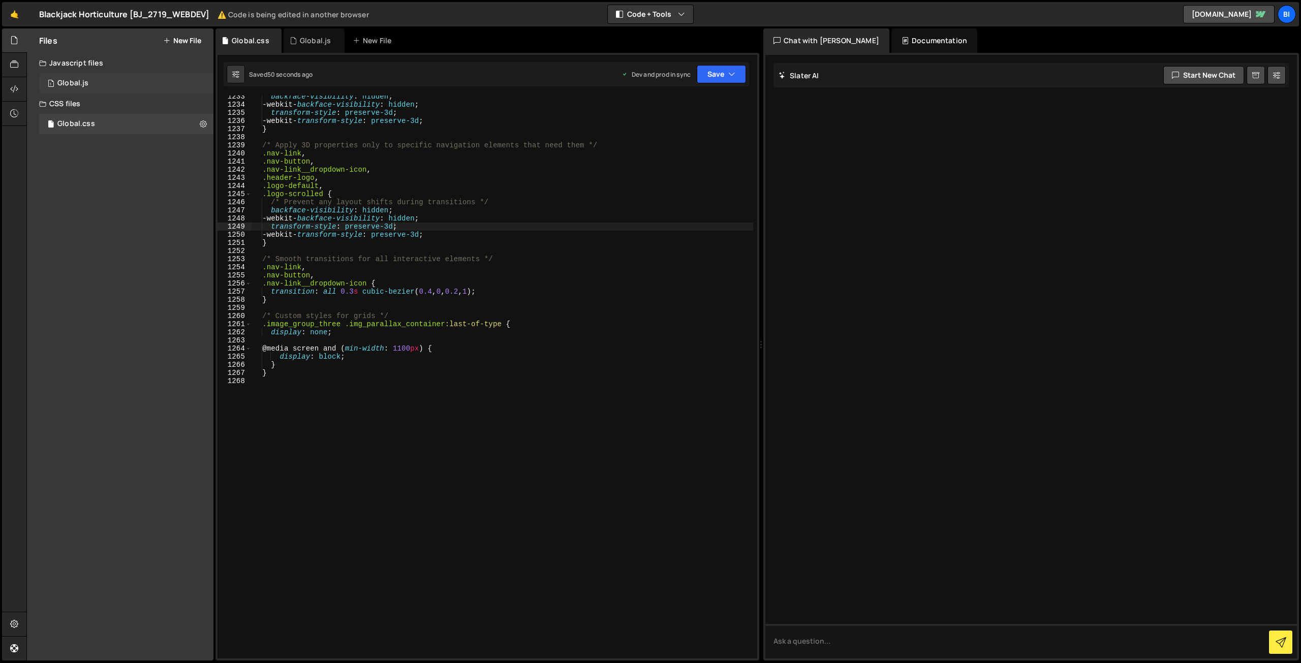
click at [106, 81] on div "1 Global.js 0" at bounding box center [126, 83] width 174 height 20
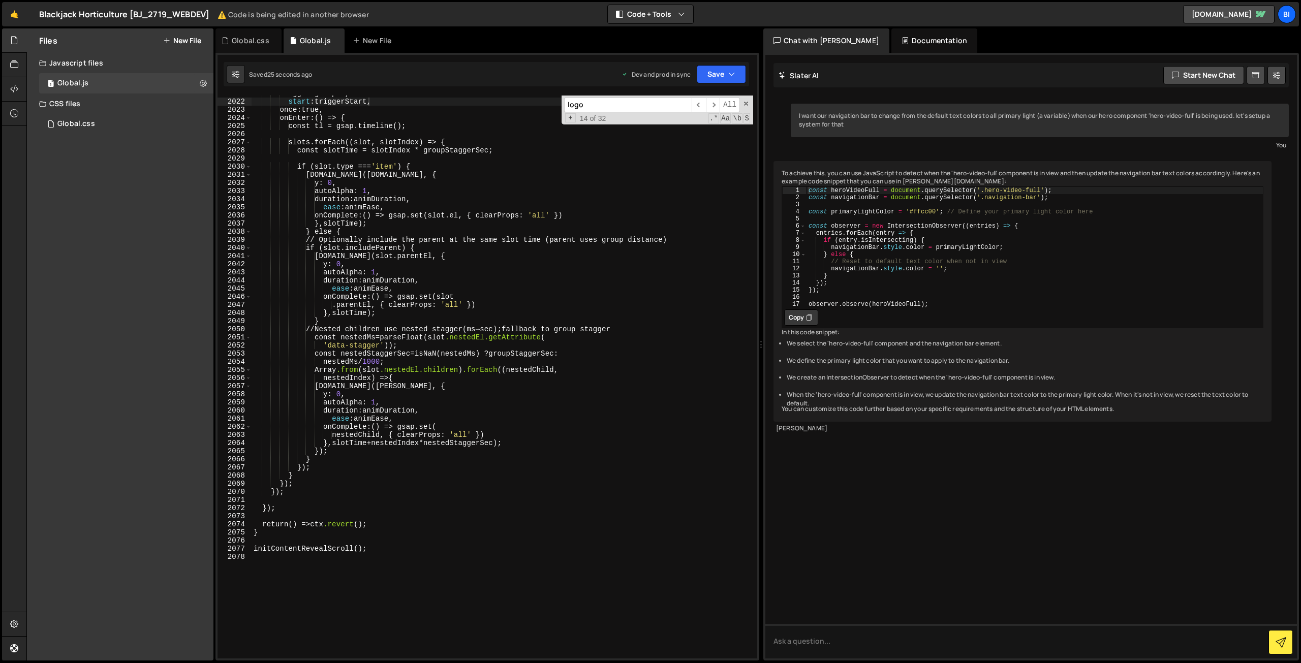
click at [114, 136] on div "Files New File Javascript files 1 Global.js 0 CSS files Global.css 0 Copy share…" at bounding box center [120, 344] width 186 height 632
click at [115, 131] on div "Global.css 0" at bounding box center [126, 124] width 174 height 20
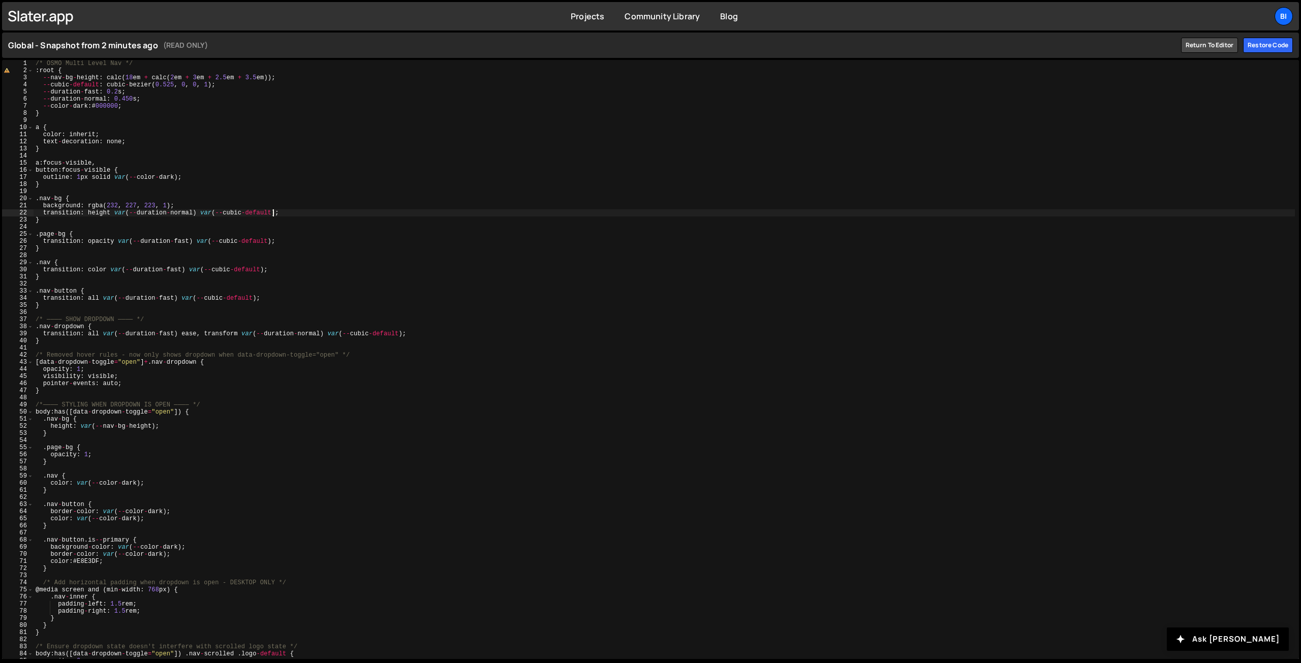
click at [414, 210] on div "/* OSMO Multi Level Nav */ : root { -- nav - bg - height : calc ( 18 em + calc …" at bounding box center [664, 366] width 1261 height 613
type textarea "}"
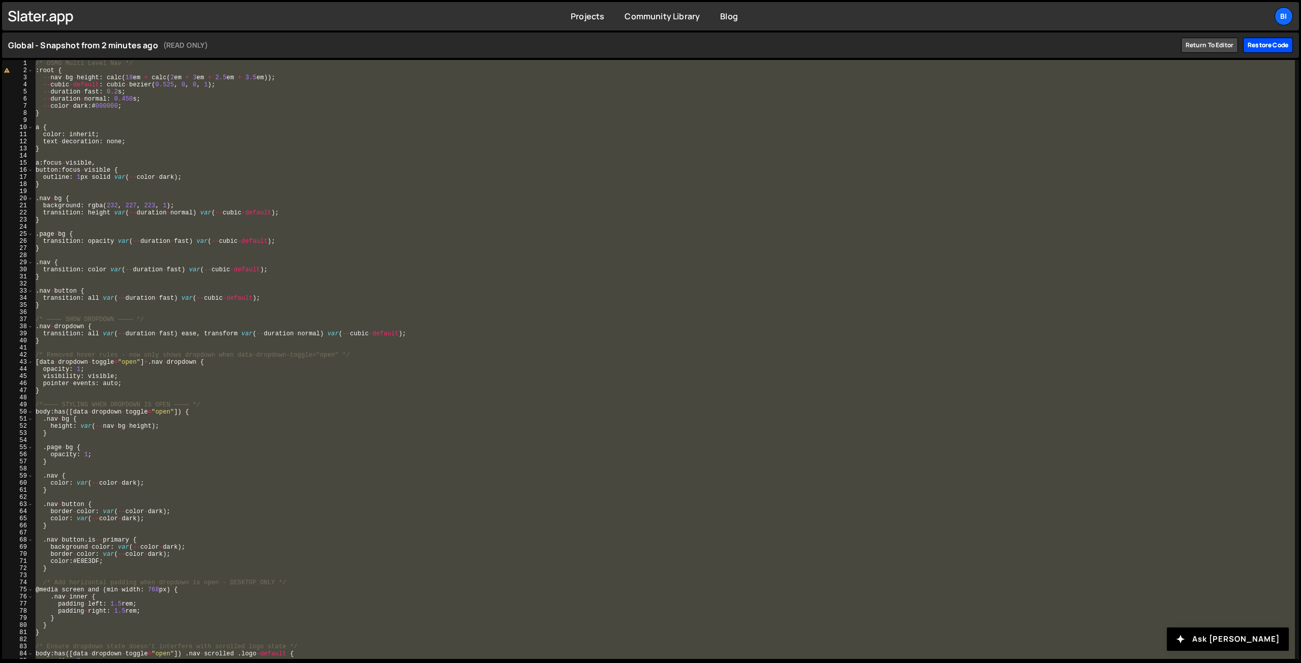
click at [1267, 44] on div "Restore code" at bounding box center [1268, 45] width 50 height 15
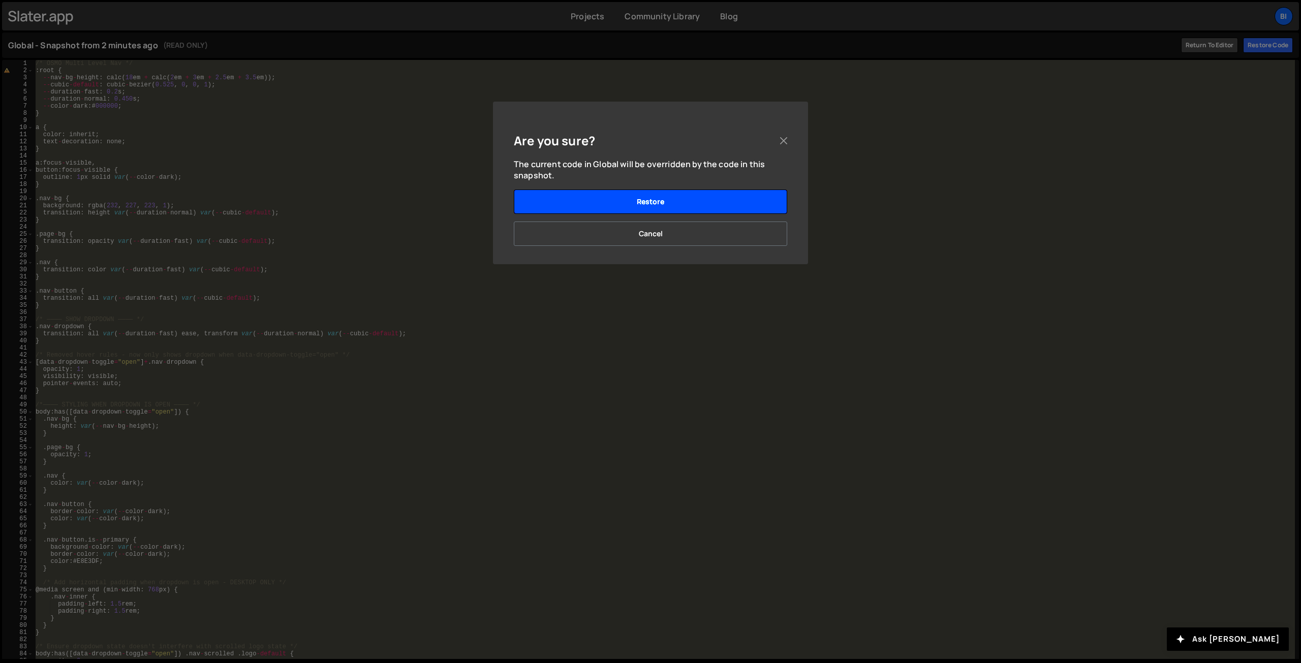
click at [630, 194] on button "Restore" at bounding box center [650, 201] width 273 height 24
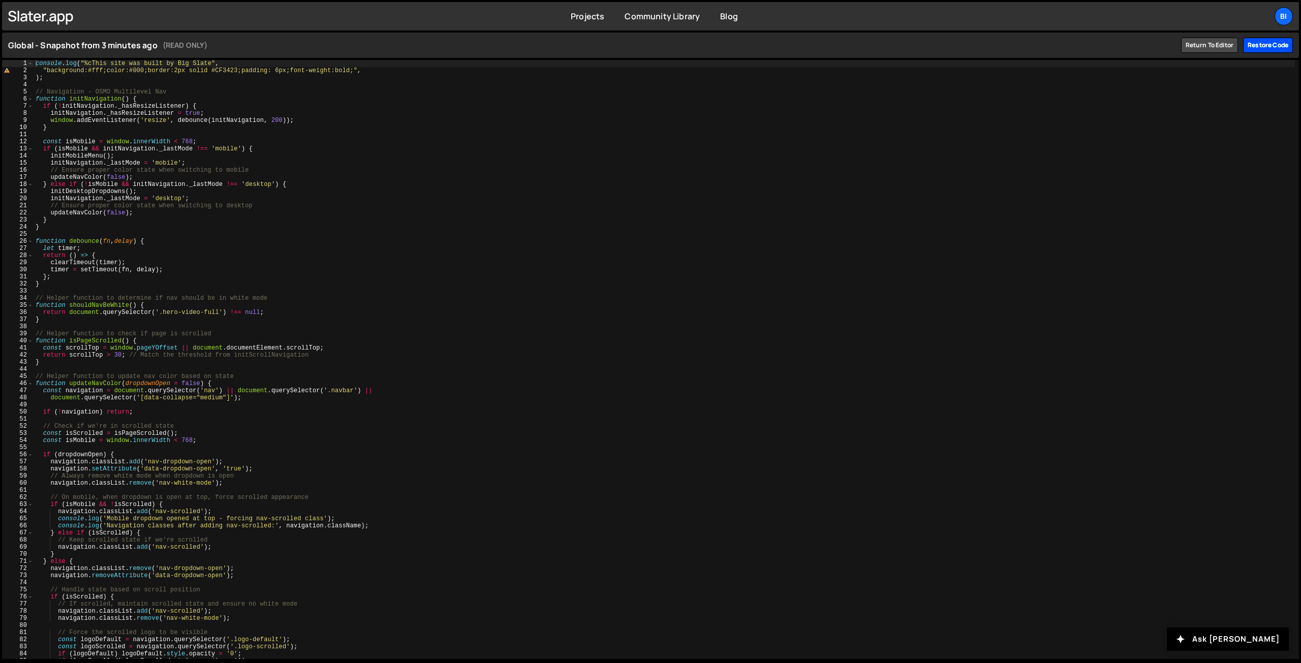
click at [1249, 43] on div "Restore code" at bounding box center [1268, 45] width 50 height 15
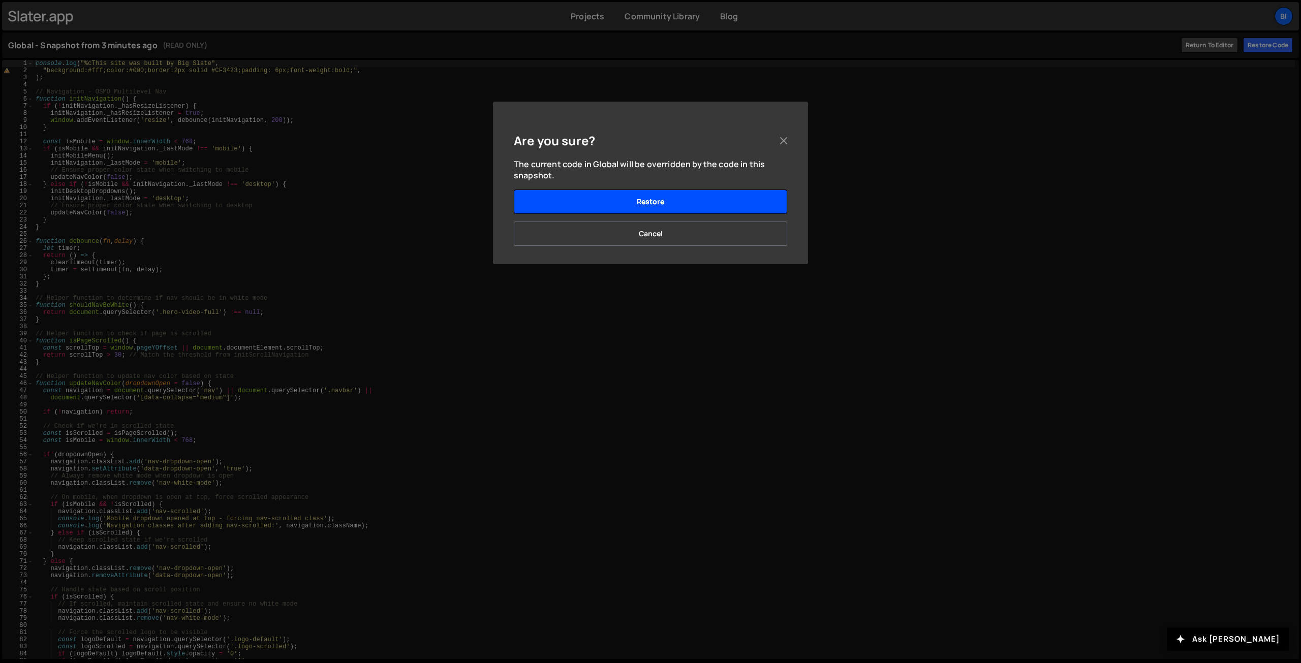
click at [616, 210] on button "Restore" at bounding box center [650, 201] width 273 height 24
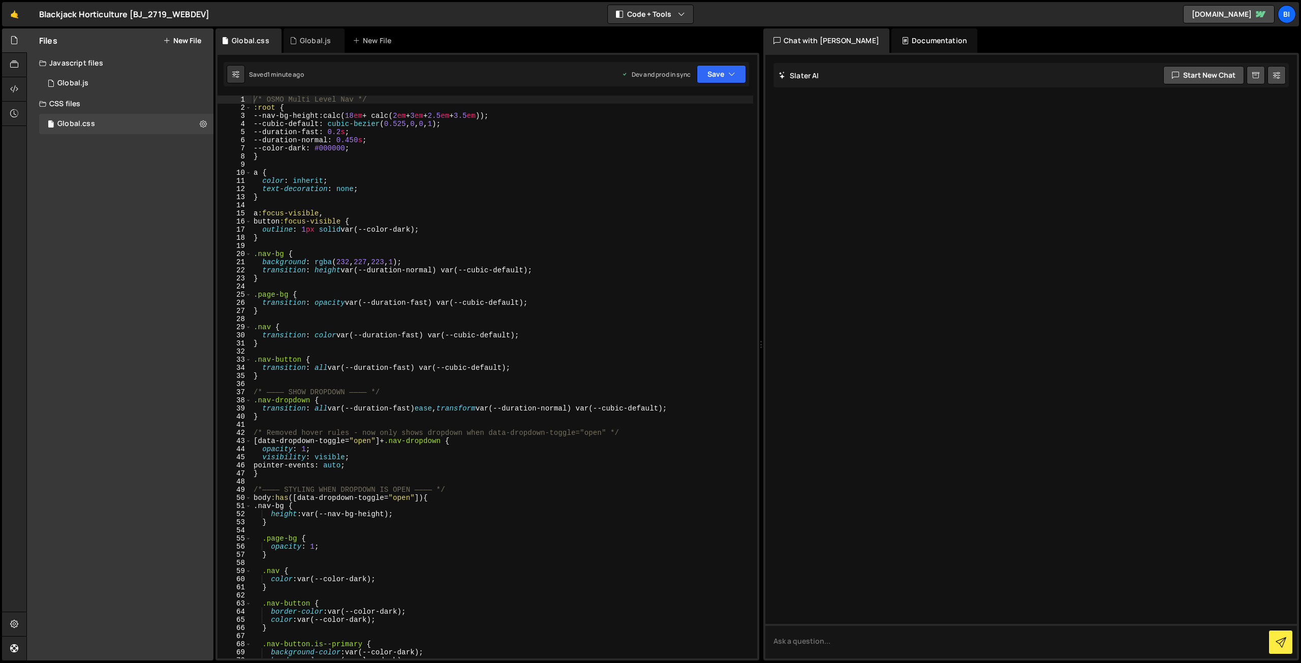
click at [367, 166] on div "/* OSMO Multi Level Nav */ :root { --nav-bg-height : calc( 18 em + calc( 2 em +…" at bounding box center [501, 385] width 501 height 579
click at [294, 45] on icon at bounding box center [293, 41] width 7 height 10
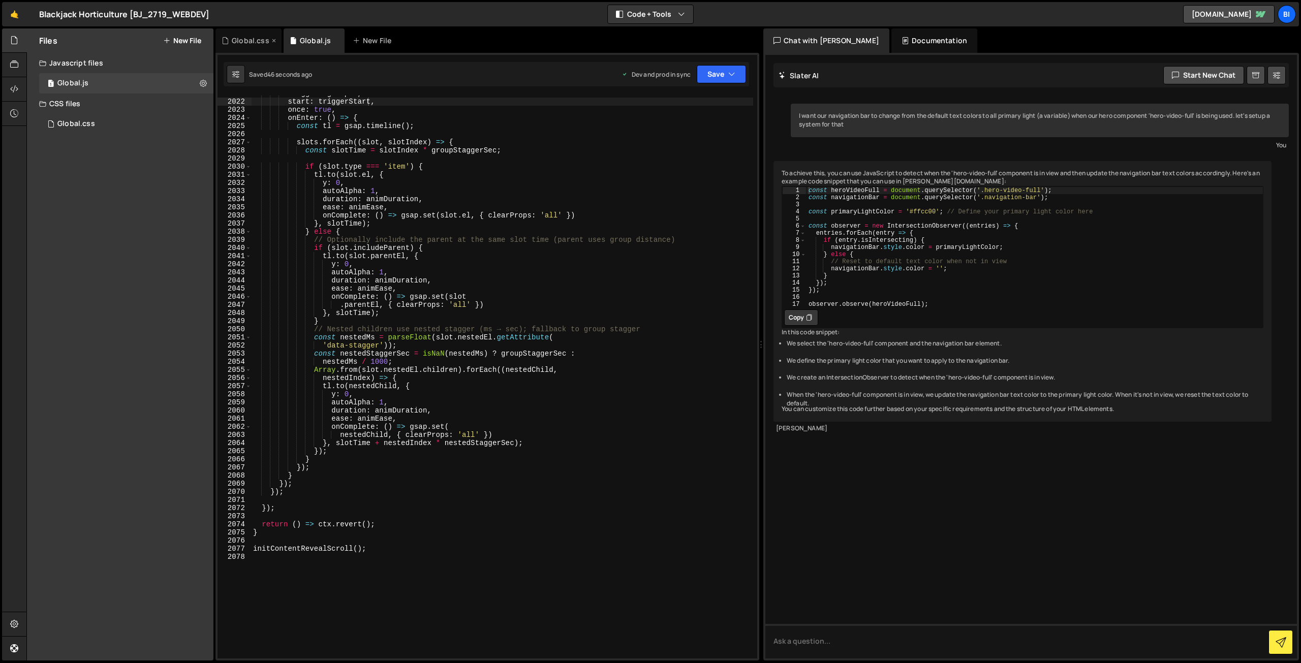
click at [254, 43] on div "Global.css" at bounding box center [251, 41] width 38 height 10
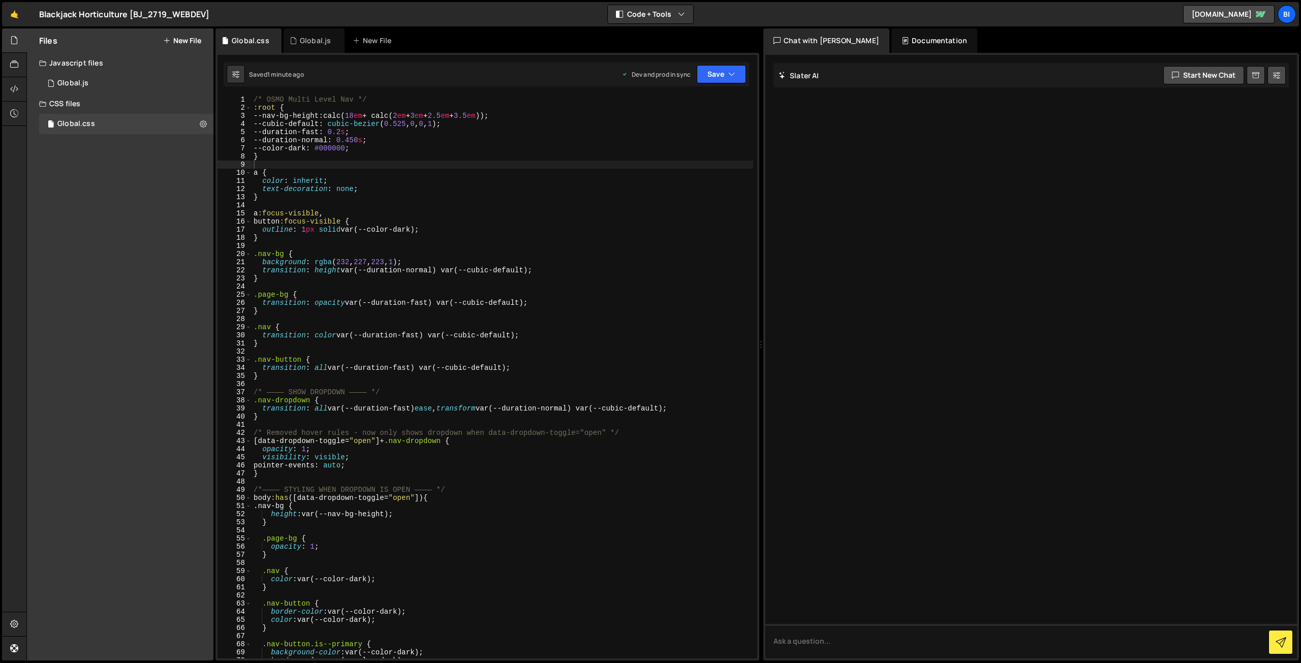
click at [366, 219] on div "/* OSMO Multi Level Nav */ :root { --nav-bg-height : calc( 18 em + calc( 2 em +…" at bounding box center [501, 385] width 501 height 579
click at [341, 133] on div "/* OSMO Multi Level Nav */ :root { --nav-bg-height : calc( 18 em + calc( 2 em +…" at bounding box center [501, 385] width 501 height 579
type textarea "--duration-fast: 0.2s;"
click at [305, 36] on div "Global.js" at bounding box center [315, 41] width 31 height 10
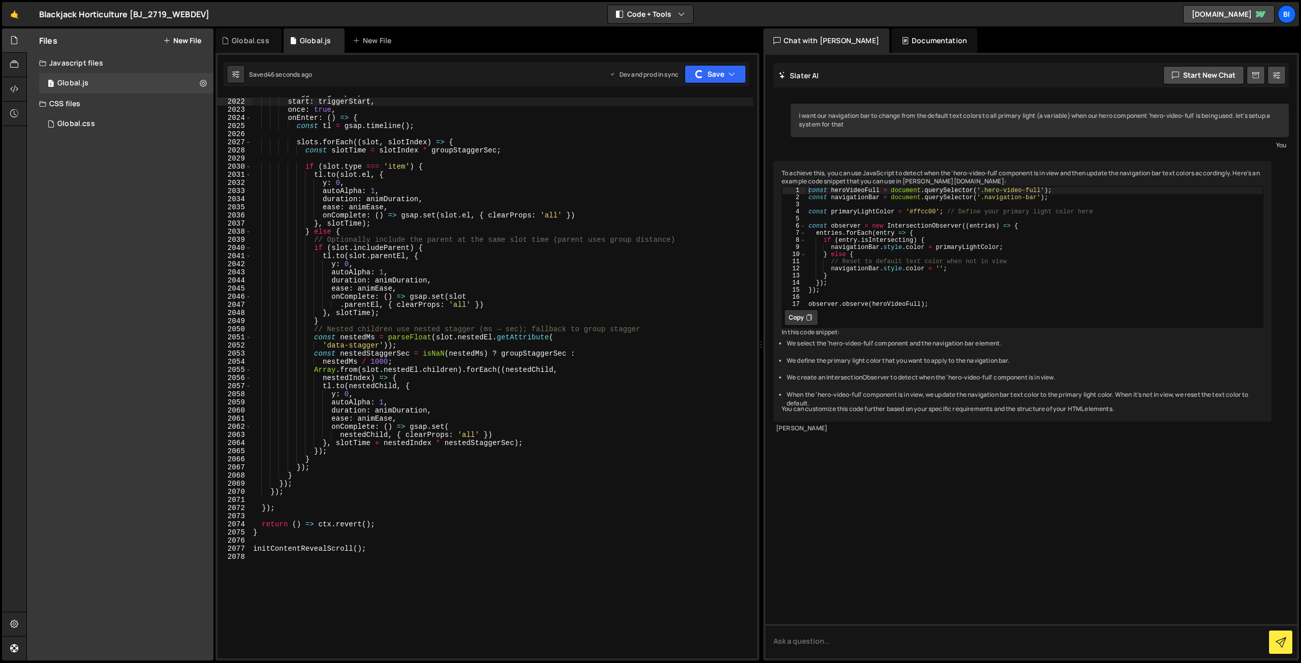
click at [407, 223] on div "trigger : groupEl , start : triggerStart , once : true , onEnter : ( ) => { con…" at bounding box center [502, 378] width 502 height 579
click at [382, 191] on div "trigger : groupEl , start : triggerStart , once : true , onEnter : ( ) => { con…" at bounding box center [502, 378] width 502 height 579
type textarea "initContentRevealScroll();"
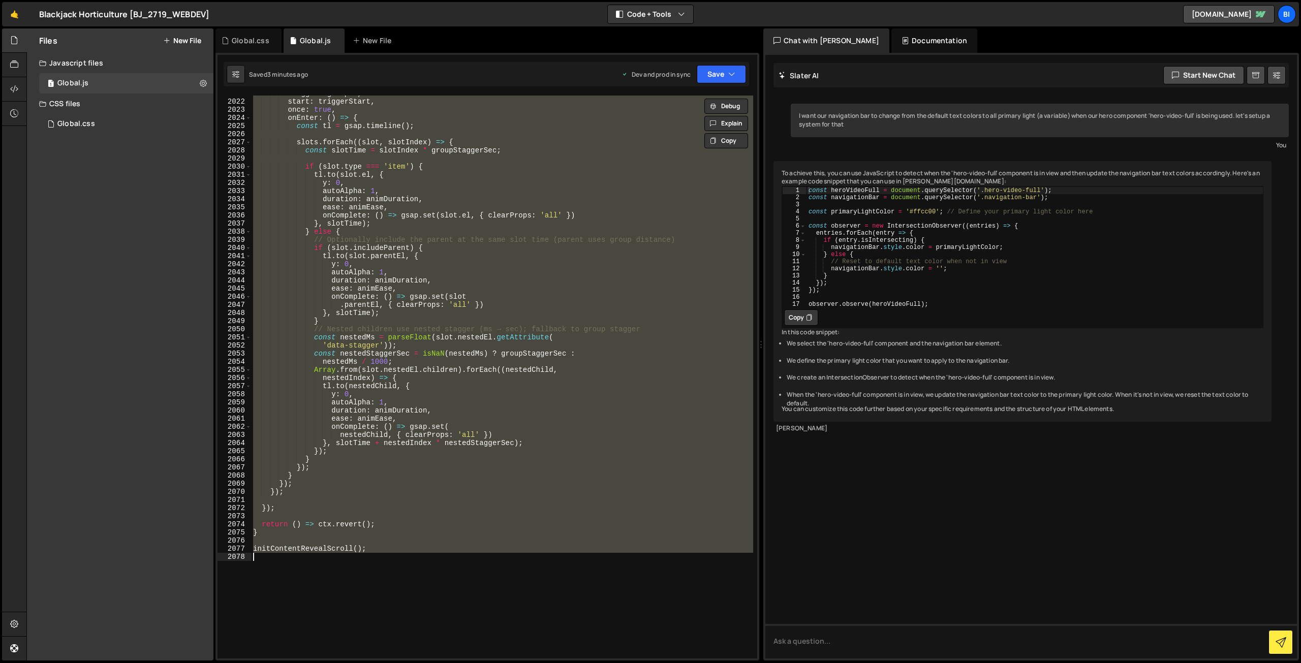
paste textarea
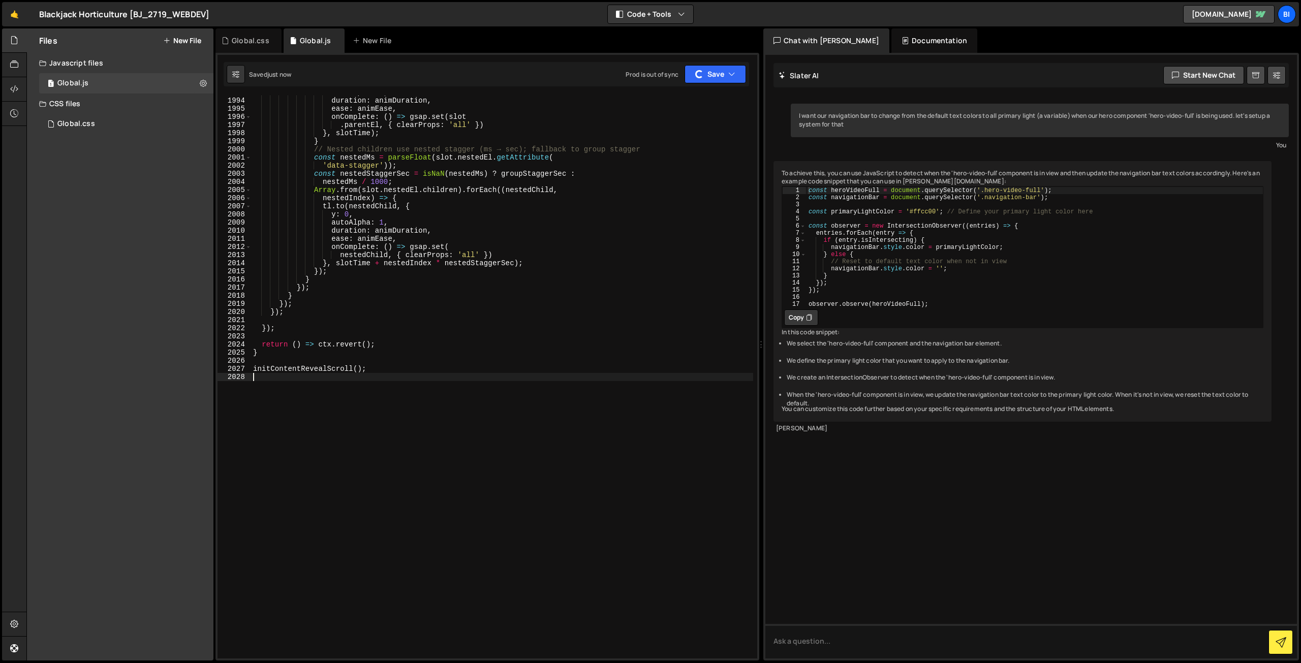
click at [497, 274] on div "autoAlpha : 1 , duration : animDuration , ease : animEase , onComplete : ( ) =>…" at bounding box center [502, 377] width 502 height 579
type textarea "});"
click at [562, 485] on div "autoAlpha : 1 , duration : animDuration , ease : animEase , onComplete : ( ) =>…" at bounding box center [502, 377] width 502 height 579
click at [252, 41] on div "Global.css" at bounding box center [251, 41] width 38 height 10
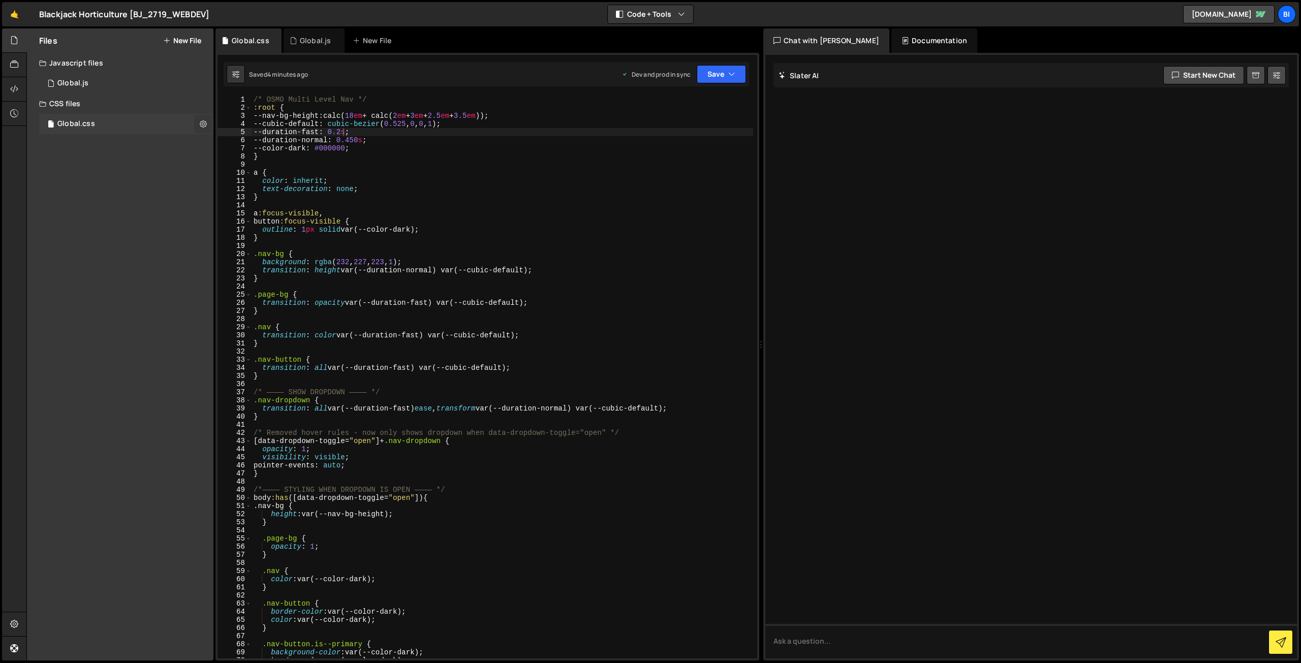
click at [206, 120] on icon at bounding box center [203, 124] width 7 height 10
click at [204, 121] on icon at bounding box center [203, 124] width 7 height 10
click at [18, 115] on icon at bounding box center [14, 113] width 8 height 11
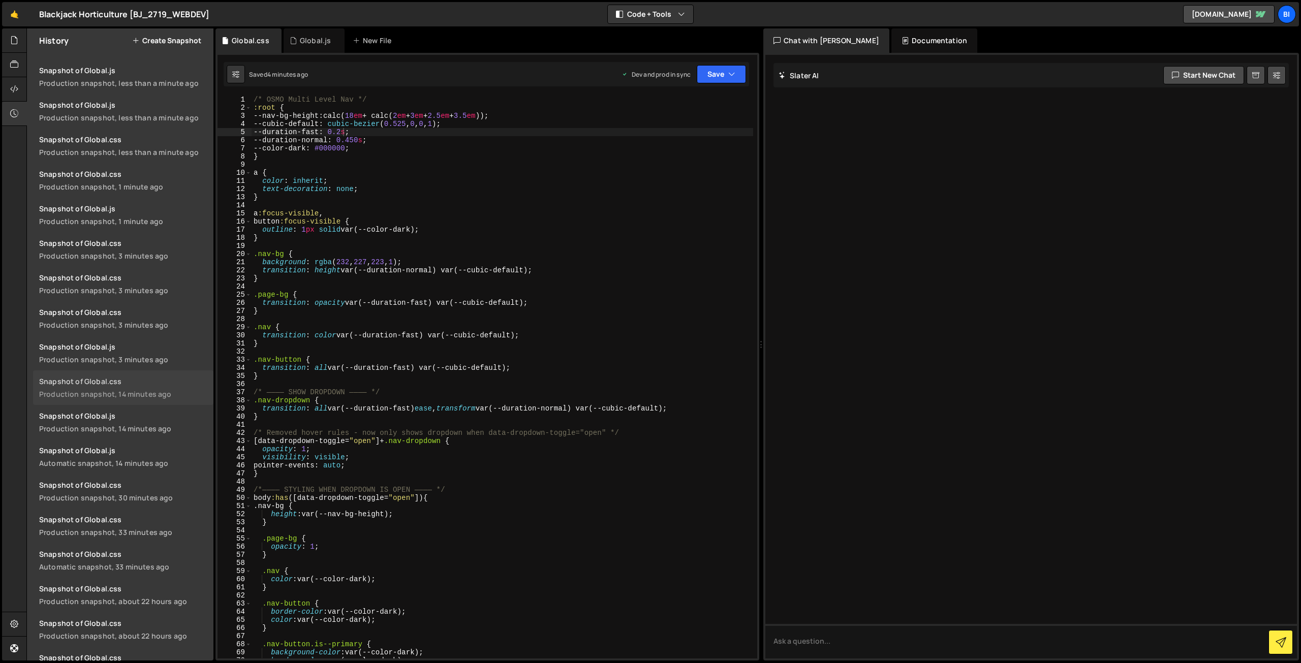
scroll to position [51, 0]
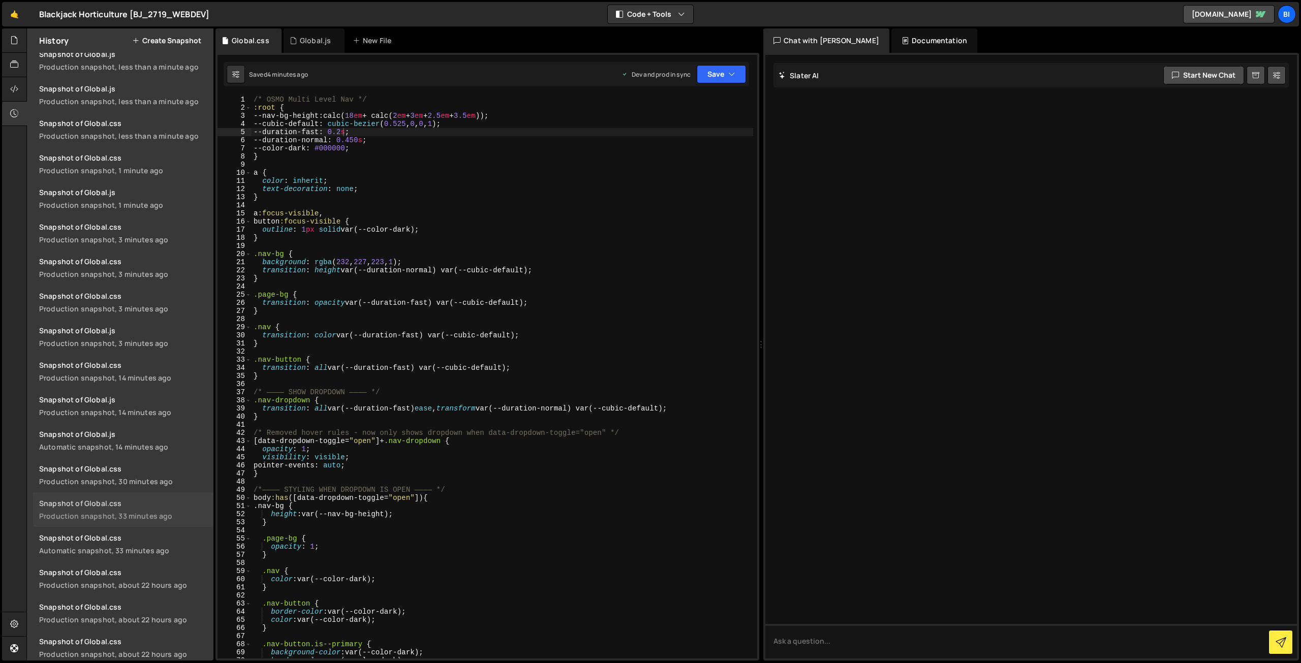
click at [129, 514] on div "Production snapshot, 33 minutes ago" at bounding box center [123, 516] width 168 height 10
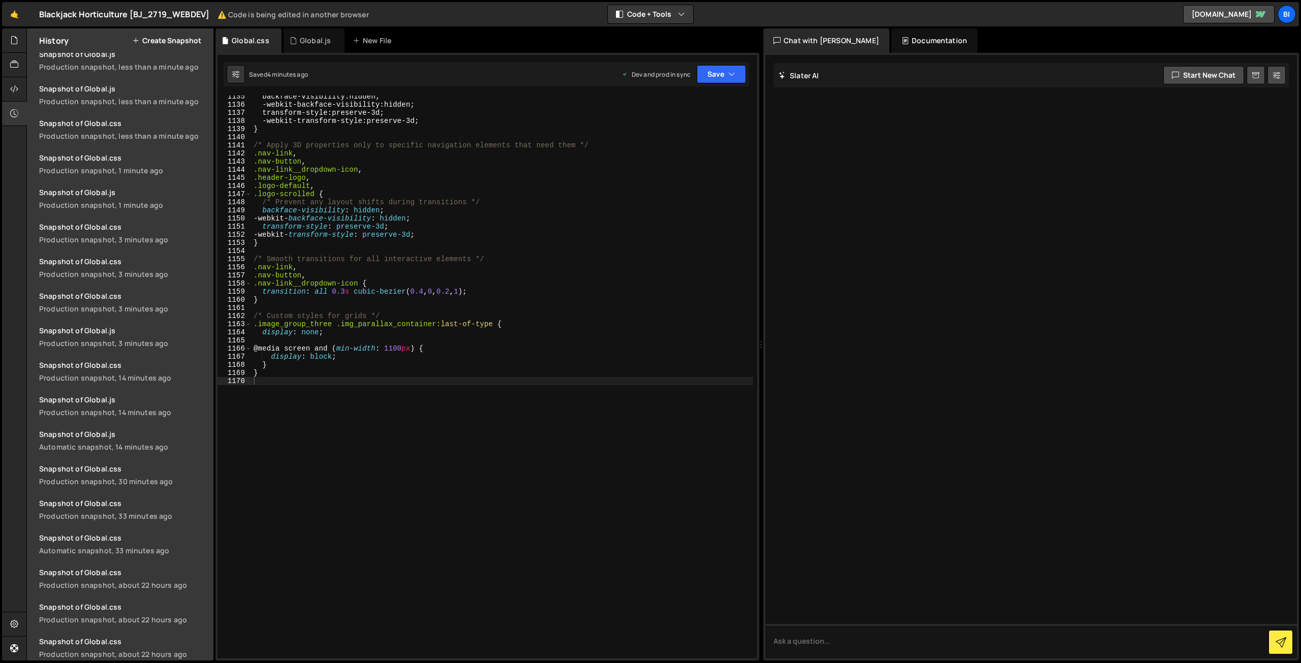
scroll to position [9221, 0]
type textarea ".nav-link,"
click at [340, 157] on div "backface-visibility : hidden ; -webkit- backface-visibility : hidden ; transfor…" at bounding box center [501, 381] width 501 height 579
click at [702, 74] on button "Save" at bounding box center [721, 74] width 49 height 18
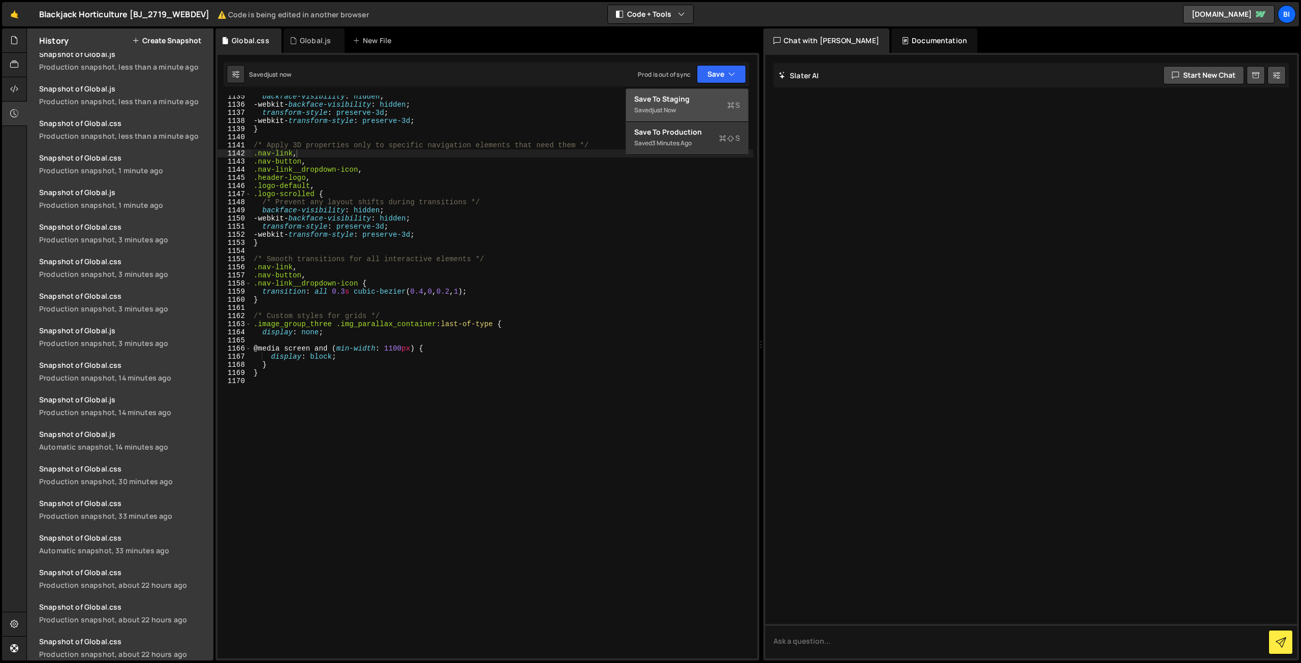
click at [702, 97] on div "Save to Staging S" at bounding box center [687, 99] width 106 height 10
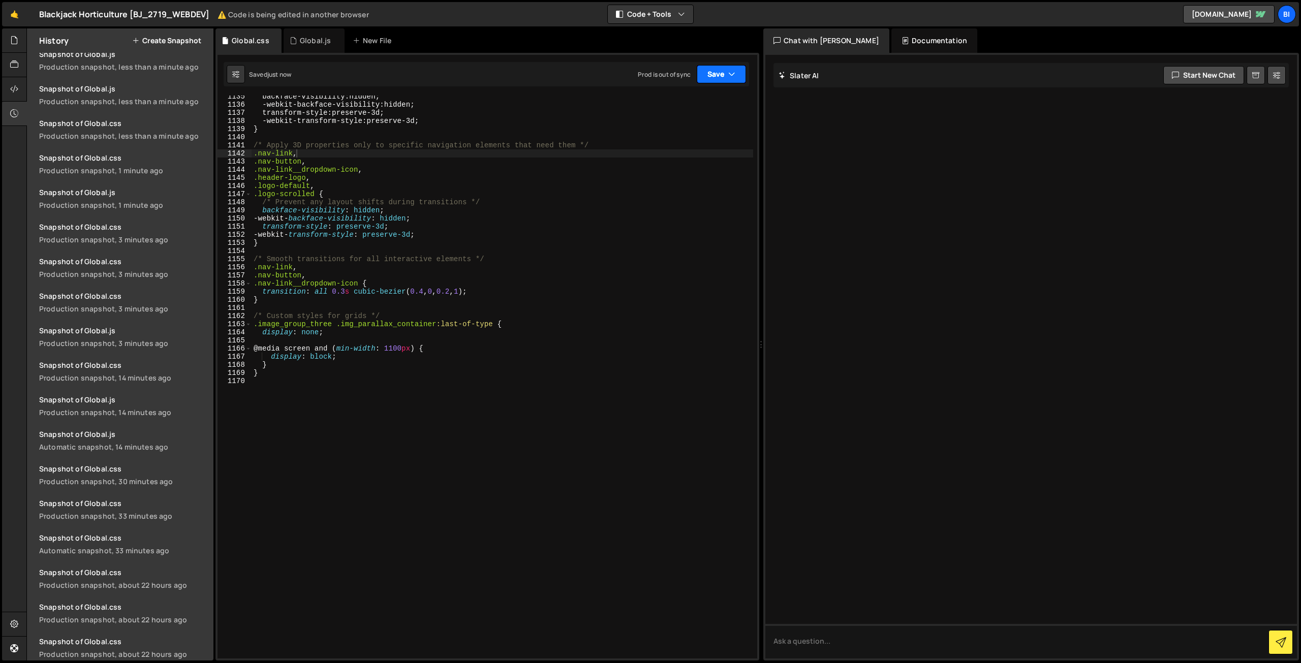
click at [720, 71] on button "Save" at bounding box center [721, 74] width 49 height 18
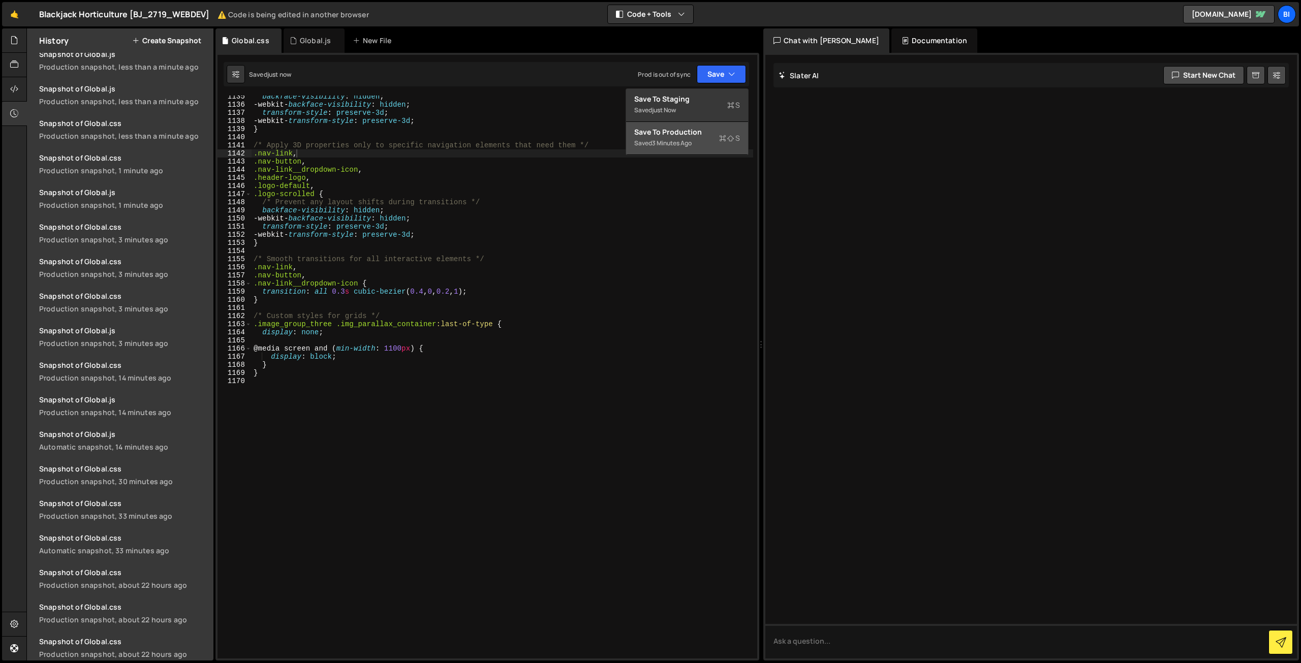
click at [679, 129] on div "Save to Production S" at bounding box center [687, 132] width 106 height 10
click at [316, 510] on div "backface-visibility : hidden ; -webkit- backface-visibility : hidden ; transfor…" at bounding box center [501, 381] width 501 height 579
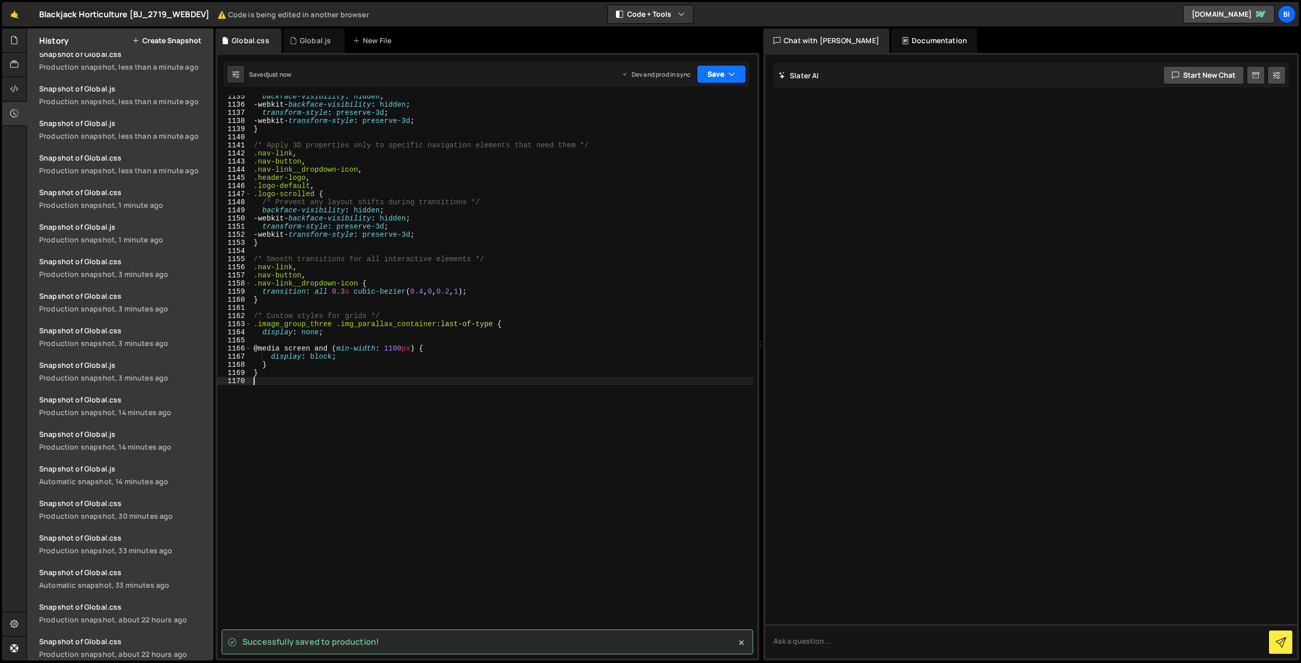
click at [716, 73] on button "Save" at bounding box center [721, 74] width 49 height 18
type textarea ".logo-scrolled {"
click at [585, 196] on div "backface-visibility : hidden ; -webkit- backface-visibility : hidden ; transfor…" at bounding box center [501, 381] width 501 height 579
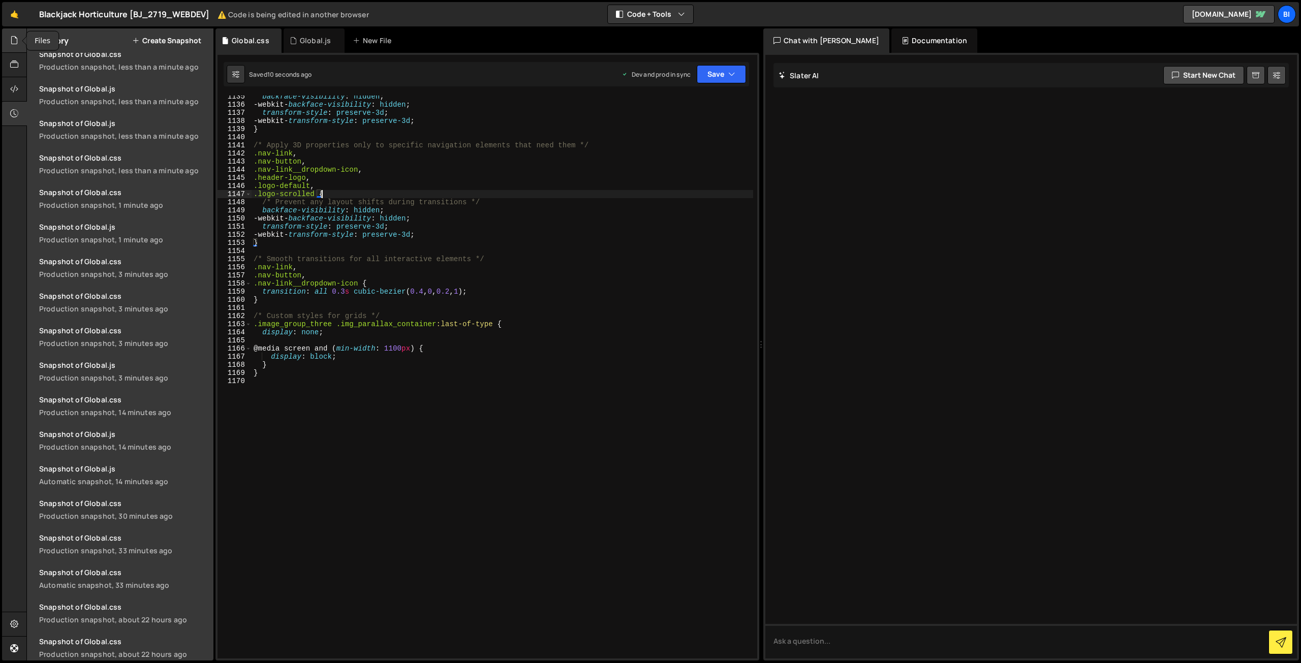
click at [14, 42] on icon at bounding box center [14, 40] width 8 height 11
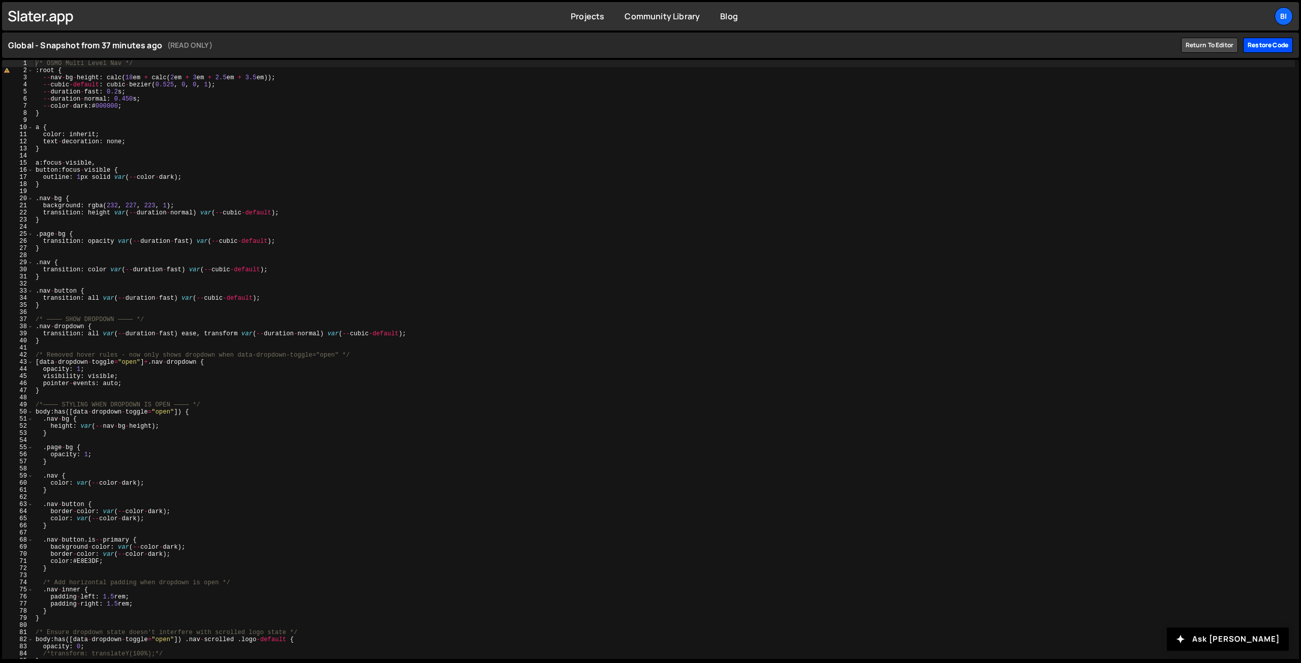
click at [1268, 44] on div "Restore code" at bounding box center [1268, 45] width 50 height 15
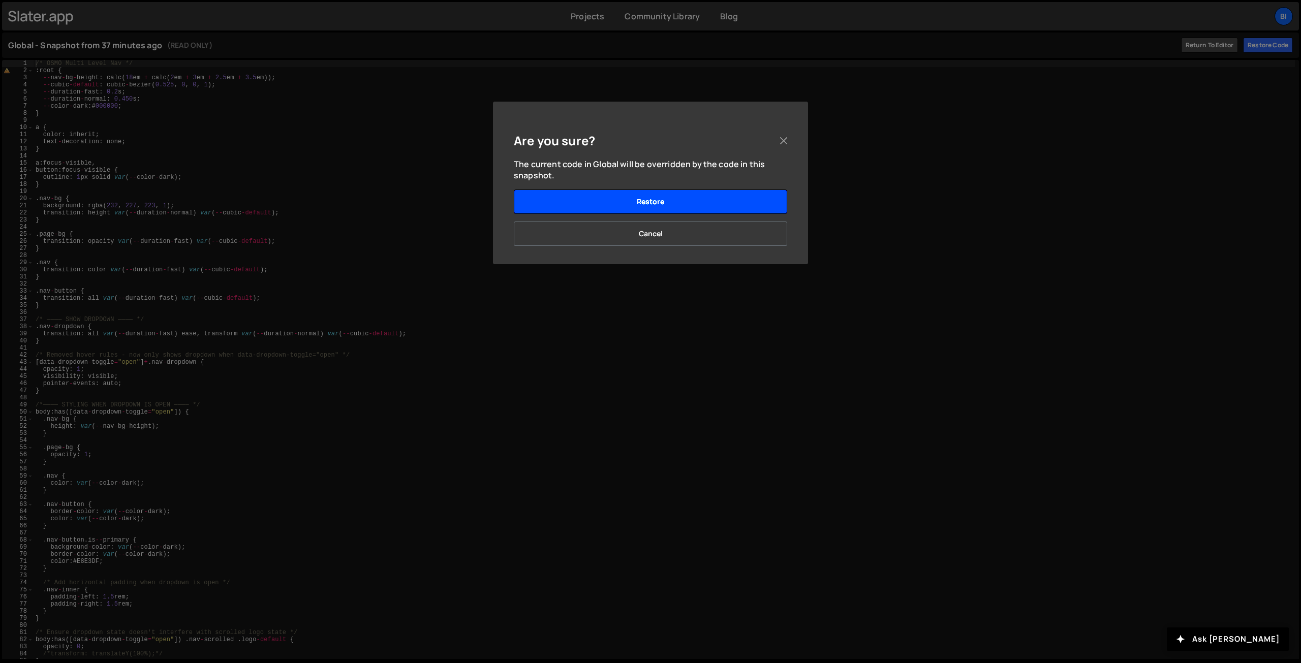
click at [657, 201] on button "Restore" at bounding box center [650, 201] width 273 height 24
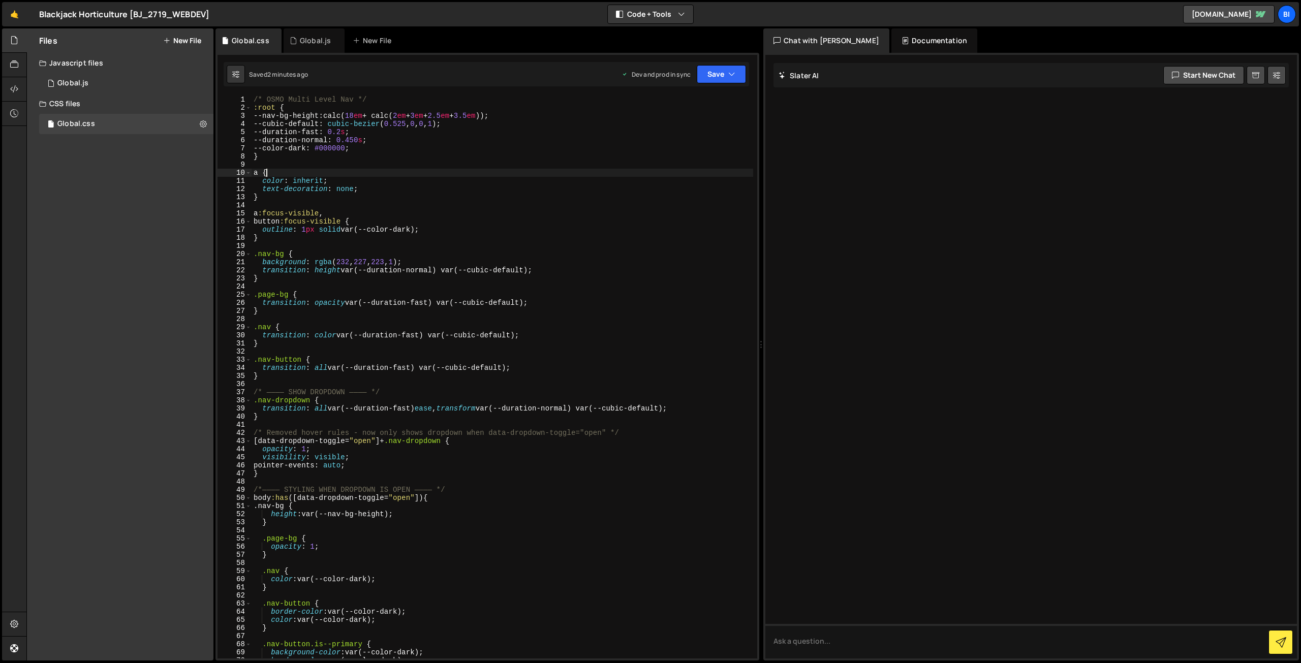
click at [359, 173] on div "/* OSMO Multi Level Nav */ :root { --nav-bg-height : calc( 18 em + calc( 2 em +…" at bounding box center [501, 385] width 501 height 579
click at [349, 170] on div "/* OSMO Multi Level Nav */ :root { --nav-bg-height : calc( 18 em + calc( 2 em +…" at bounding box center [501, 385] width 501 height 579
type textarea "}"
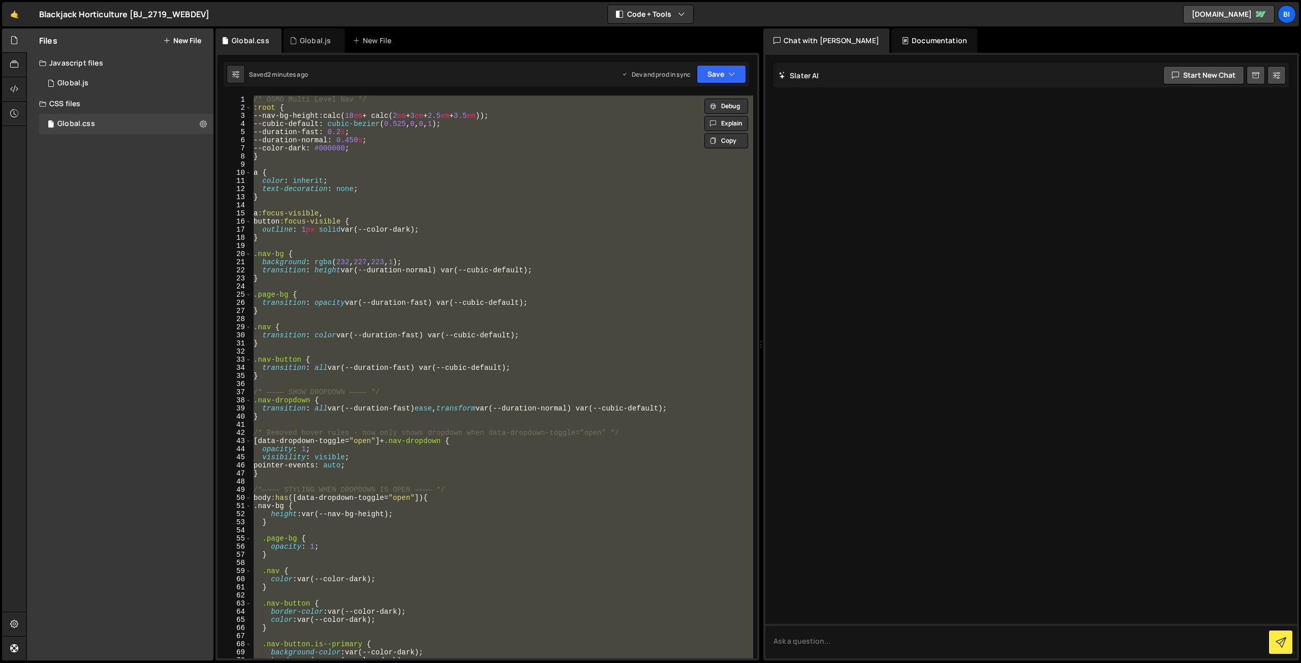
paste textarea
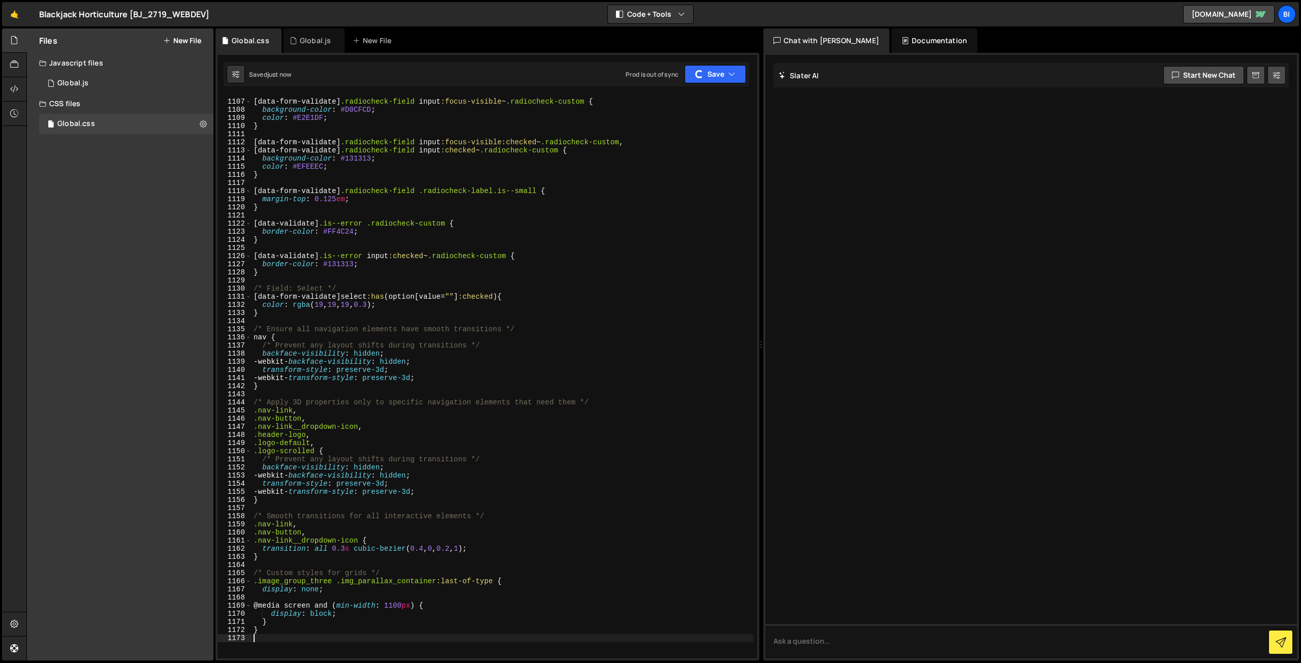
click at [381, 171] on div "/* Field: Custom Radio or Checkbox */ [ data-form-validate ] .radiocheck-field …" at bounding box center [501, 378] width 501 height 579
drag, startPoint x: 335, startPoint y: 233, endPoint x: 356, endPoint y: 232, distance: 20.8
click at [335, 233] on div "/* Field: Custom Radio or Checkbox */ [ data-form-validate ] .radiocheck-field …" at bounding box center [501, 378] width 501 height 579
type textarea "}"
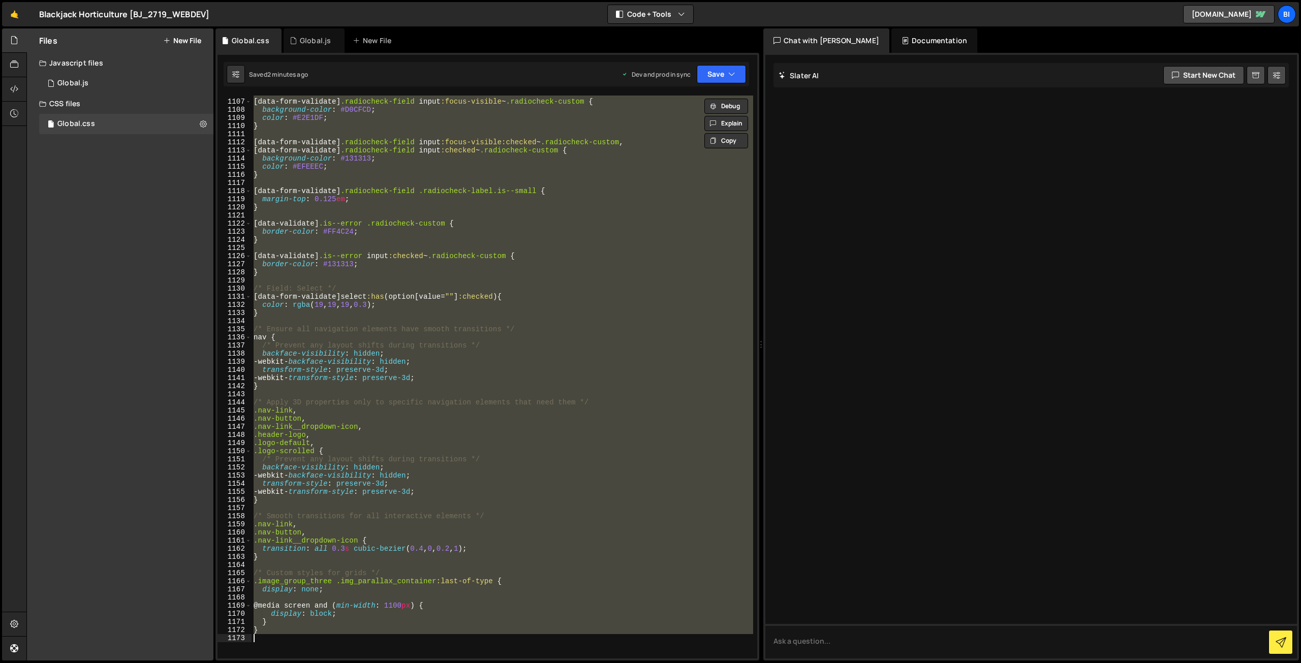
paste textarea
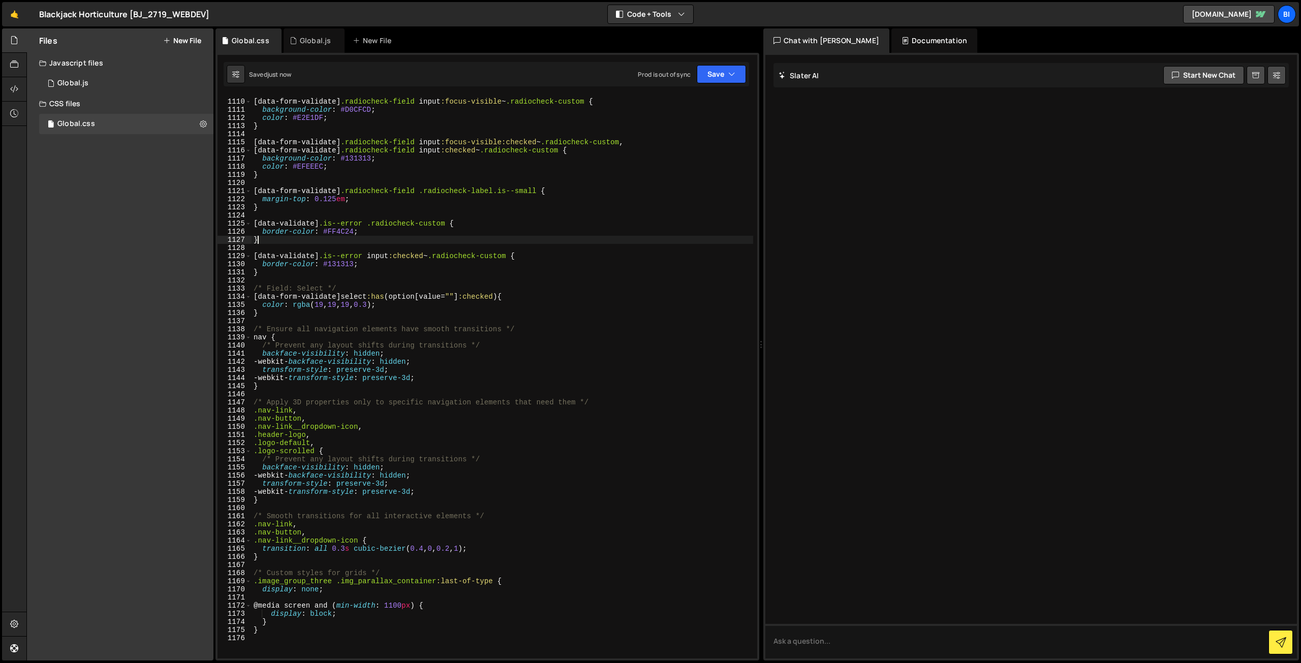
click at [420, 239] on div "/* Field: Custom Radio or Checkbox */ [ data-form-validate ] .radiocheck-field …" at bounding box center [501, 378] width 501 height 579
type textarea "}"
click at [466, 218] on div "/* Field: Custom Radio or Checkbox */ [ data-form-validate ] .radiocheck-field …" at bounding box center [501, 378] width 501 height 579
type textarea "}"
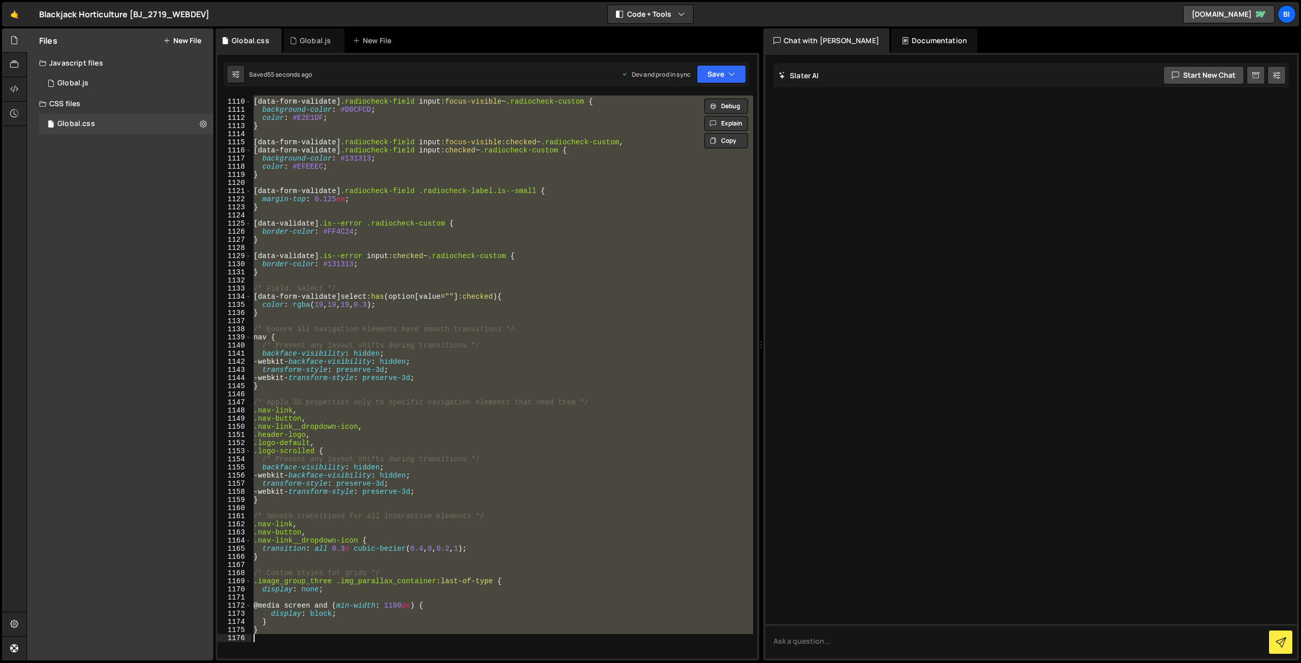
paste textarea
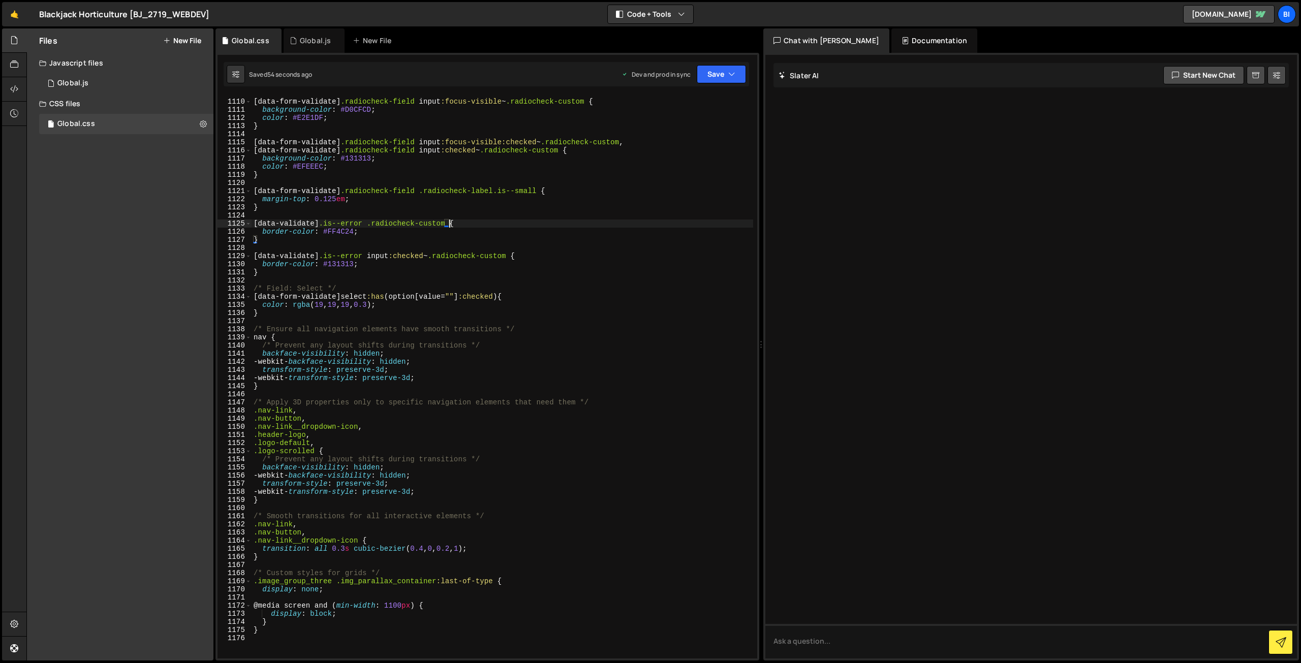
click at [501, 225] on div "/* Field: Custom Radio or Checkbox */ [ data-form-validate ] .radiocheck-field …" at bounding box center [501, 378] width 501 height 579
type textarea "[data-validate].is--error .radiocheck-custom {"
click at [503, 224] on div "/* Field: Custom Radio or Checkbox */ [ data-form-validate ] .radiocheck-field …" at bounding box center [501, 378] width 501 height 579
click at [793, 649] on textarea at bounding box center [1030, 641] width 531 height 35
click at [362, 132] on div "/* Field: Custom Radio or Checkbox */ [ data-form-validate ] .radiocheck-field …" at bounding box center [501, 378] width 501 height 579
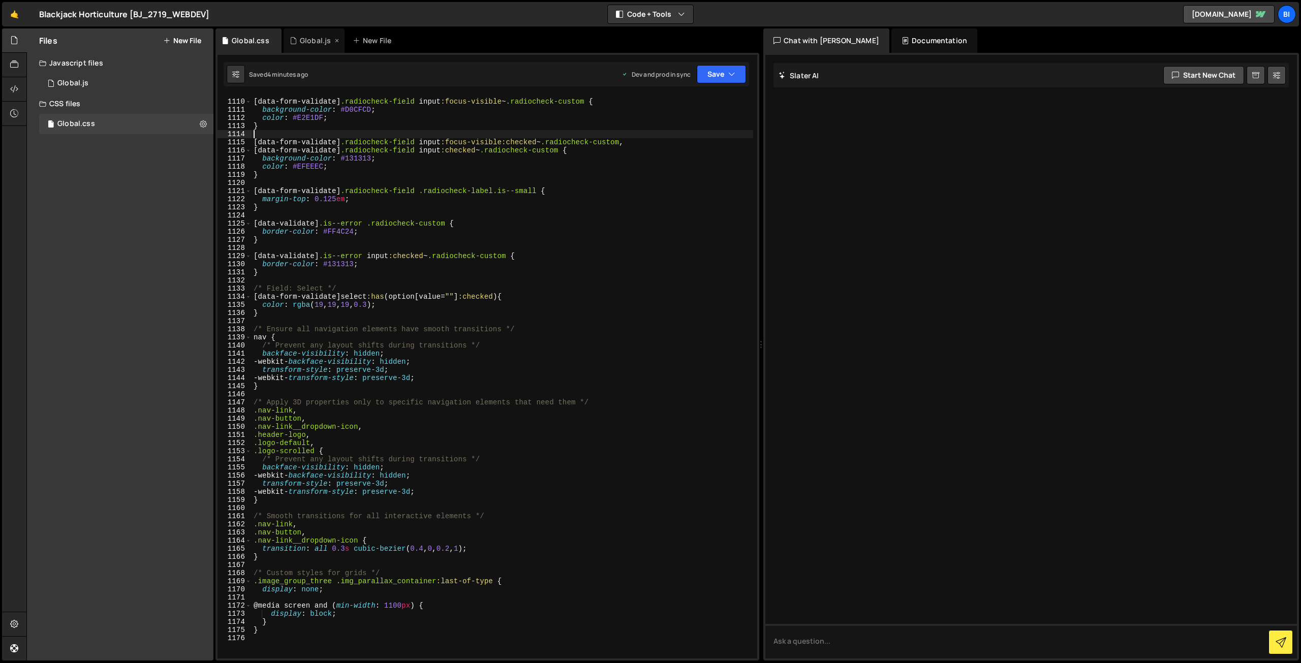
click at [309, 38] on div "Global.js" at bounding box center [315, 41] width 31 height 10
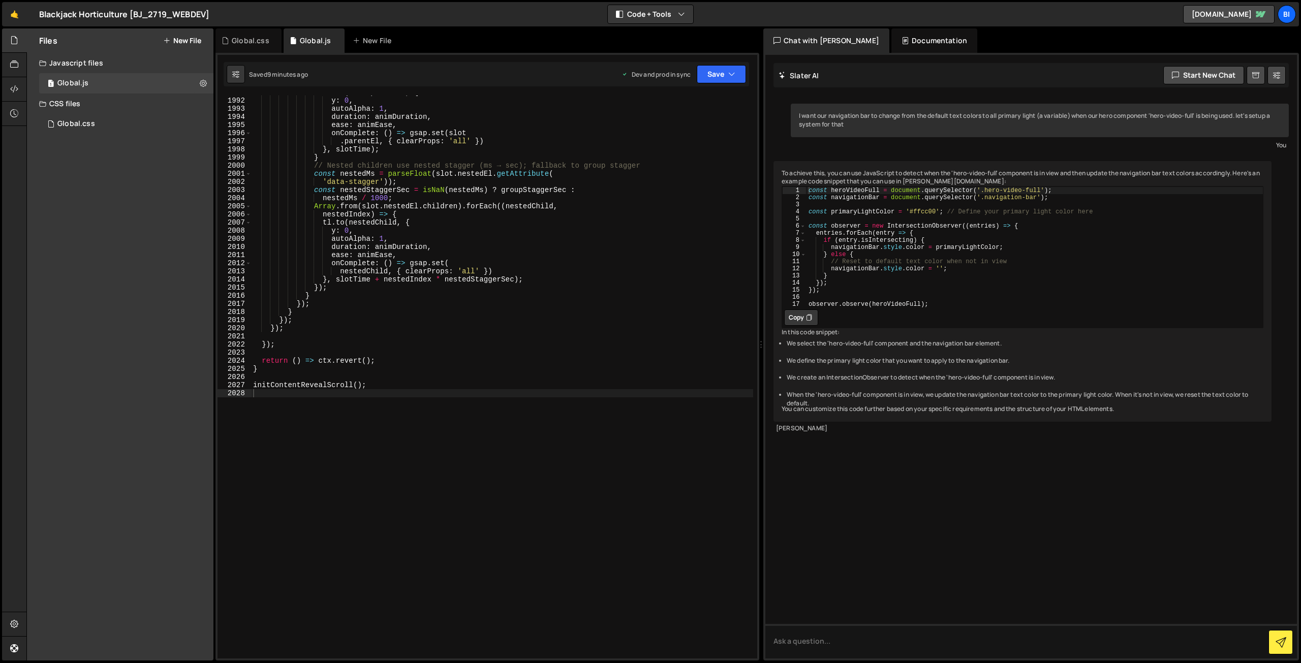
scroll to position [16084, 0]
click at [426, 238] on div "tl . to ( slot . parentEl , { y : 0 , autoAlpha : 1 , duration : animDuration ,…" at bounding box center [502, 377] width 502 height 579
type textarea "initContentRevealScroll();"
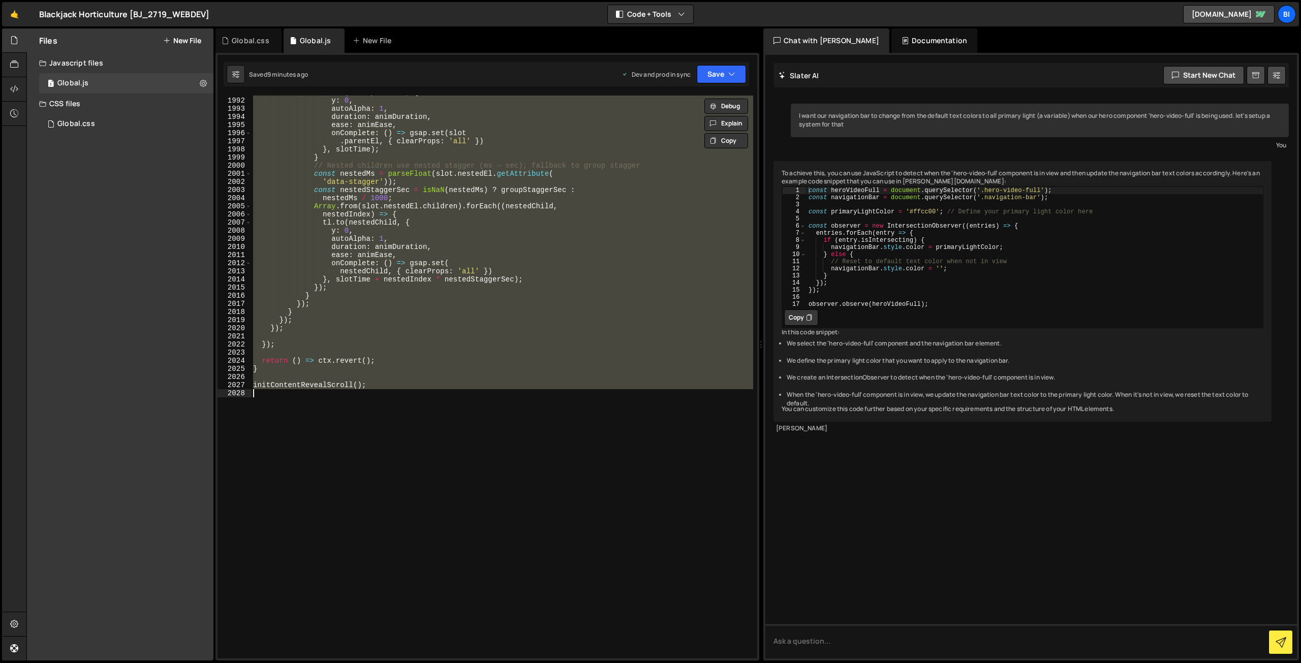
paste textarea
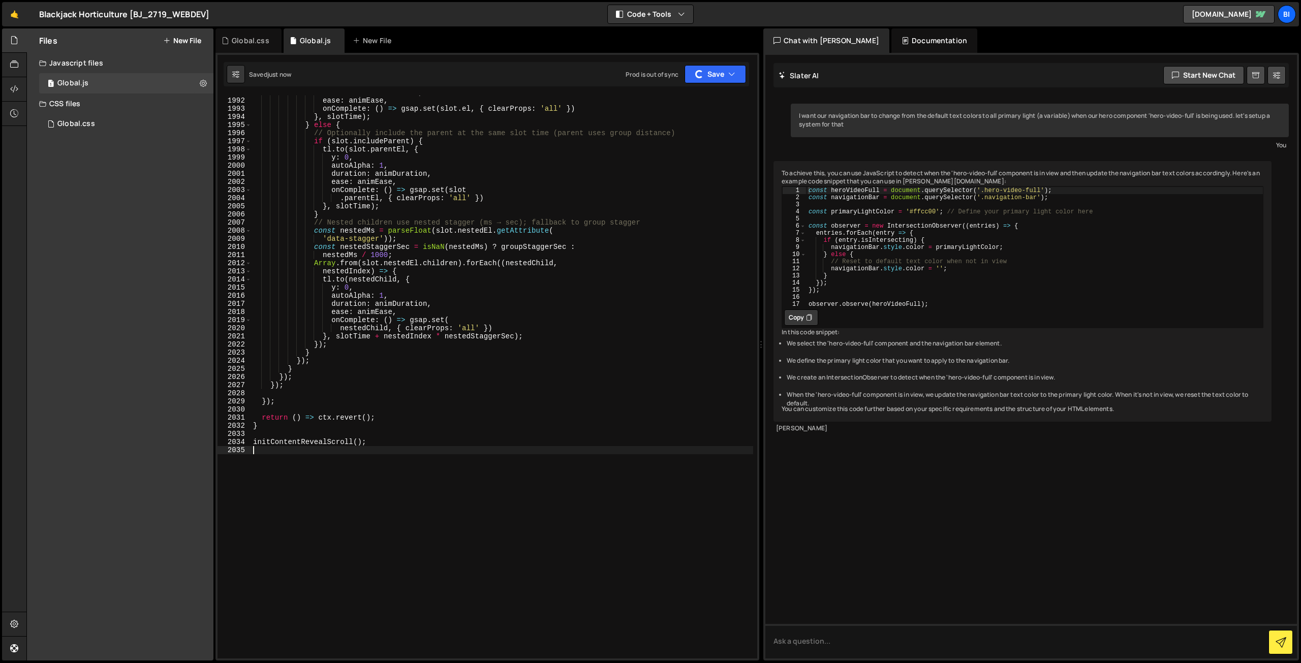
click at [490, 225] on div "duration : animDuration , ease : animEase , onComplete : ( ) => gsap . set ( sl…" at bounding box center [502, 377] width 502 height 579
type textarea "// Nested children use nested stagger (ms → sec); fallback to group stagger"
